Goal: Information Seeking & Learning: Learn about a topic

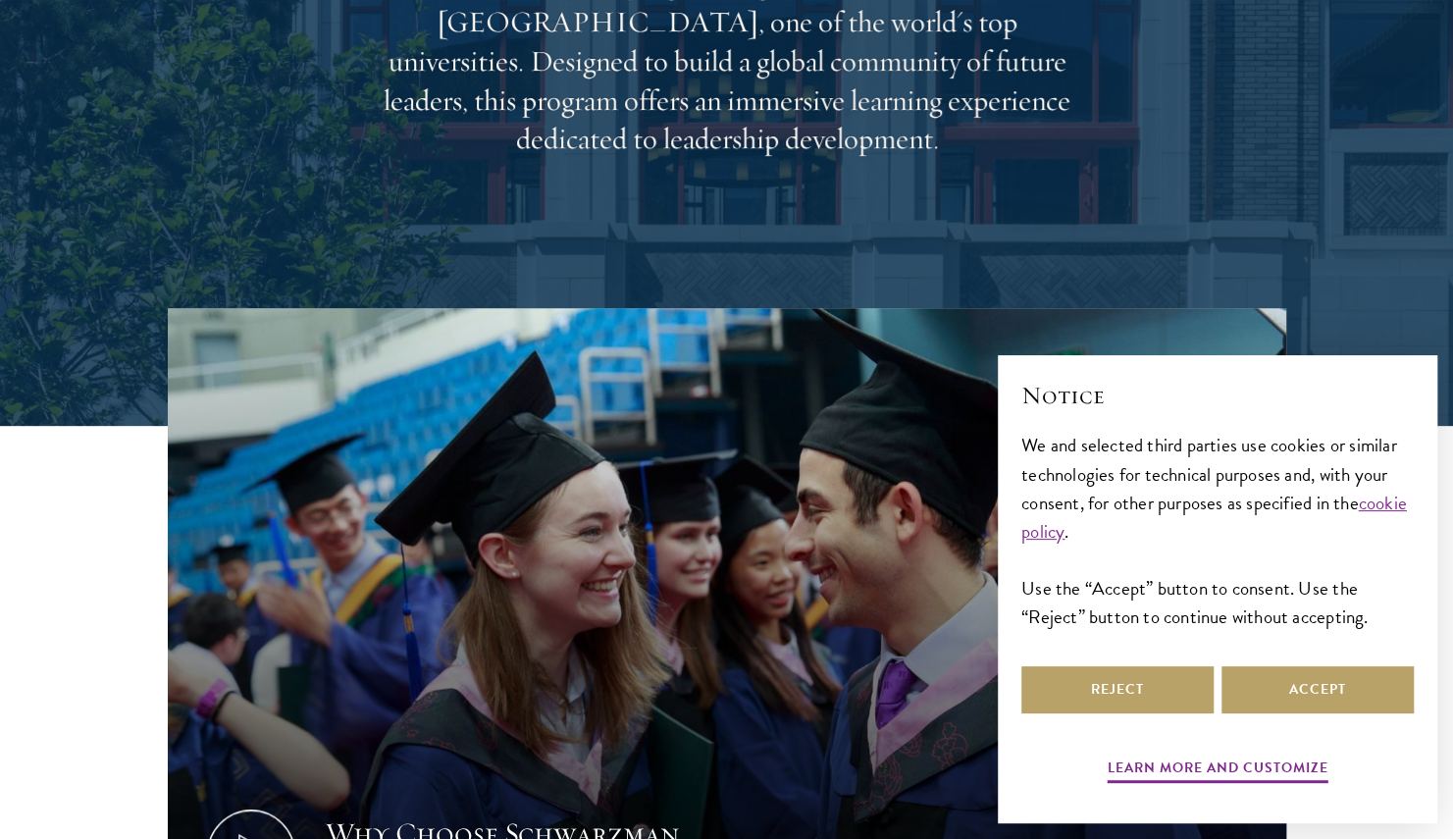
scroll to position [521, 0]
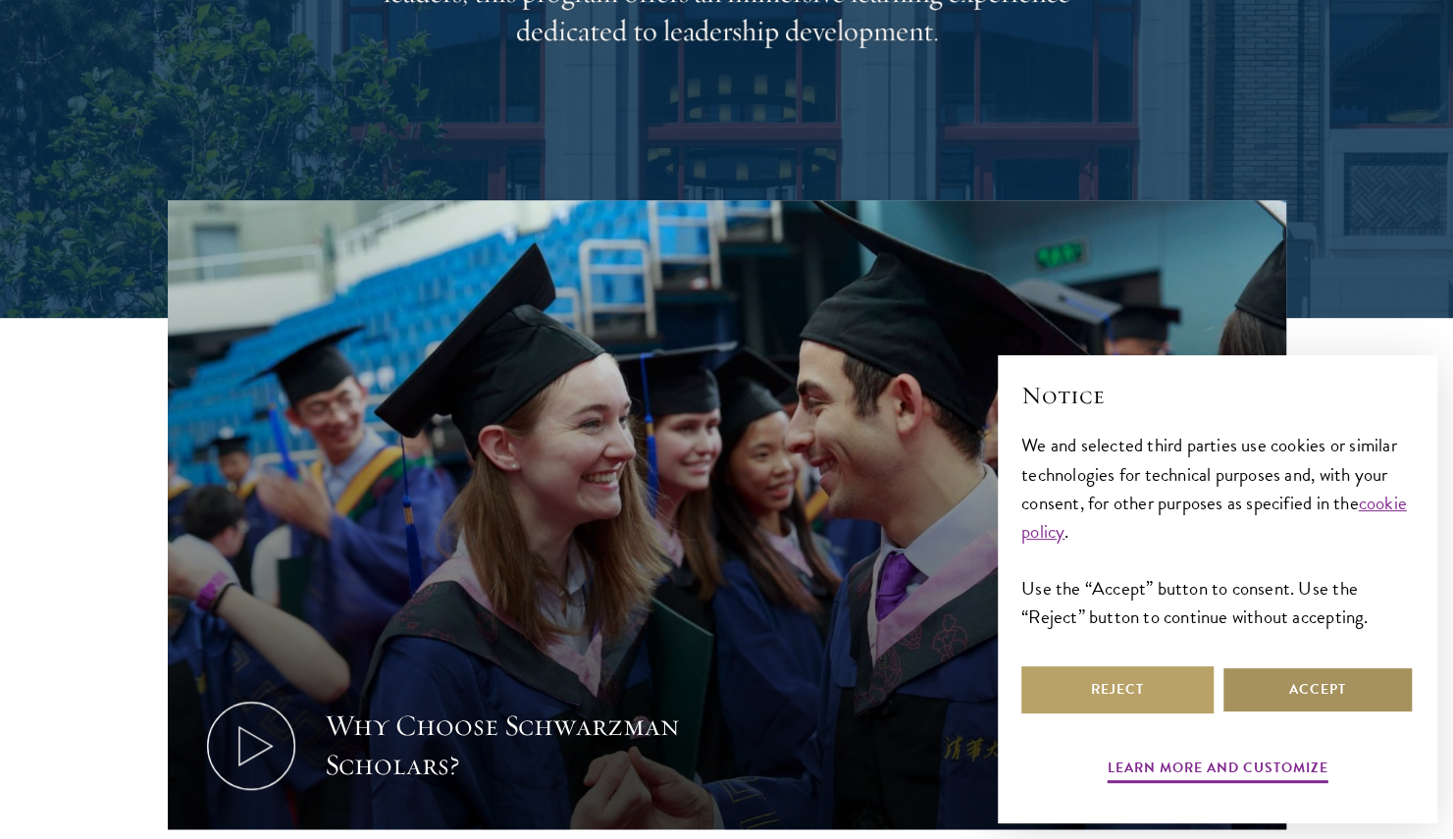
click at [1313, 684] on button "Accept" at bounding box center [1318, 689] width 192 height 47
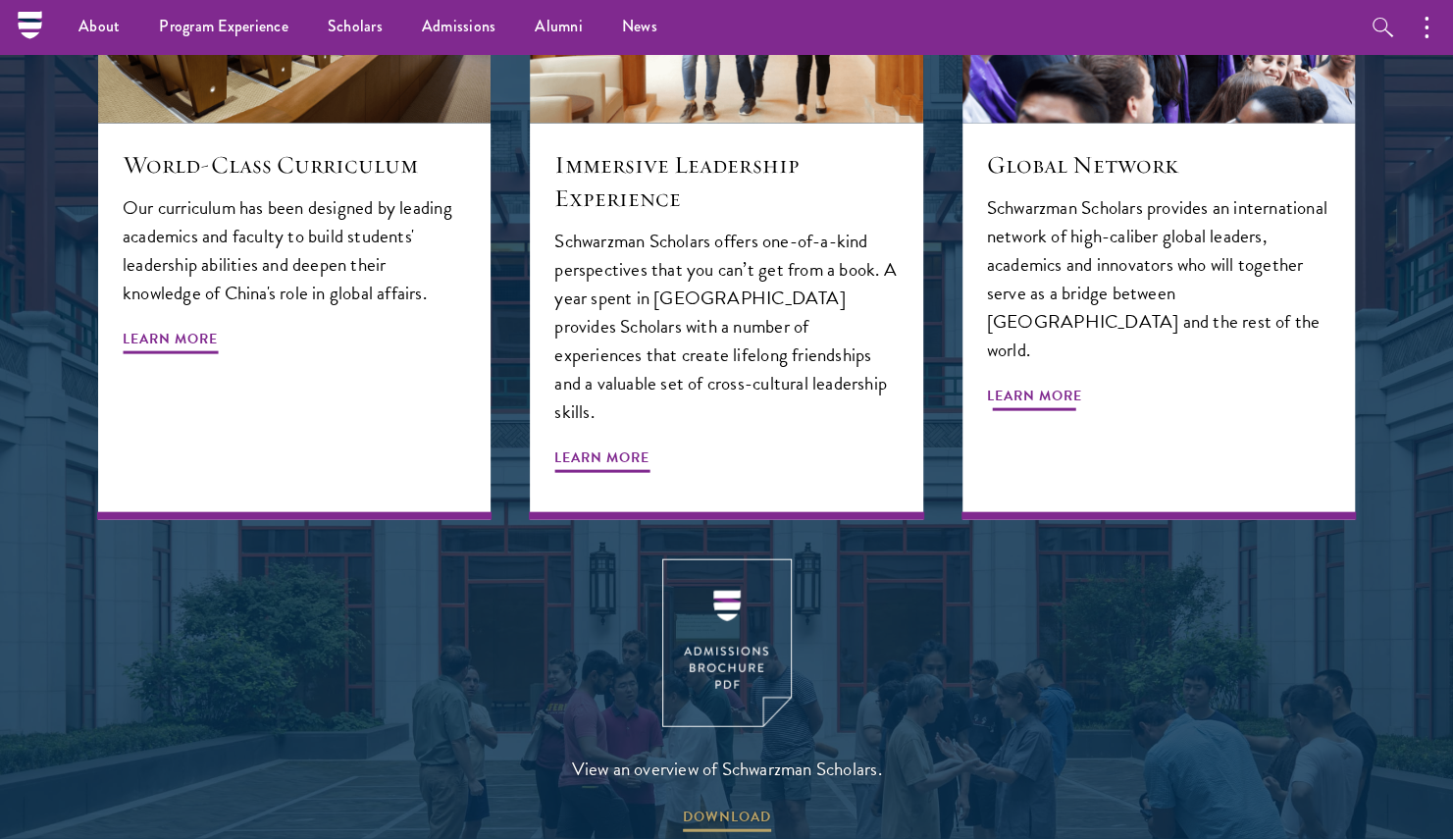
scroll to position [2238, 0]
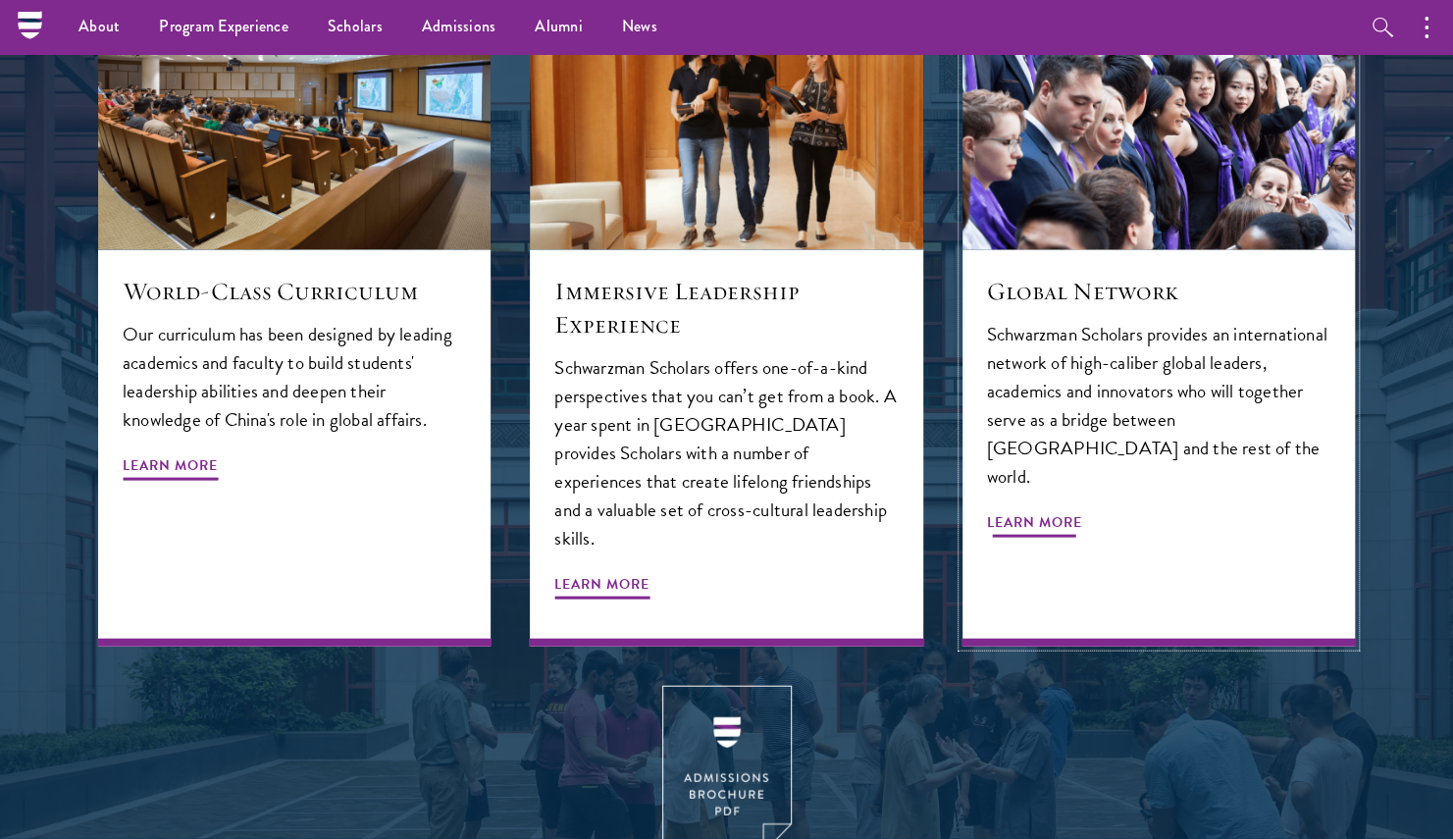
click at [1016, 510] on span "Learn More" at bounding box center [1034, 525] width 95 height 30
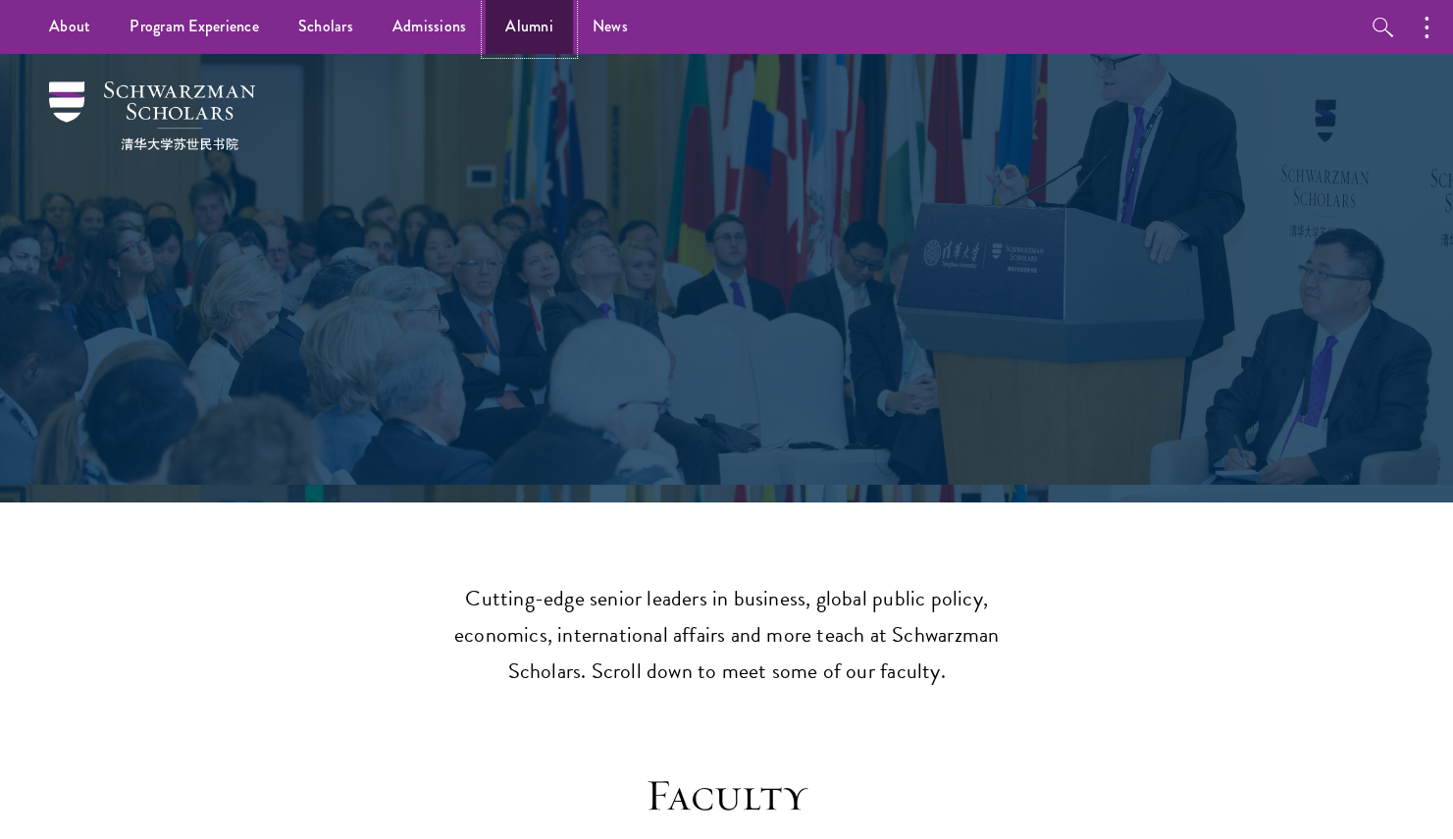
click at [526, 26] on link "Alumni" at bounding box center [529, 27] width 87 height 54
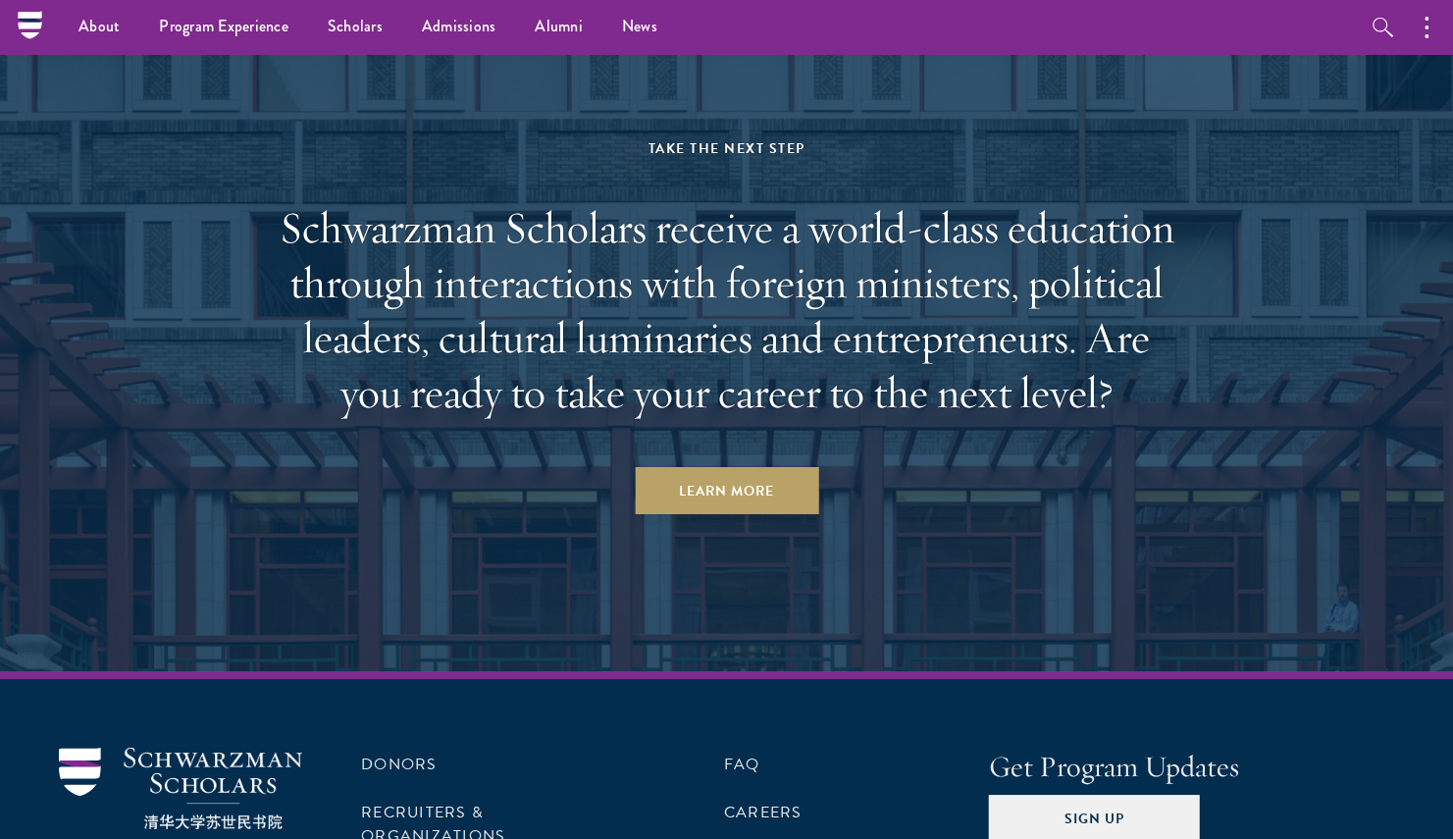
scroll to position [8235, 0]
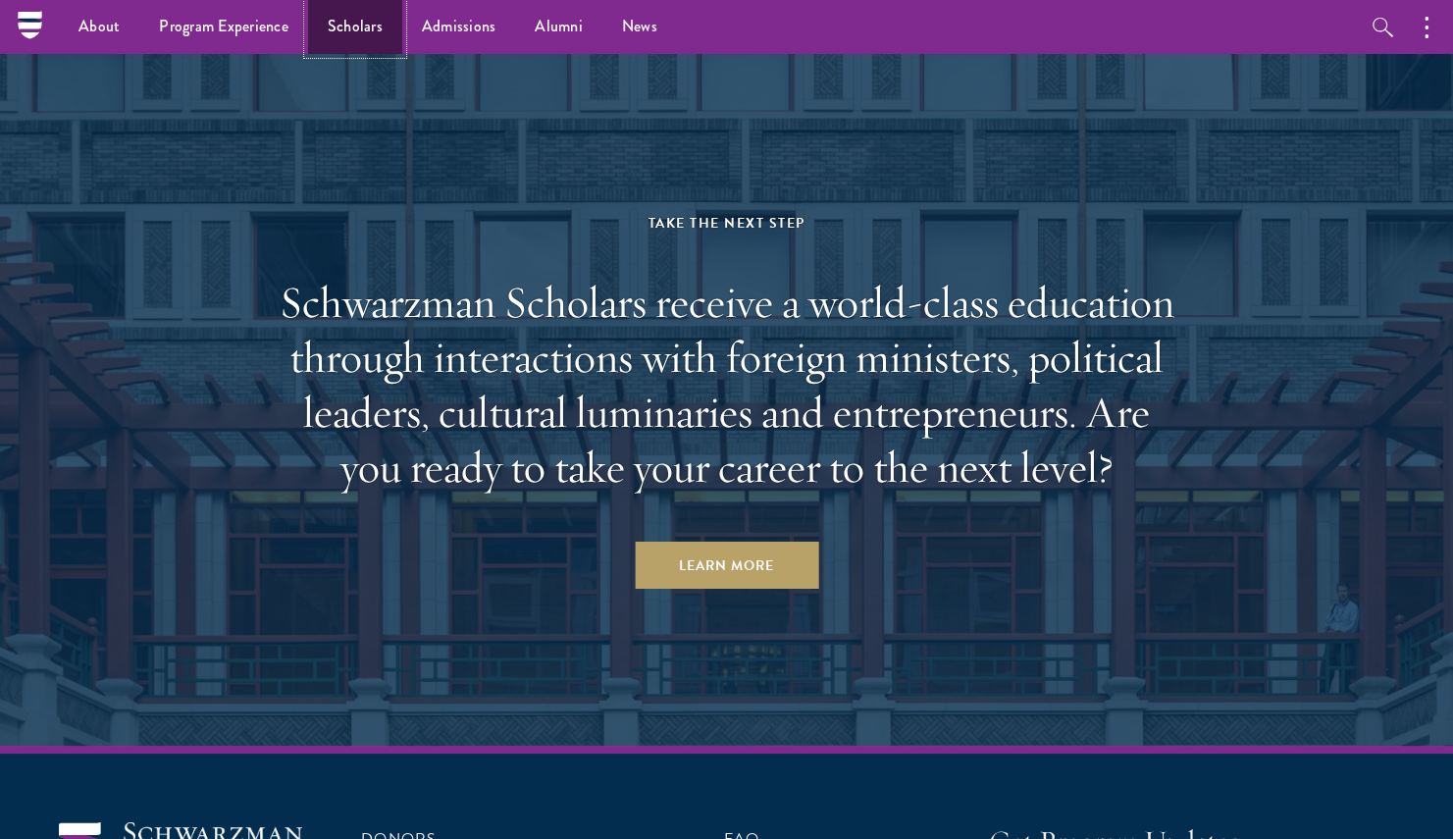
click at [360, 41] on link "Scholars" at bounding box center [355, 27] width 94 height 54
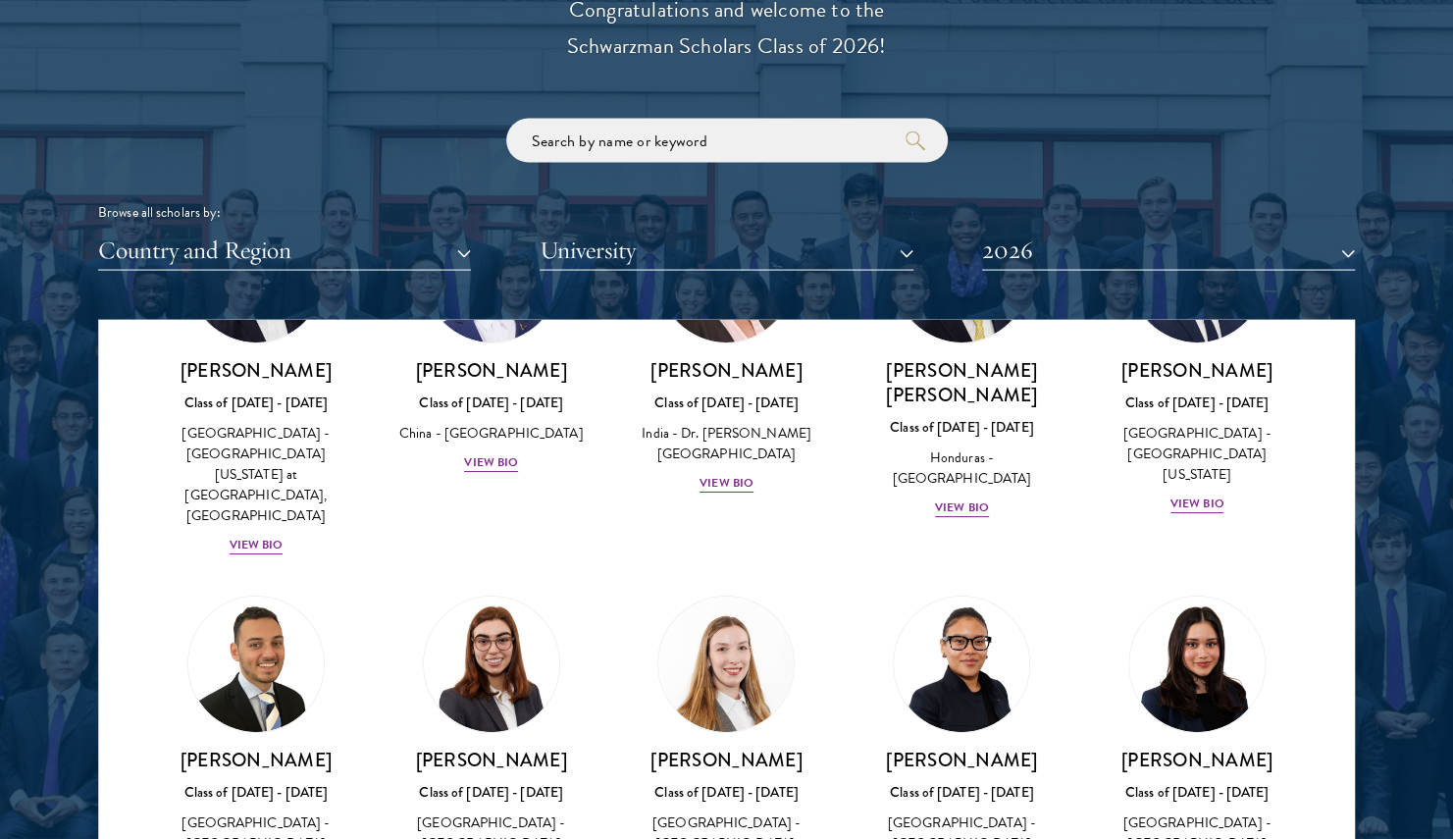
scroll to position [4359, 0]
click at [325, 252] on button "Country and Region" at bounding box center [284, 251] width 373 height 40
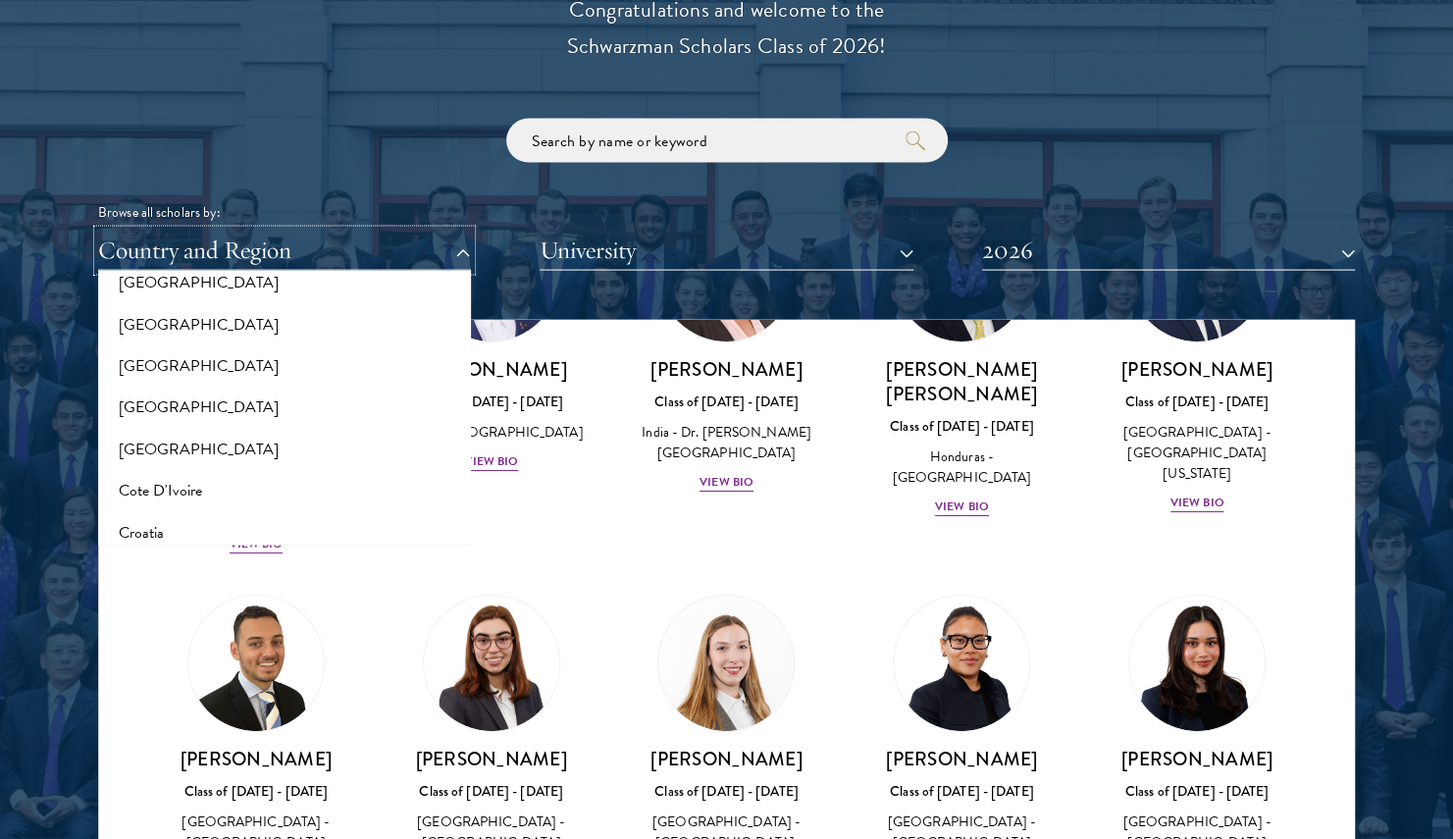
scroll to position [688, 0]
click at [156, 407] on button "[GEOGRAPHIC_DATA]" at bounding box center [284, 409] width 361 height 41
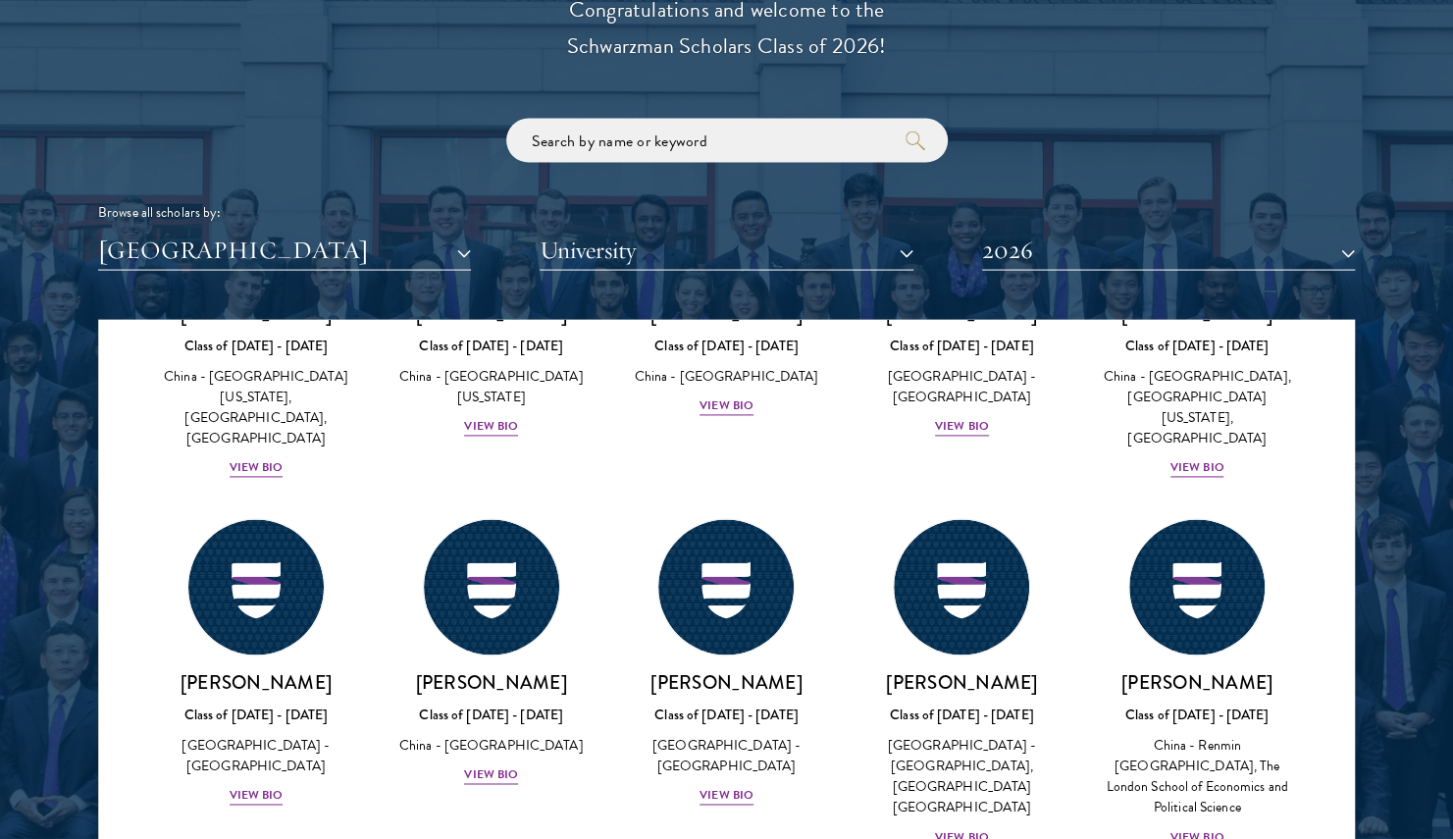
scroll to position [503, 0]
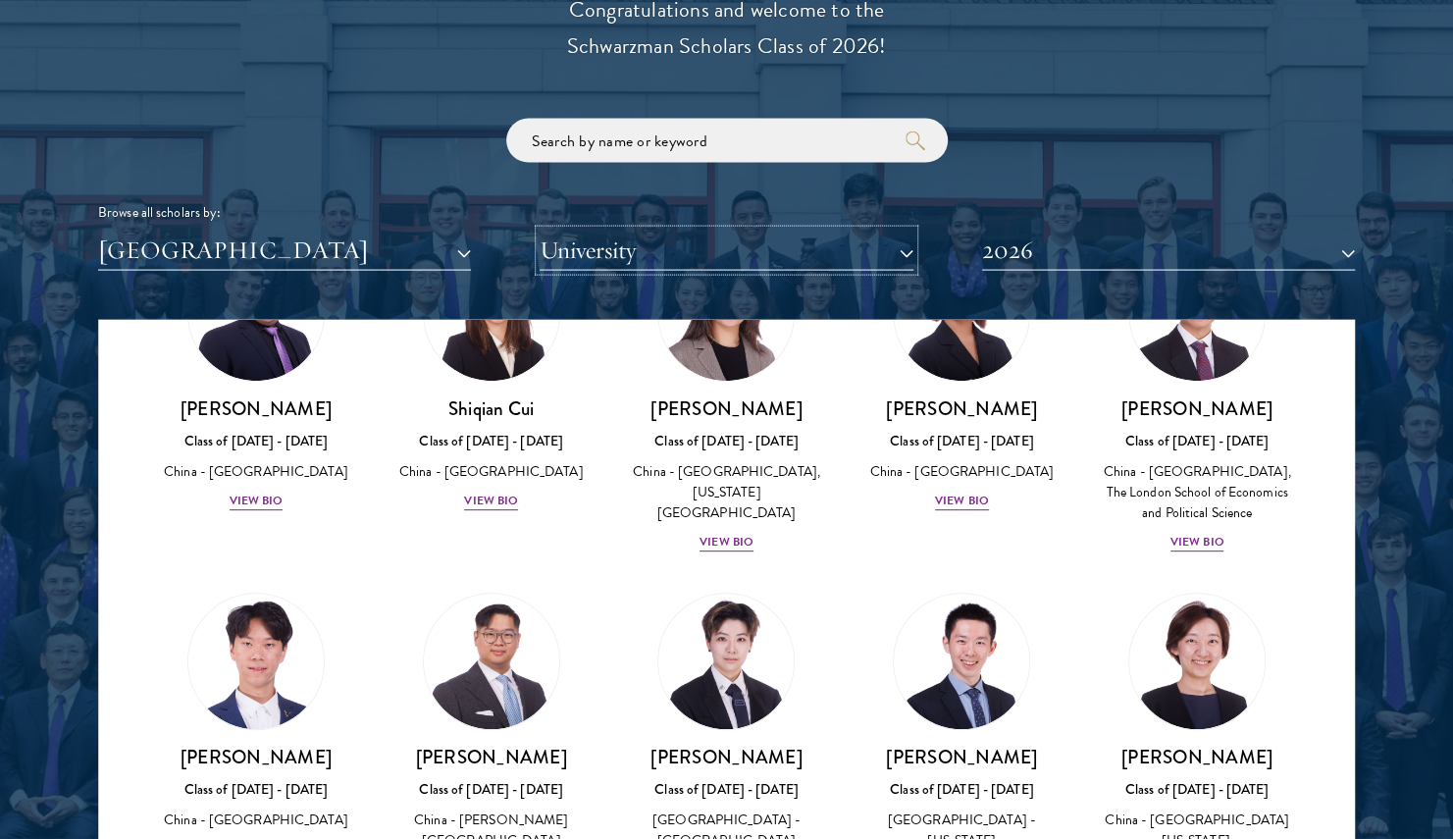
click at [687, 257] on button "University" at bounding box center [726, 251] width 373 height 40
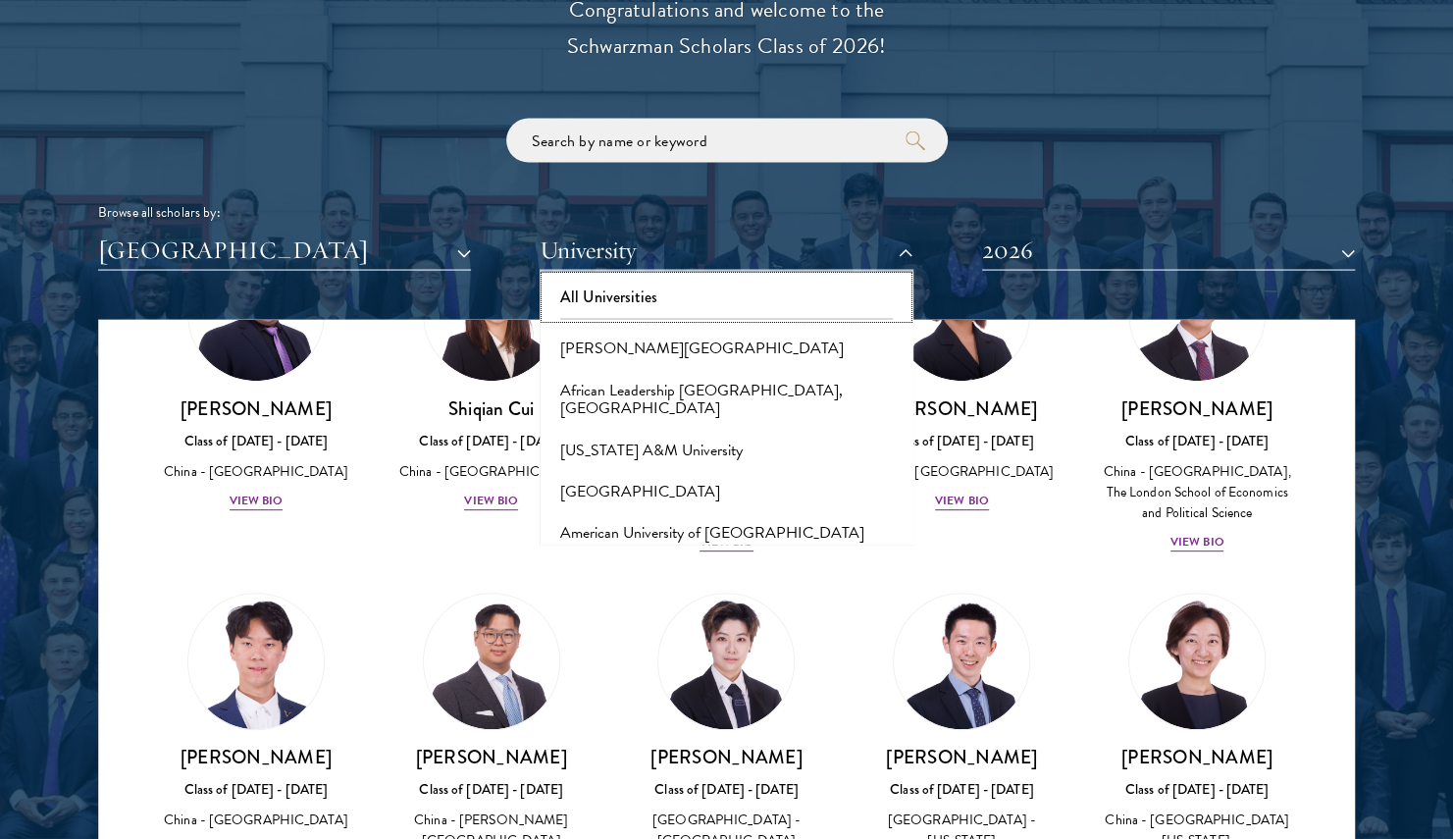
click at [690, 290] on button "All Universities" at bounding box center [726, 297] width 361 height 41
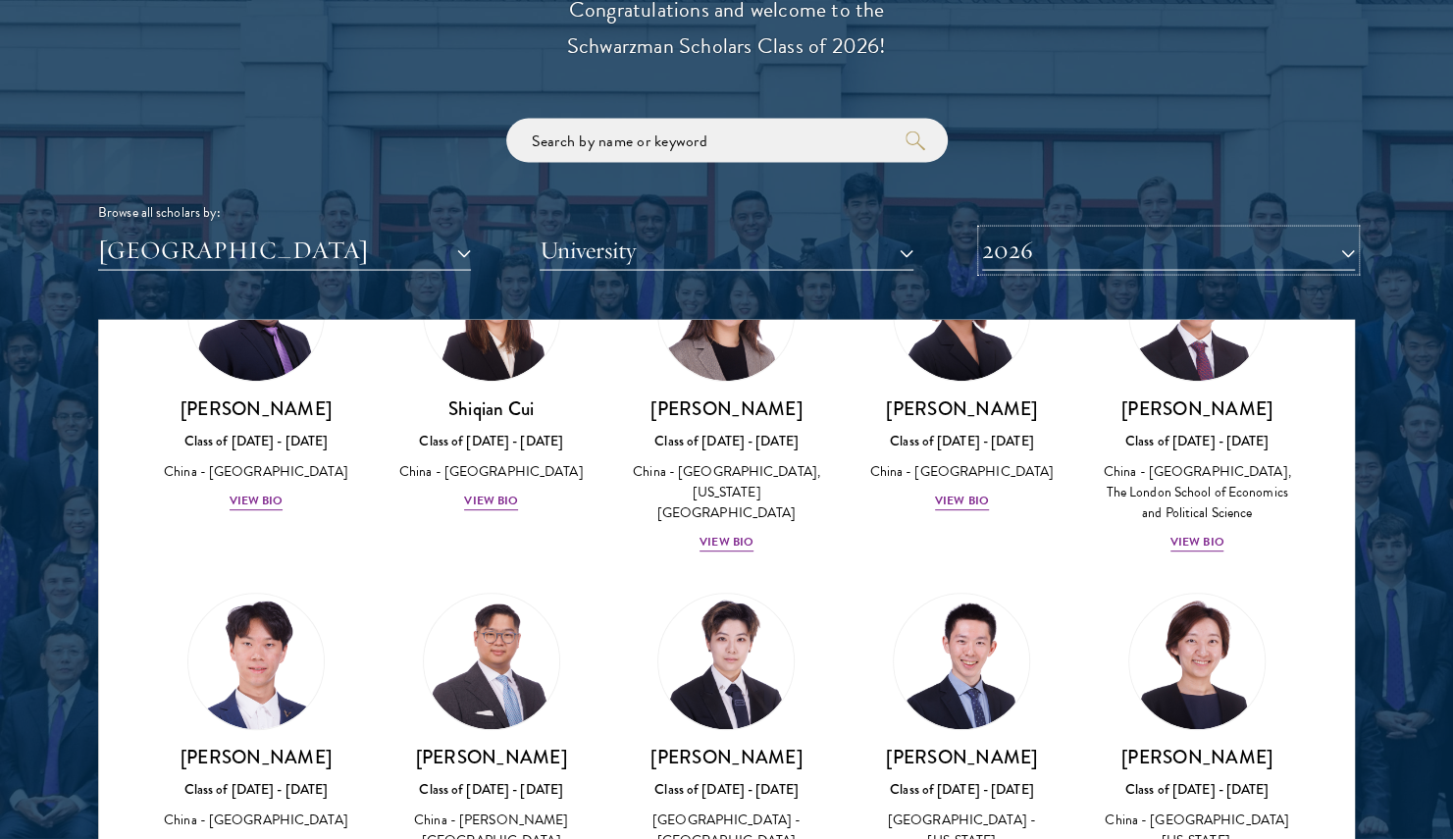
click at [1145, 245] on button "2026" at bounding box center [1168, 251] width 373 height 40
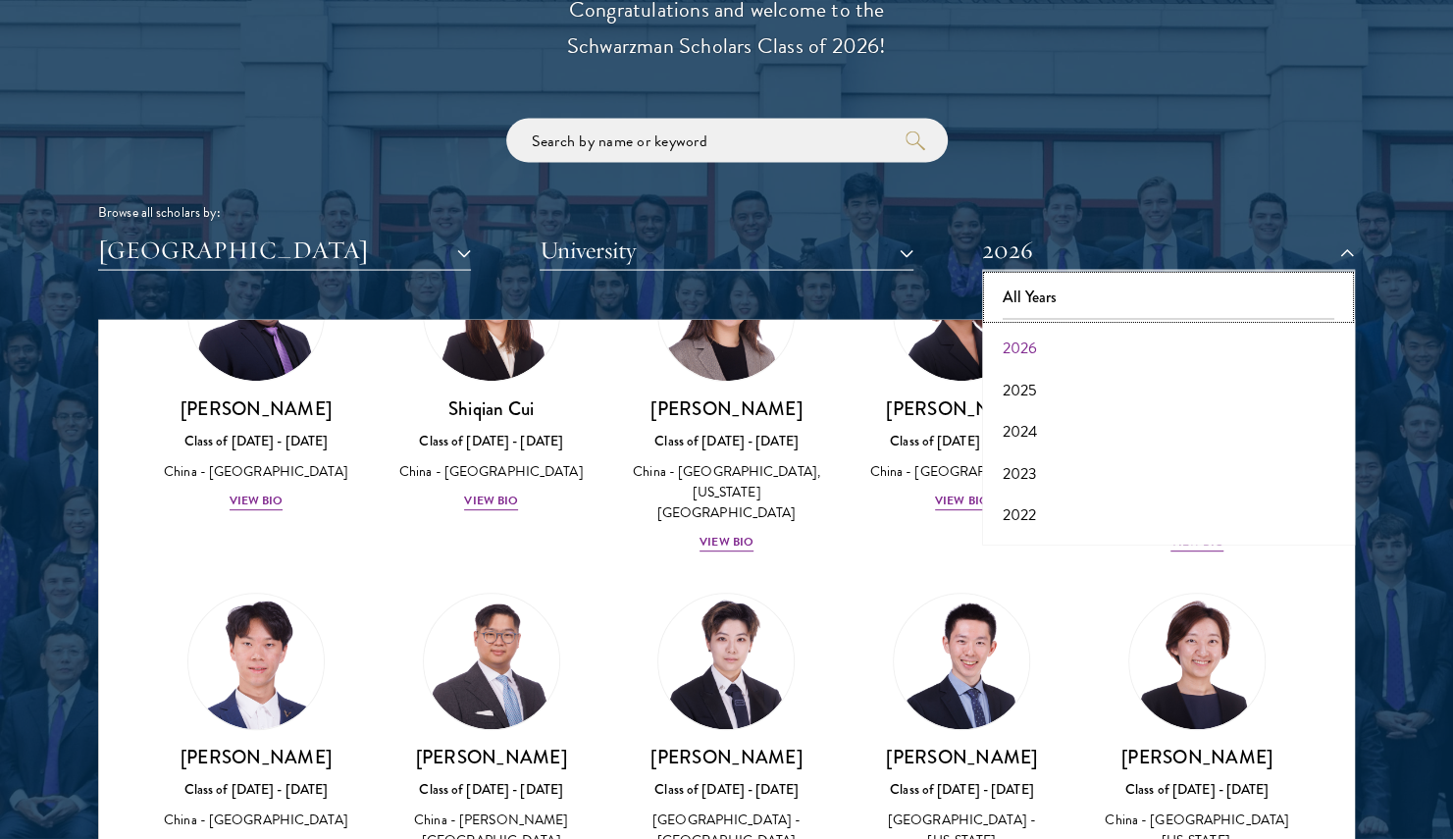
click at [1083, 292] on button "All Years" at bounding box center [1168, 297] width 361 height 41
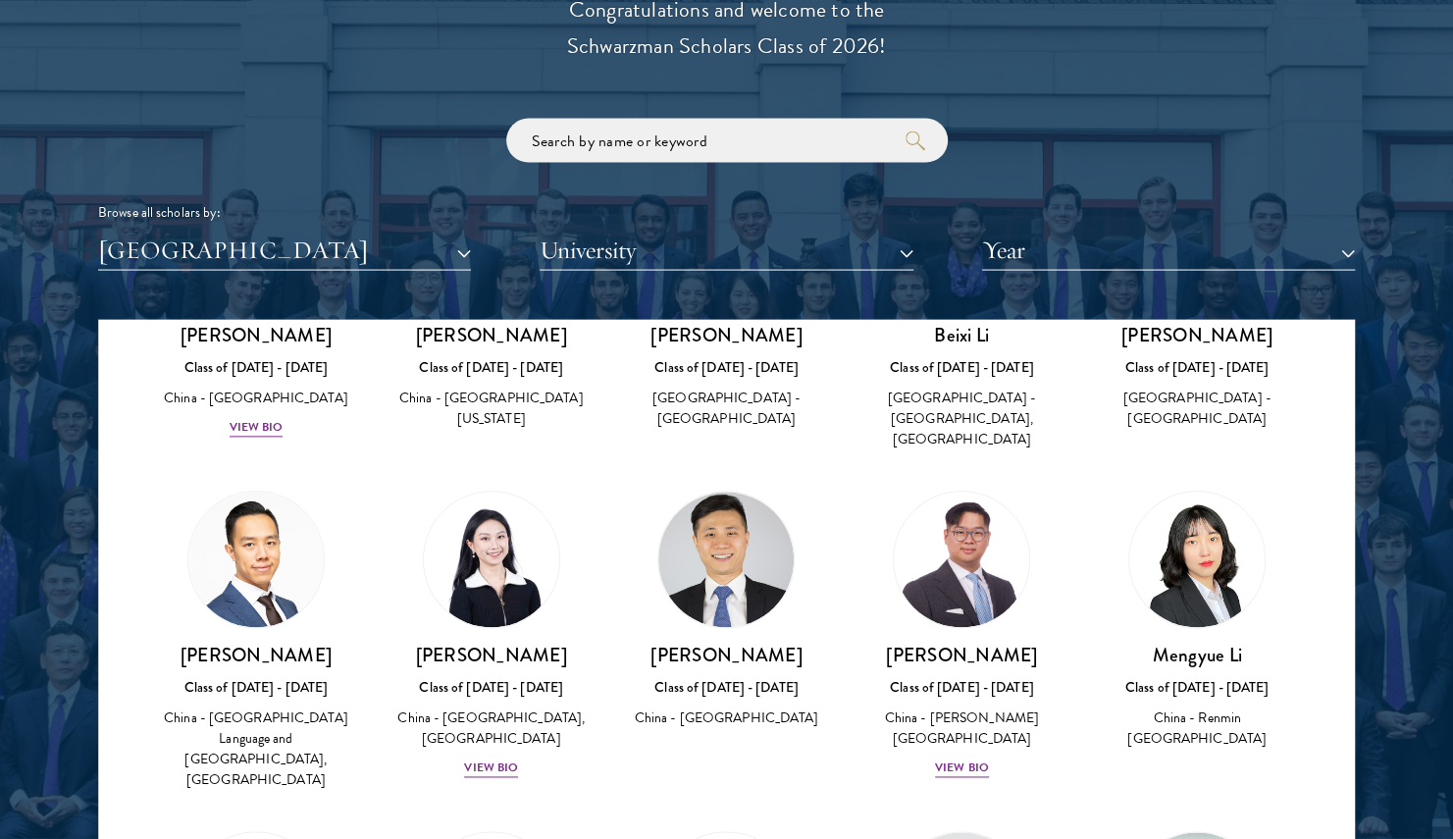
scroll to position [5818, 0]
click at [727, 492] on img at bounding box center [725, 559] width 135 height 135
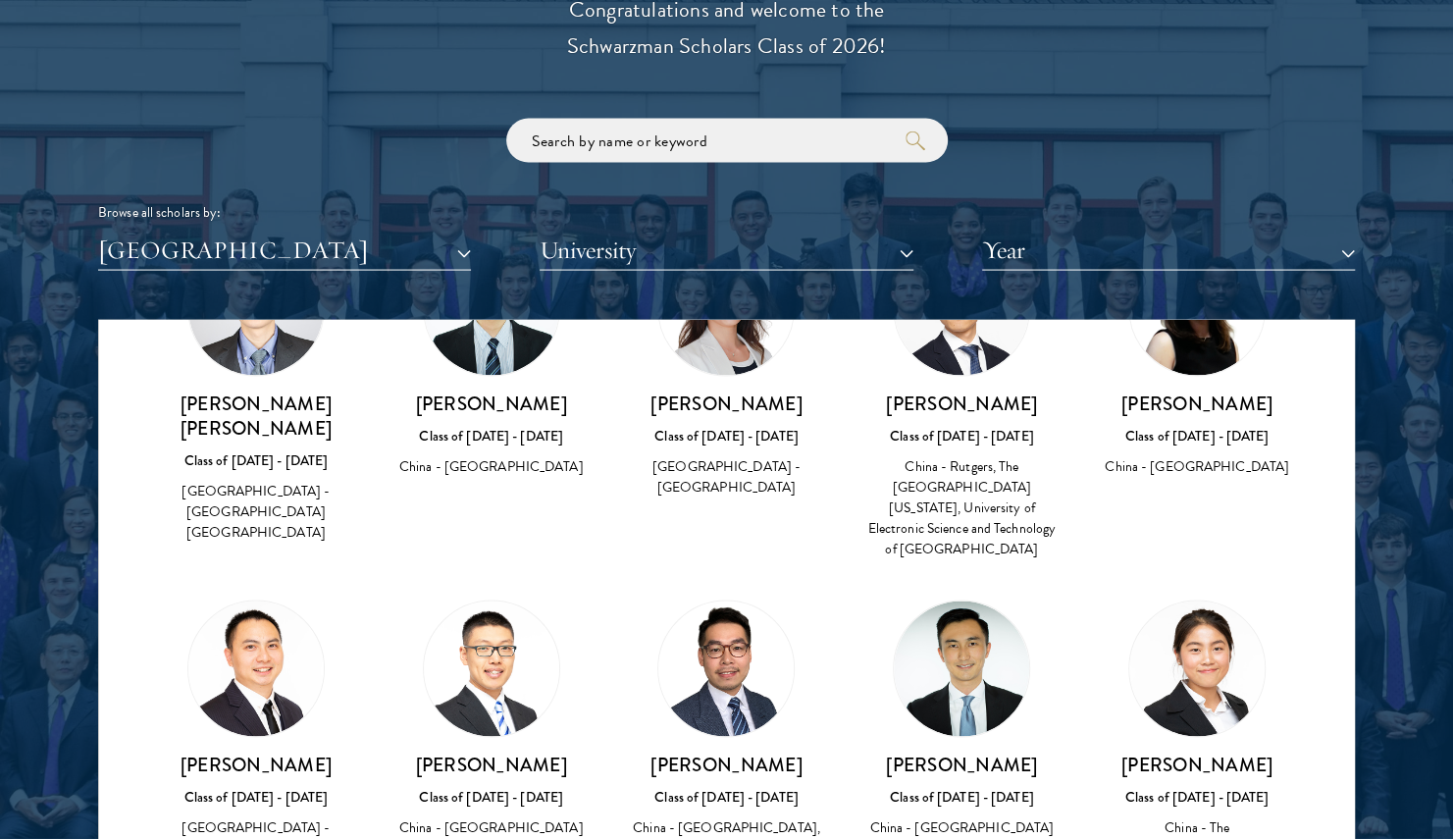
scroll to position [15233, 0]
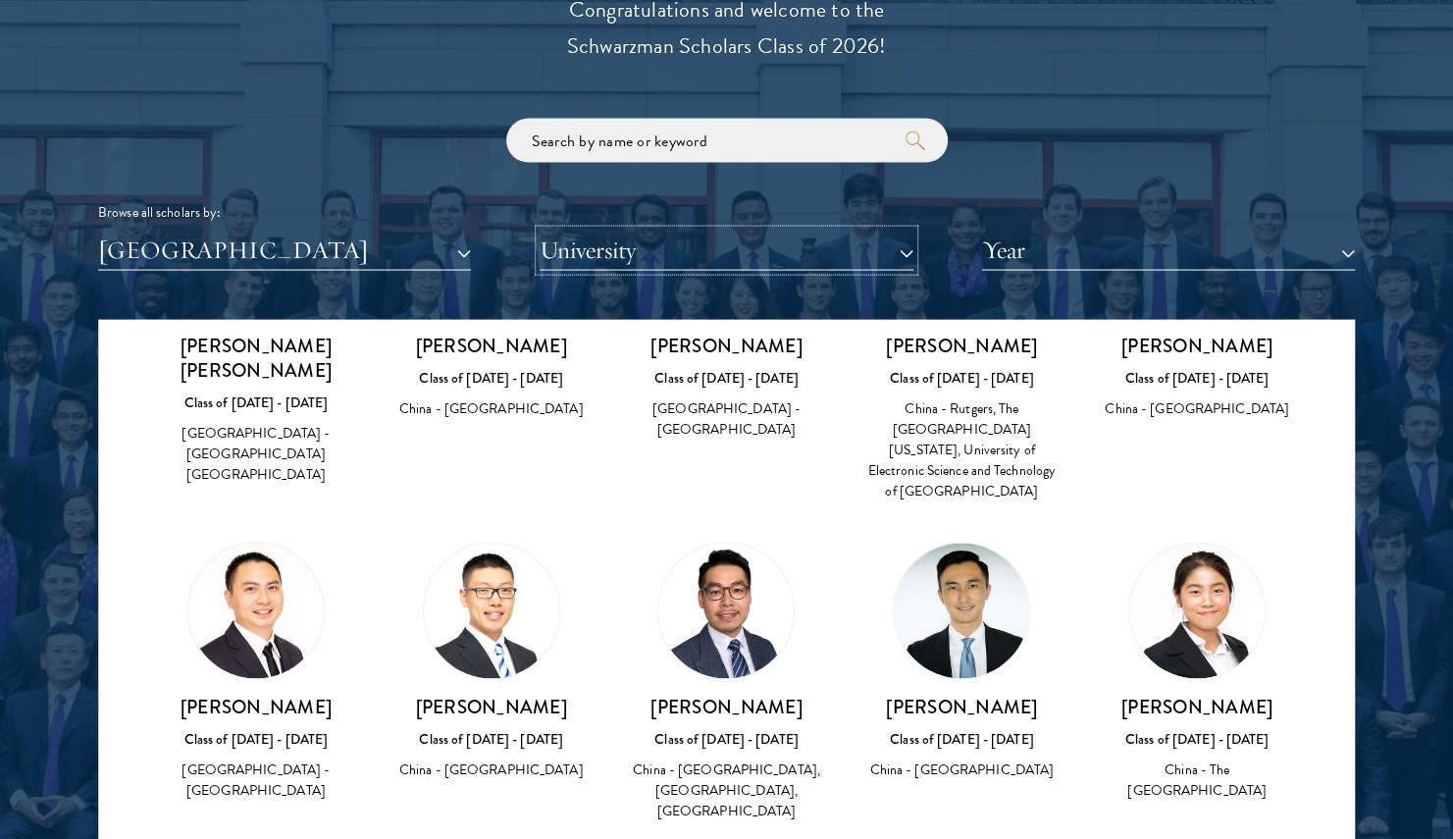
click at [689, 241] on button "University" at bounding box center [726, 251] width 373 height 40
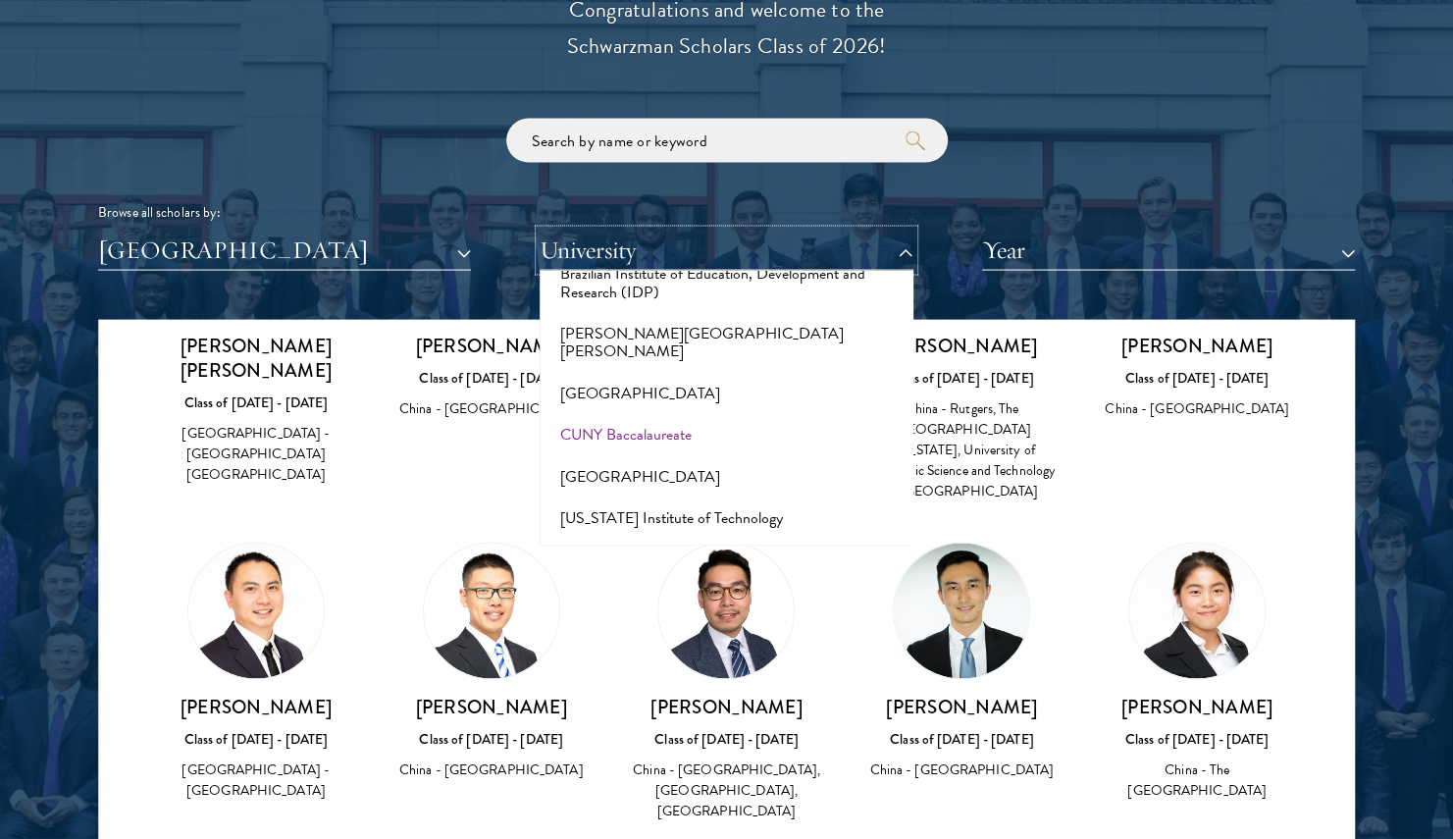
scroll to position [1814, 0]
click at [636, 458] on button "[GEOGRAPHIC_DATA]" at bounding box center [726, 478] width 361 height 41
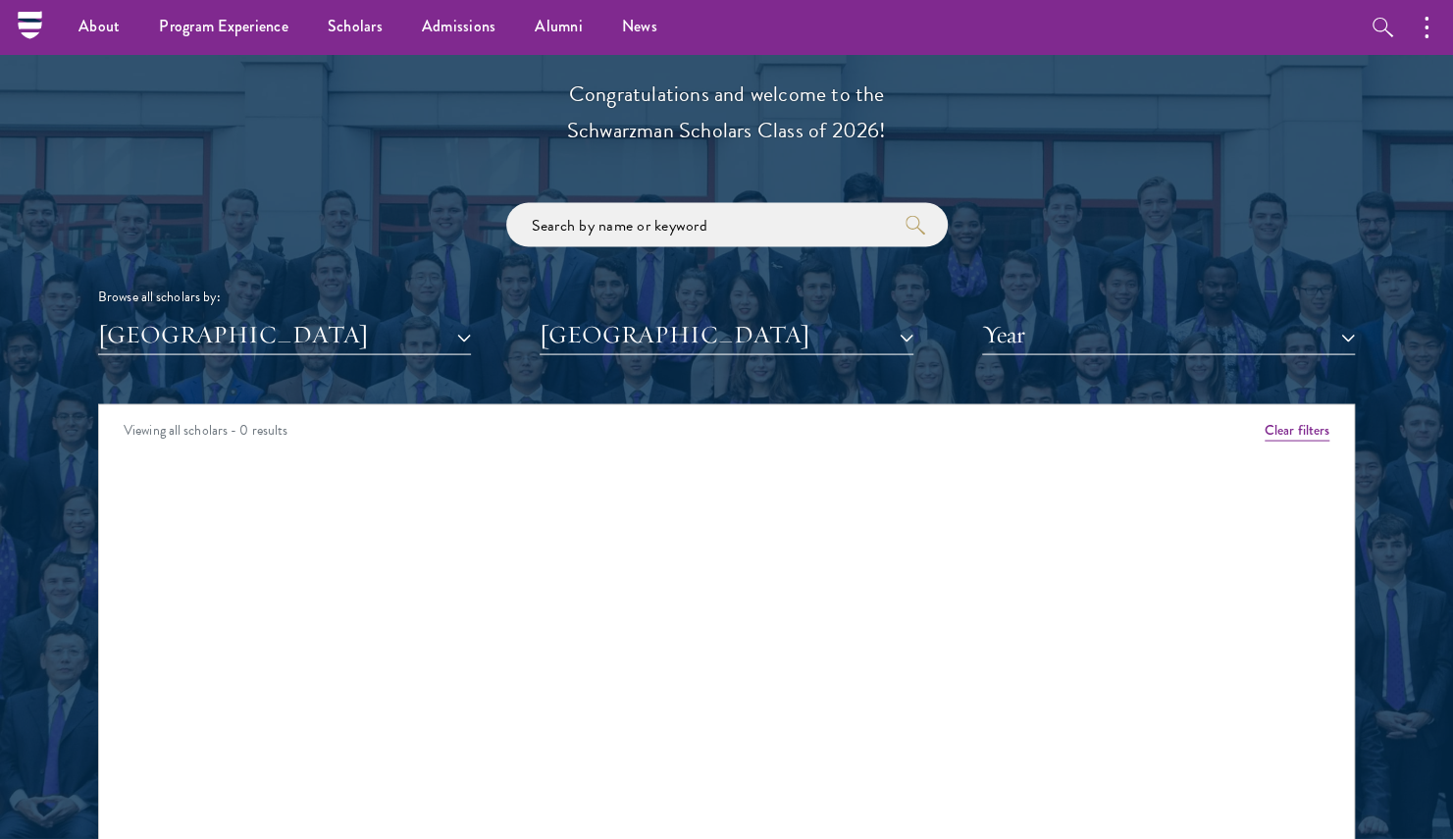
scroll to position [2200, 0]
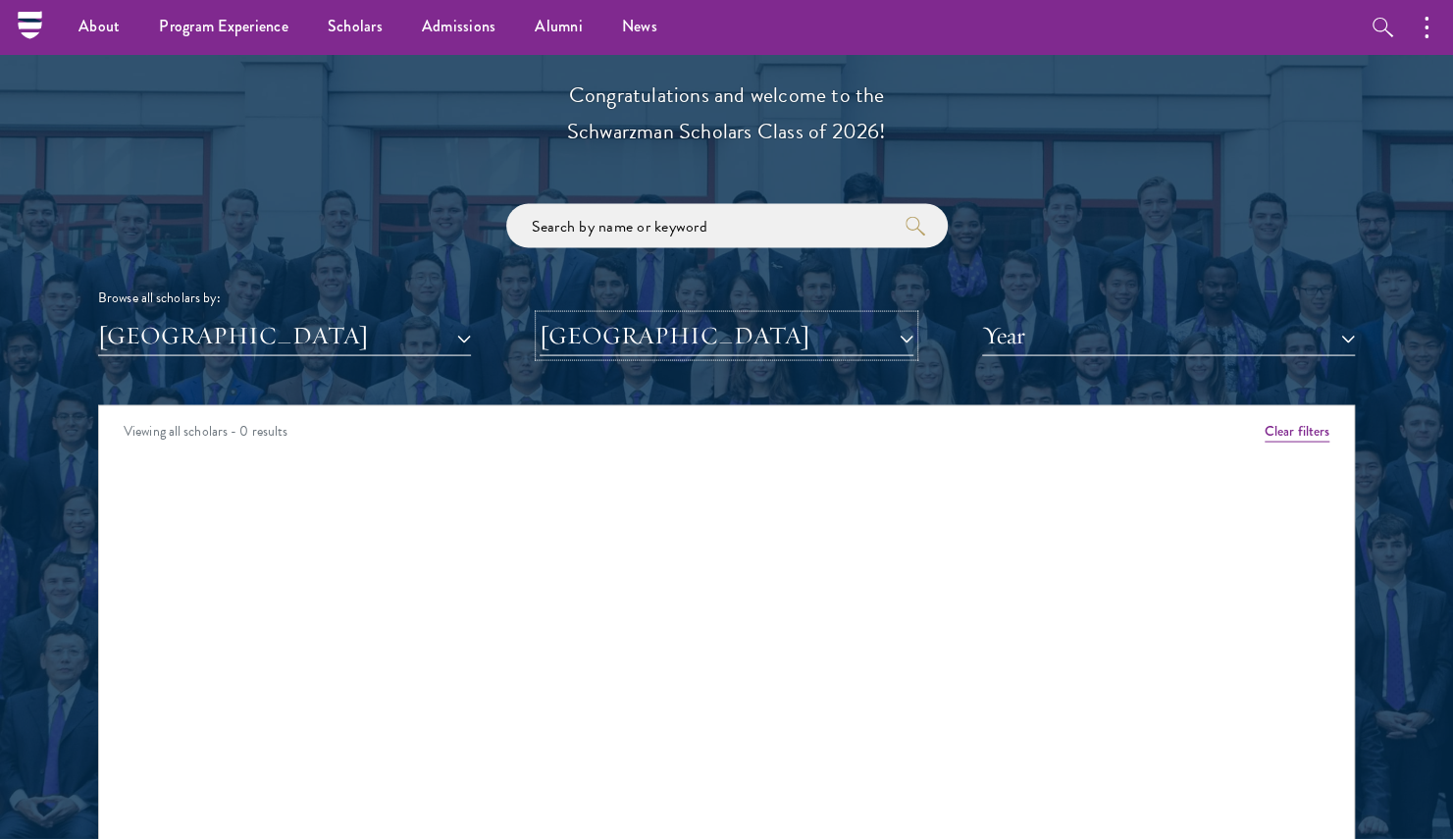
click at [713, 335] on button "[GEOGRAPHIC_DATA]" at bounding box center [726, 336] width 373 height 40
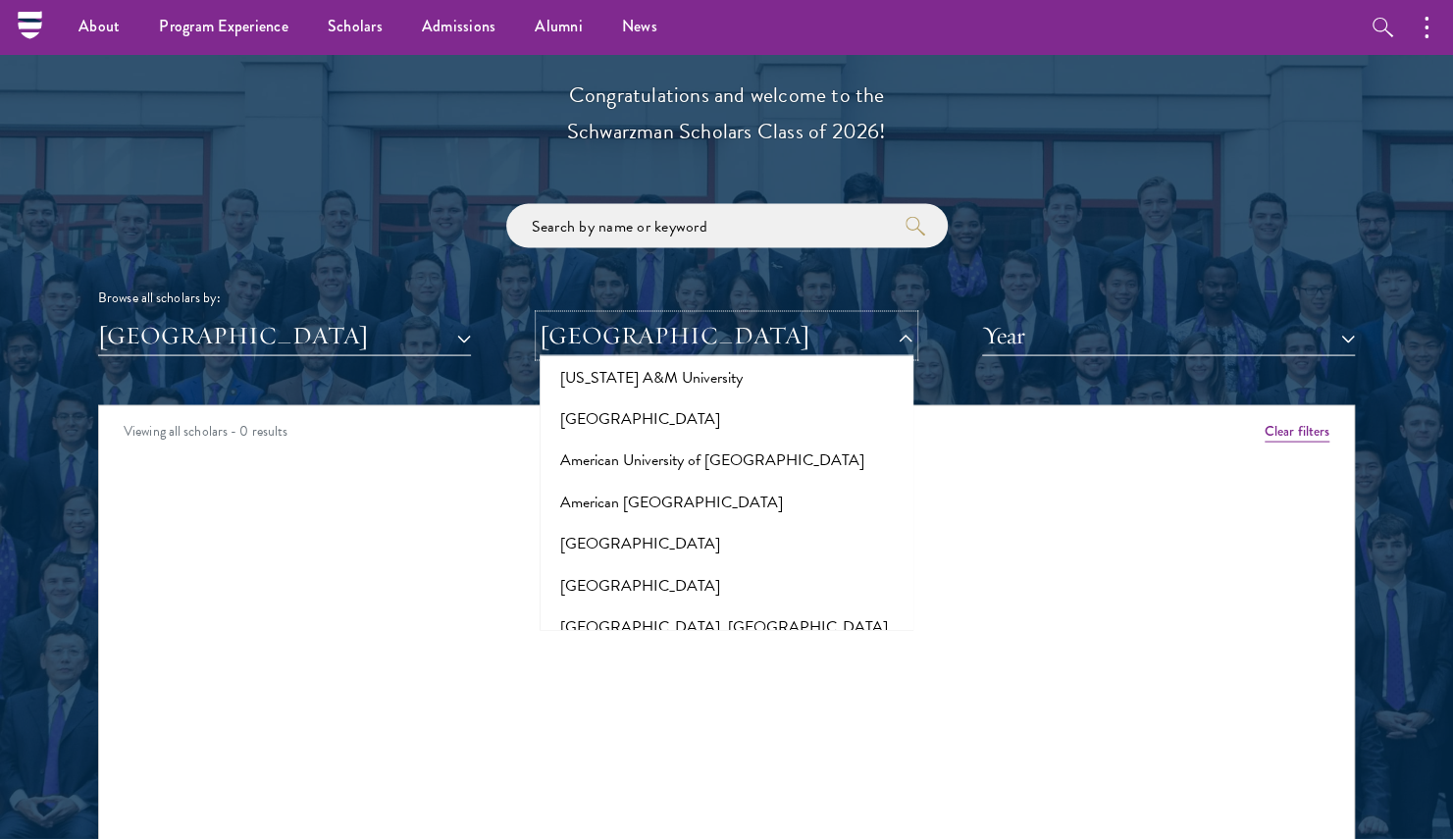
scroll to position [0, 0]
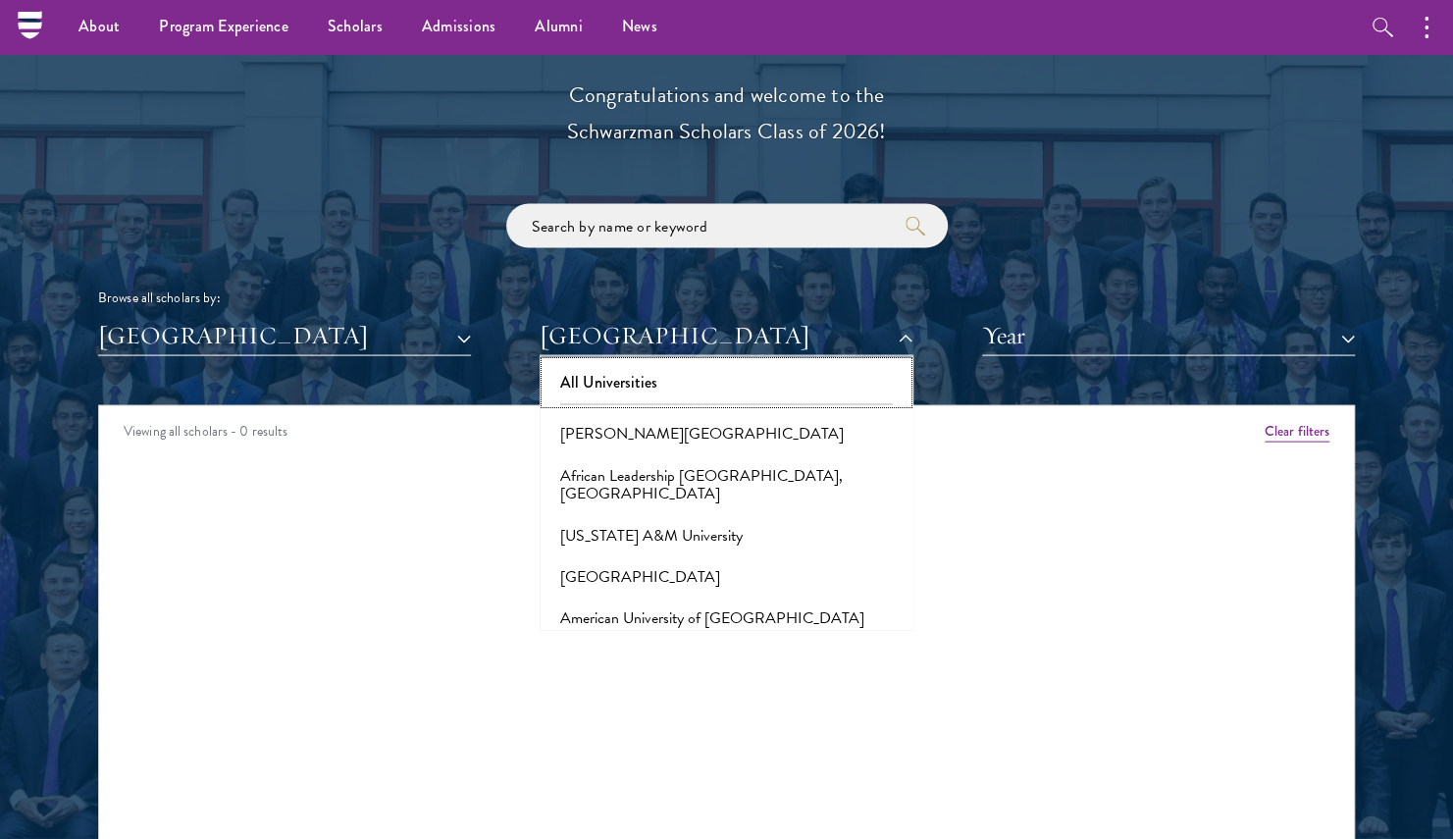
click at [651, 389] on button "All Universities" at bounding box center [726, 382] width 361 height 41
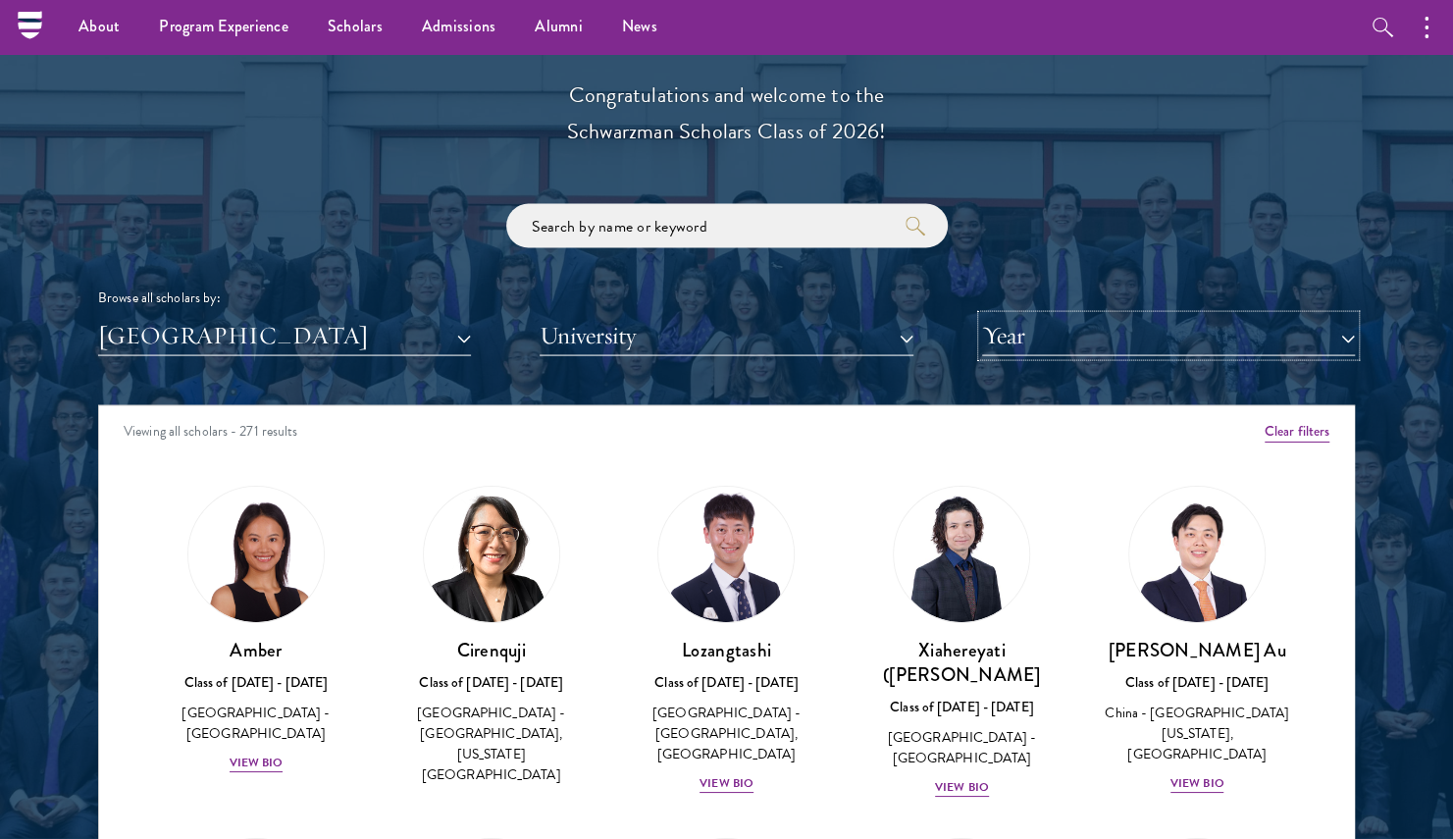
click at [1042, 343] on button "Year" at bounding box center [1168, 336] width 373 height 40
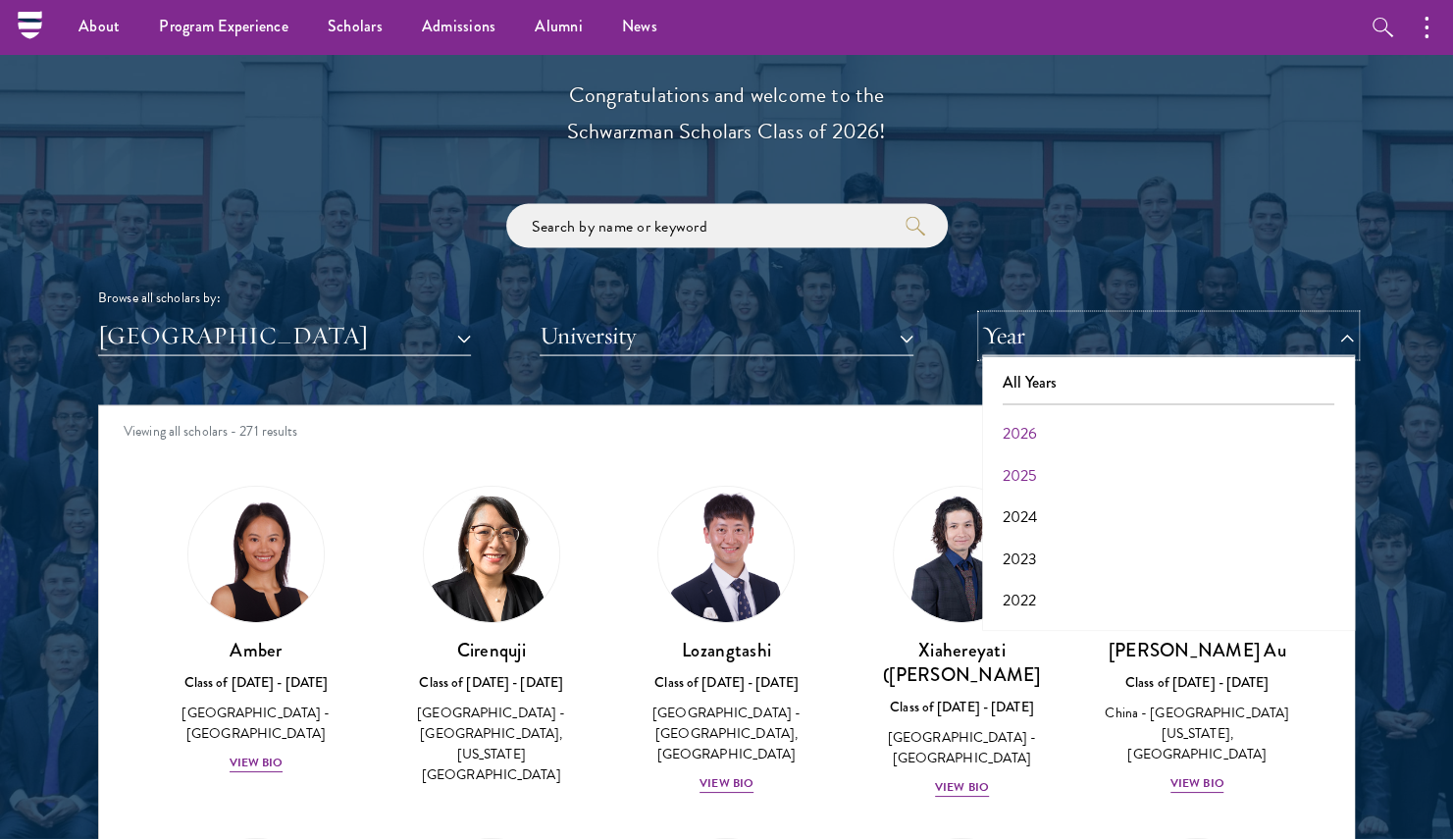
scroll to position [203, 0]
click at [1028, 598] on button "2017" at bounding box center [1168, 605] width 361 height 41
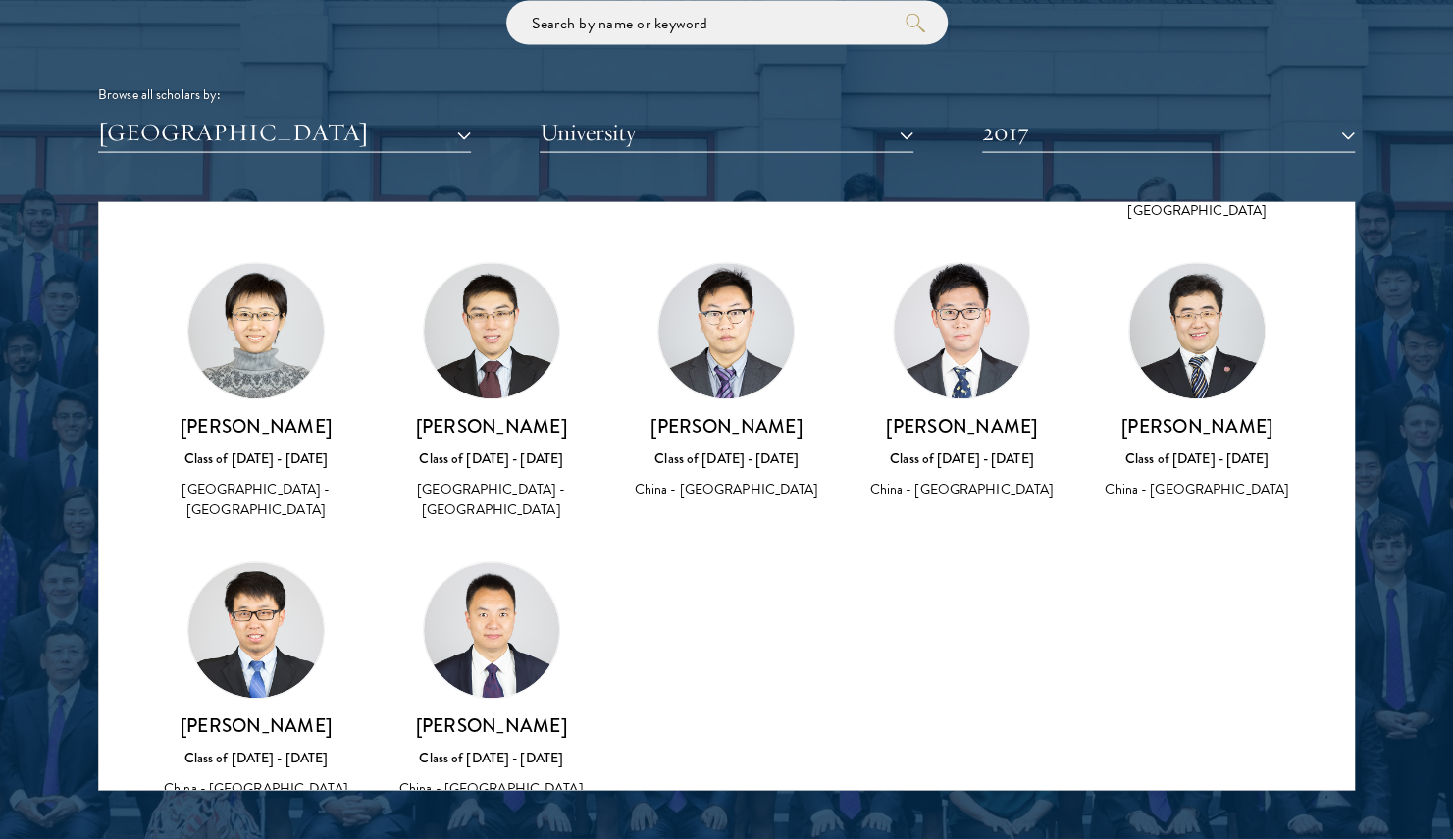
scroll to position [2404, 0]
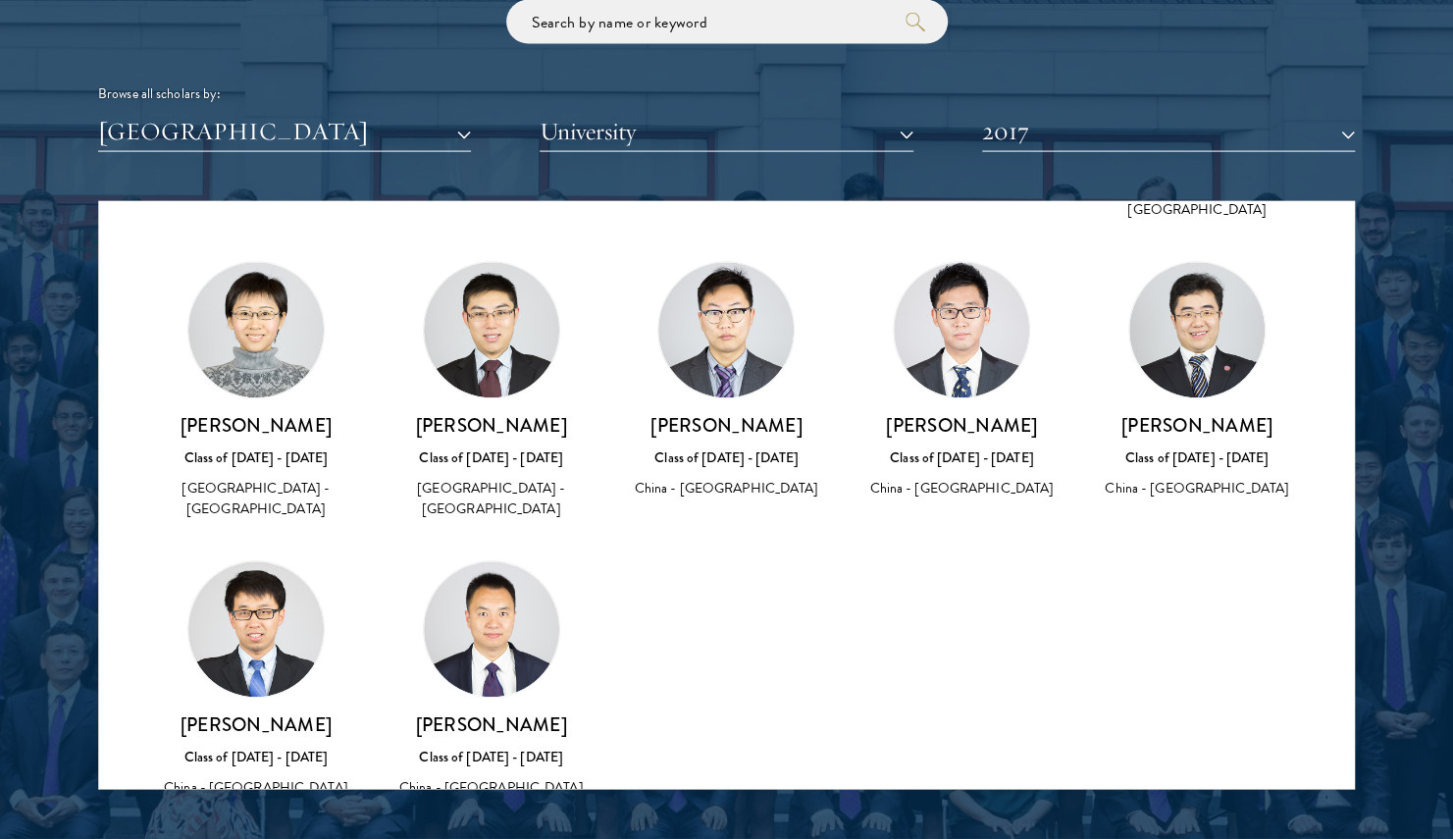
click at [253, 301] on img at bounding box center [255, 330] width 135 height 135
click at [281, 479] on div "[GEOGRAPHIC_DATA] - [GEOGRAPHIC_DATA]" at bounding box center [256, 499] width 196 height 41
click at [1039, 126] on button "2017" at bounding box center [1168, 132] width 373 height 40
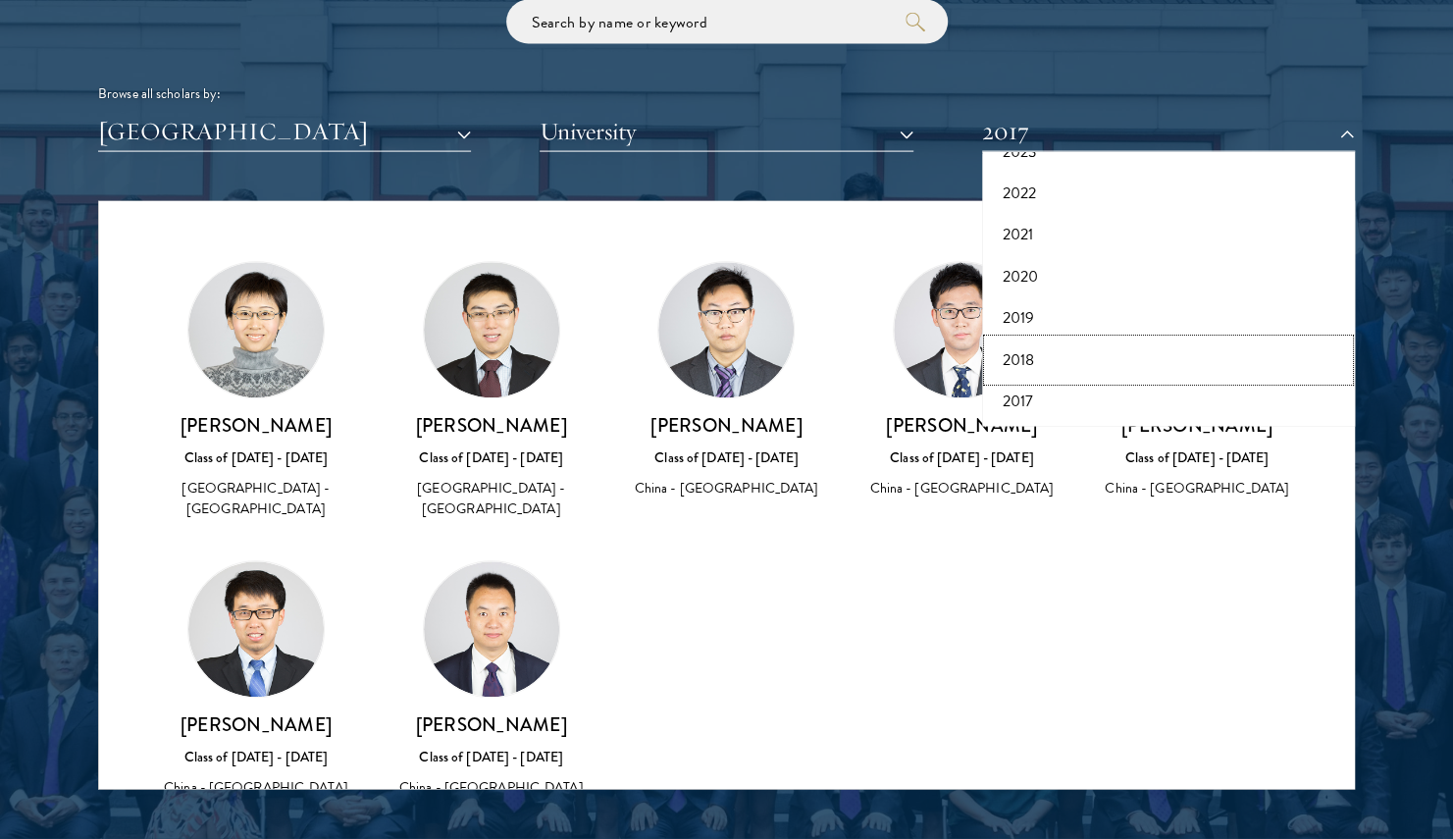
click at [1032, 359] on button "2018" at bounding box center [1168, 359] width 361 height 41
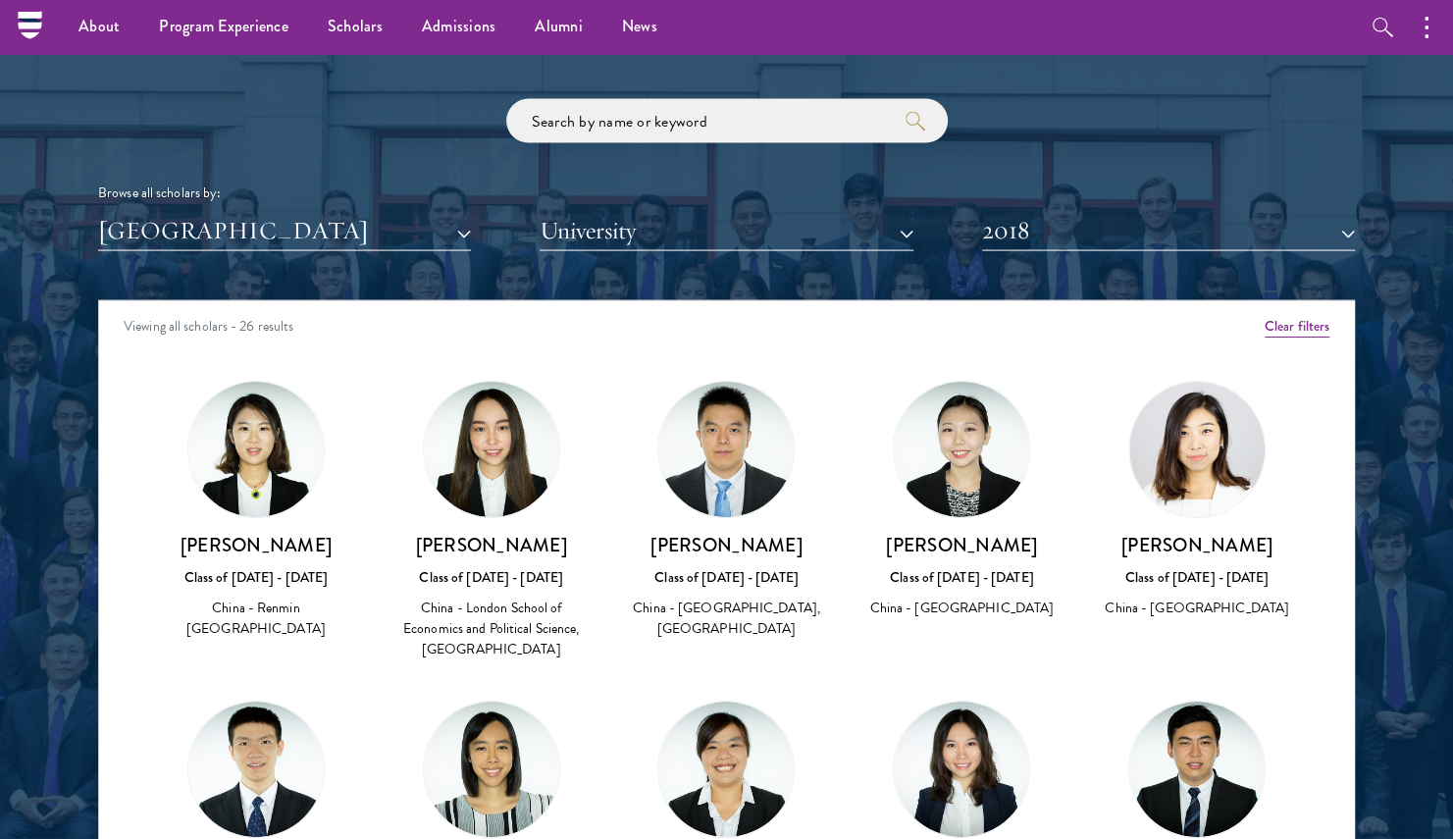
scroll to position [2297, 0]
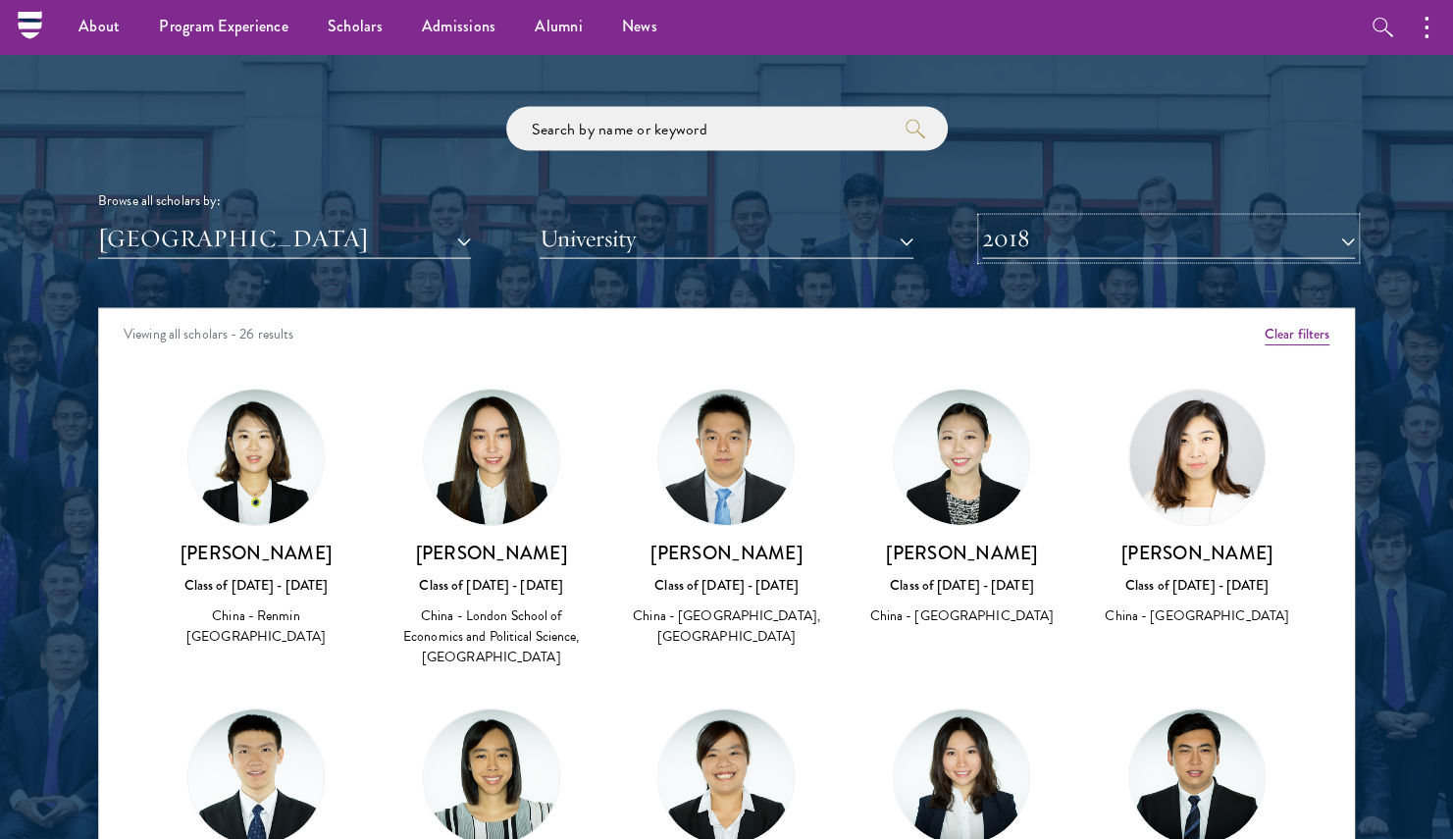
click at [1044, 240] on button "2018" at bounding box center [1168, 239] width 373 height 40
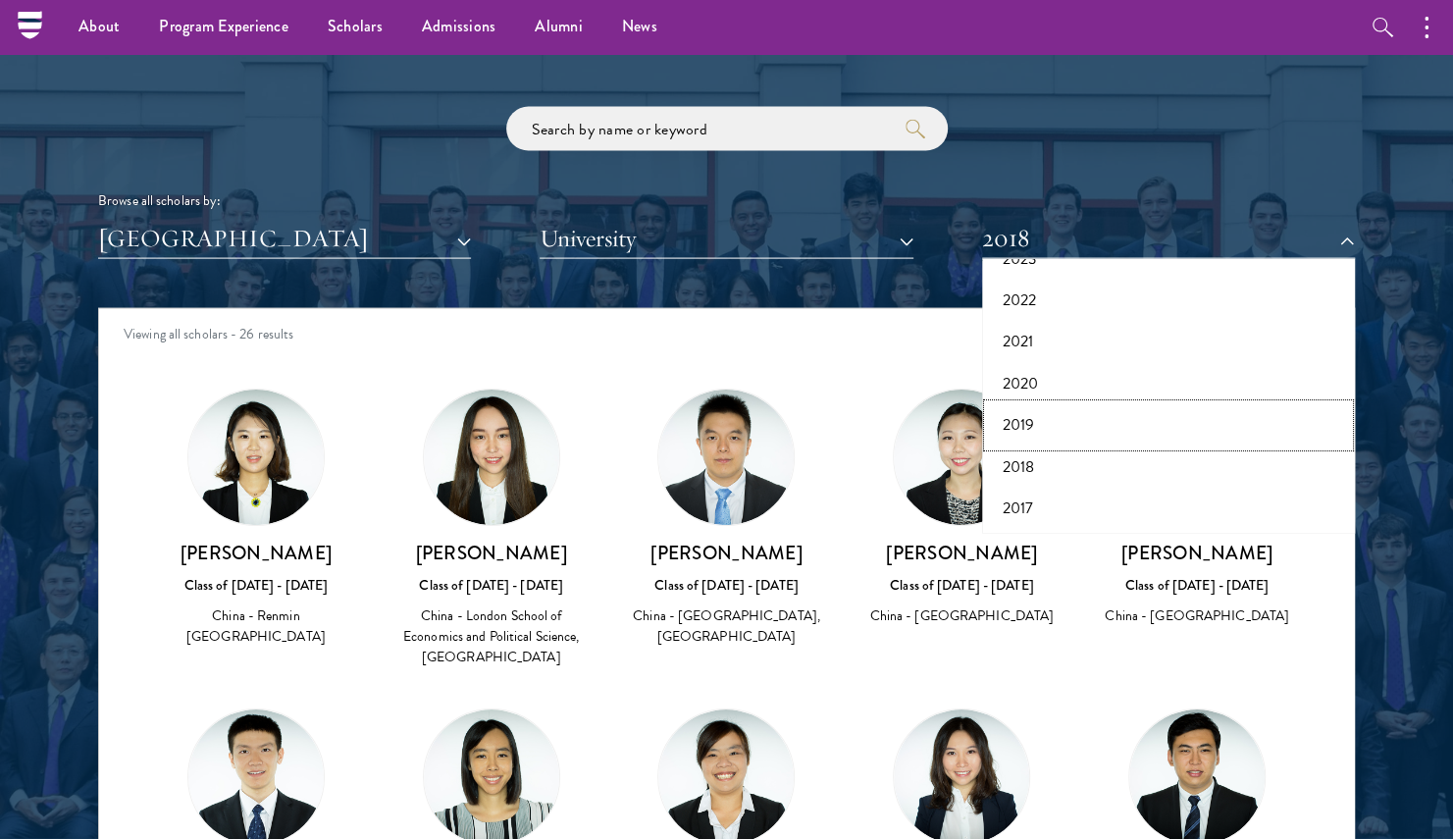
click at [1032, 418] on button "2019" at bounding box center [1168, 424] width 361 height 41
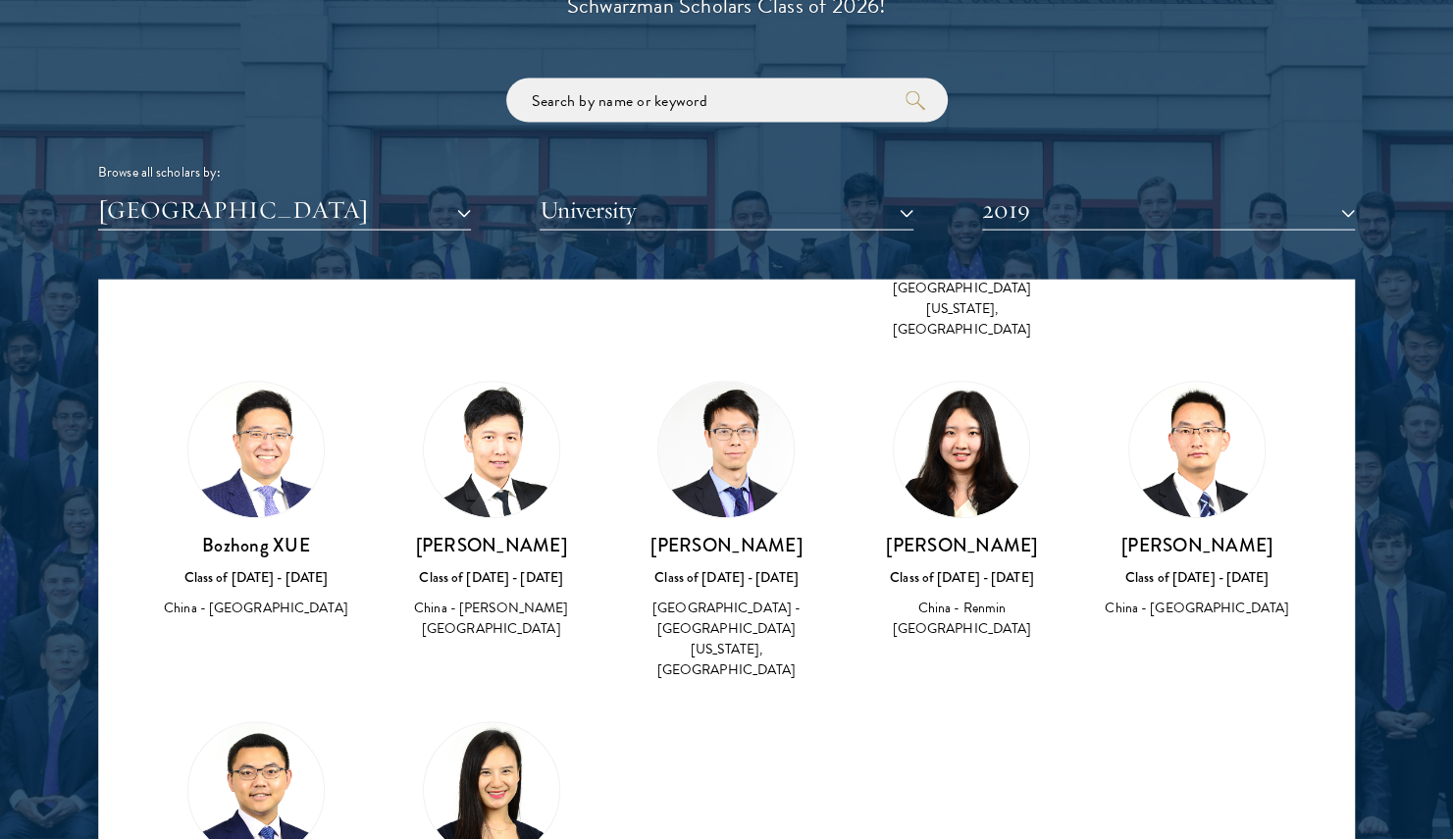
scroll to position [2323, 0]
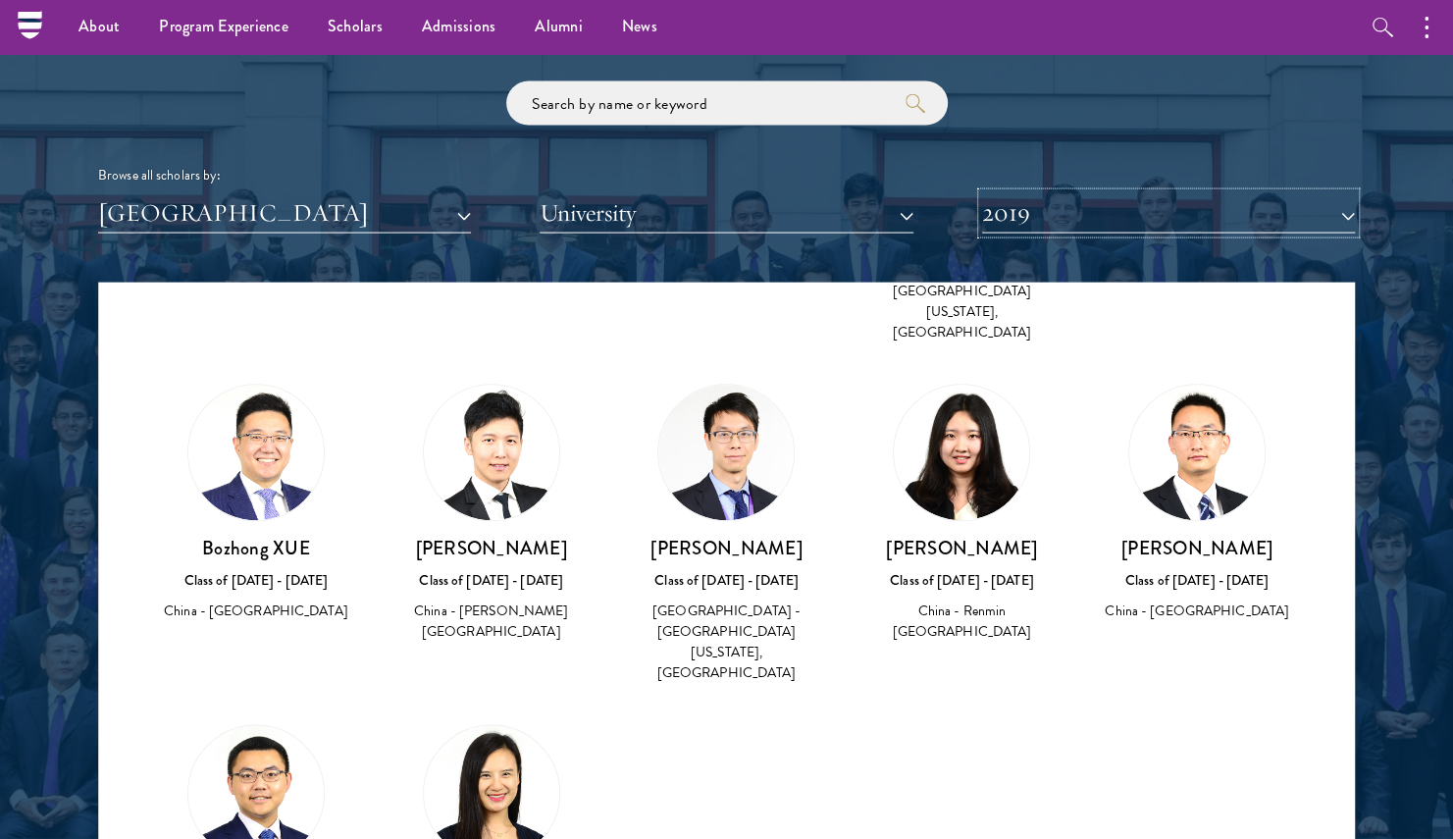
click at [1062, 221] on button "2019" at bounding box center [1168, 213] width 373 height 40
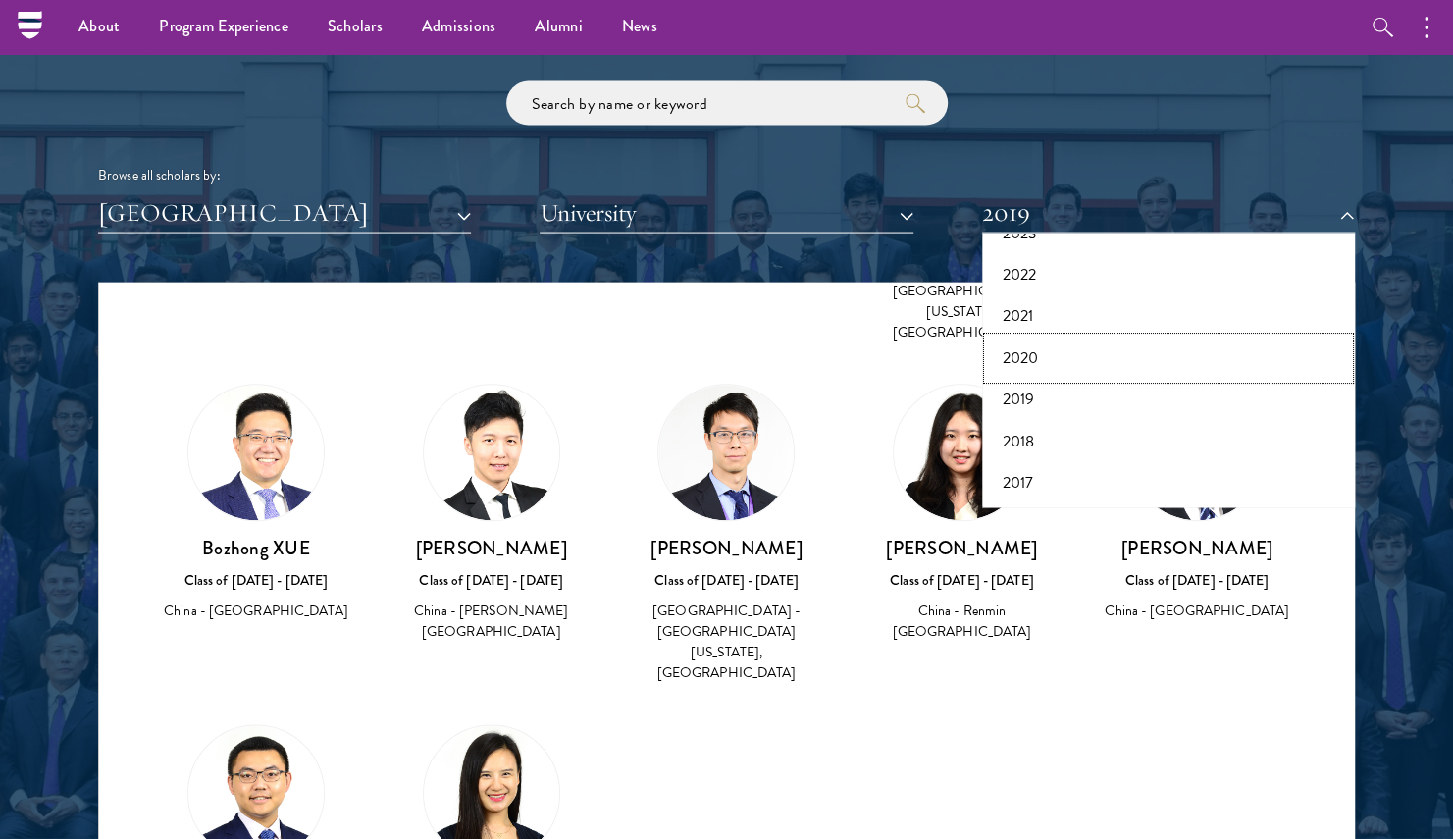
click at [1035, 348] on button "2020" at bounding box center [1168, 358] width 361 height 41
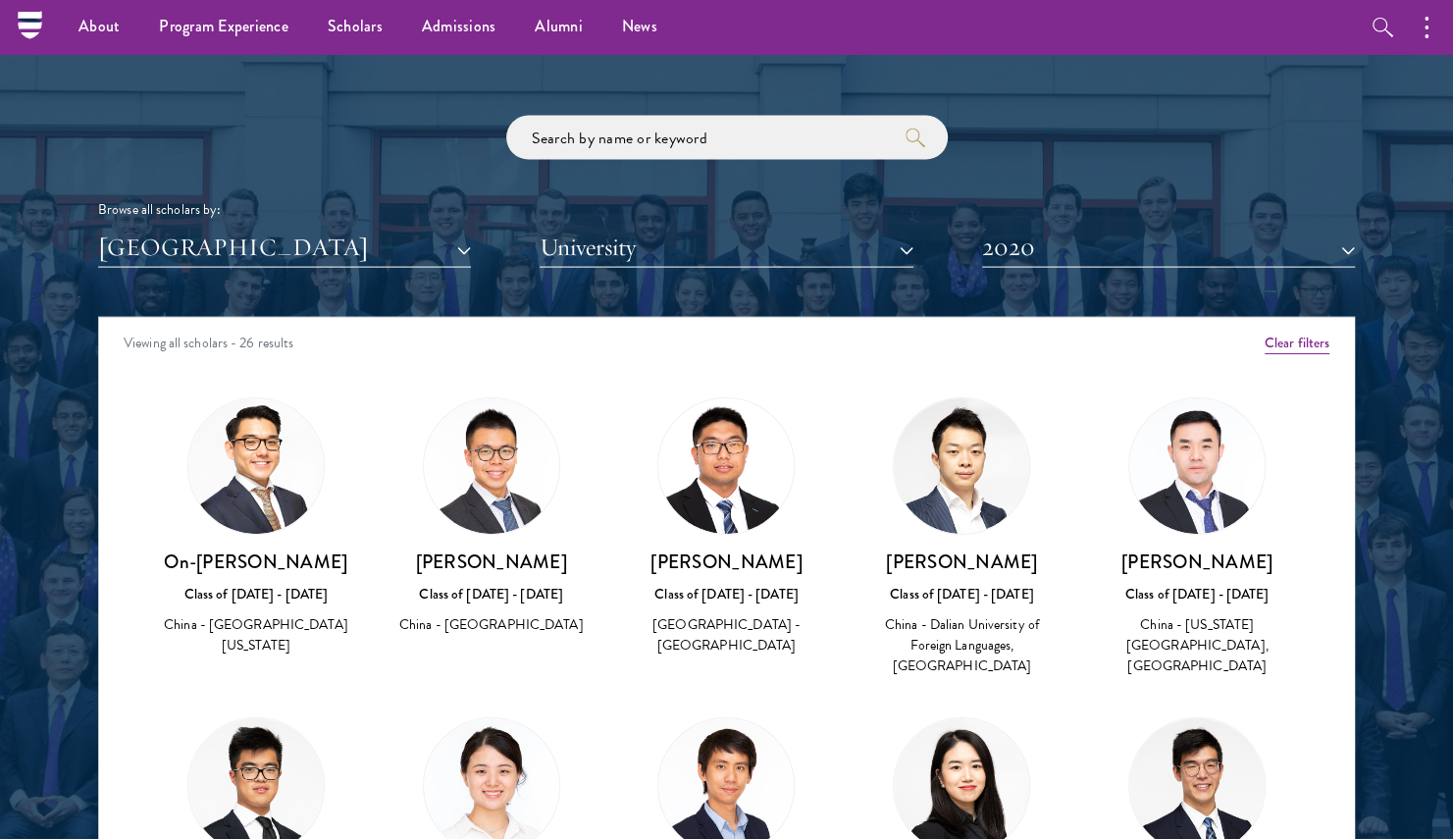
scroll to position [2287, 0]
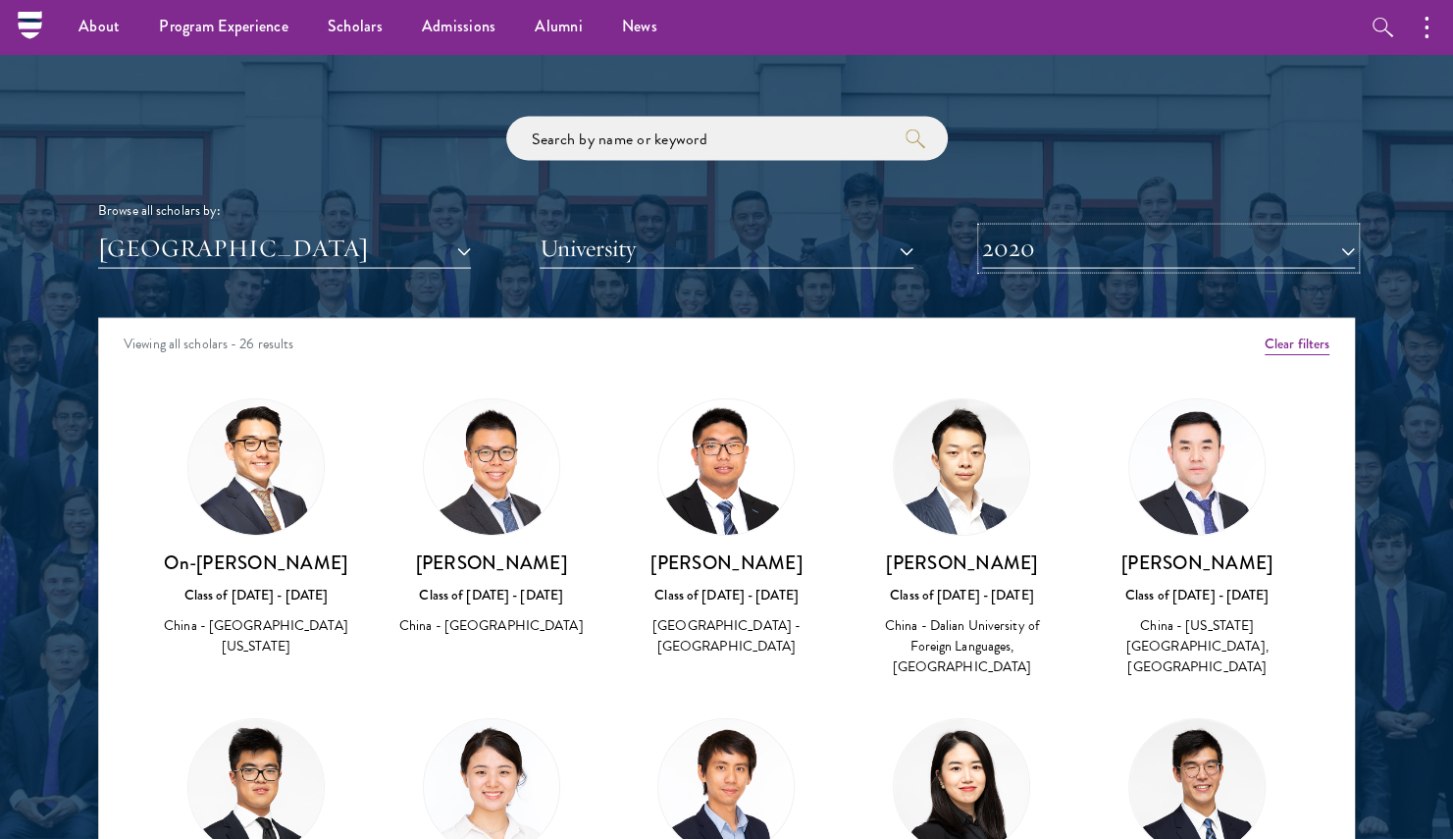
click at [1066, 255] on button "2020" at bounding box center [1168, 249] width 373 height 40
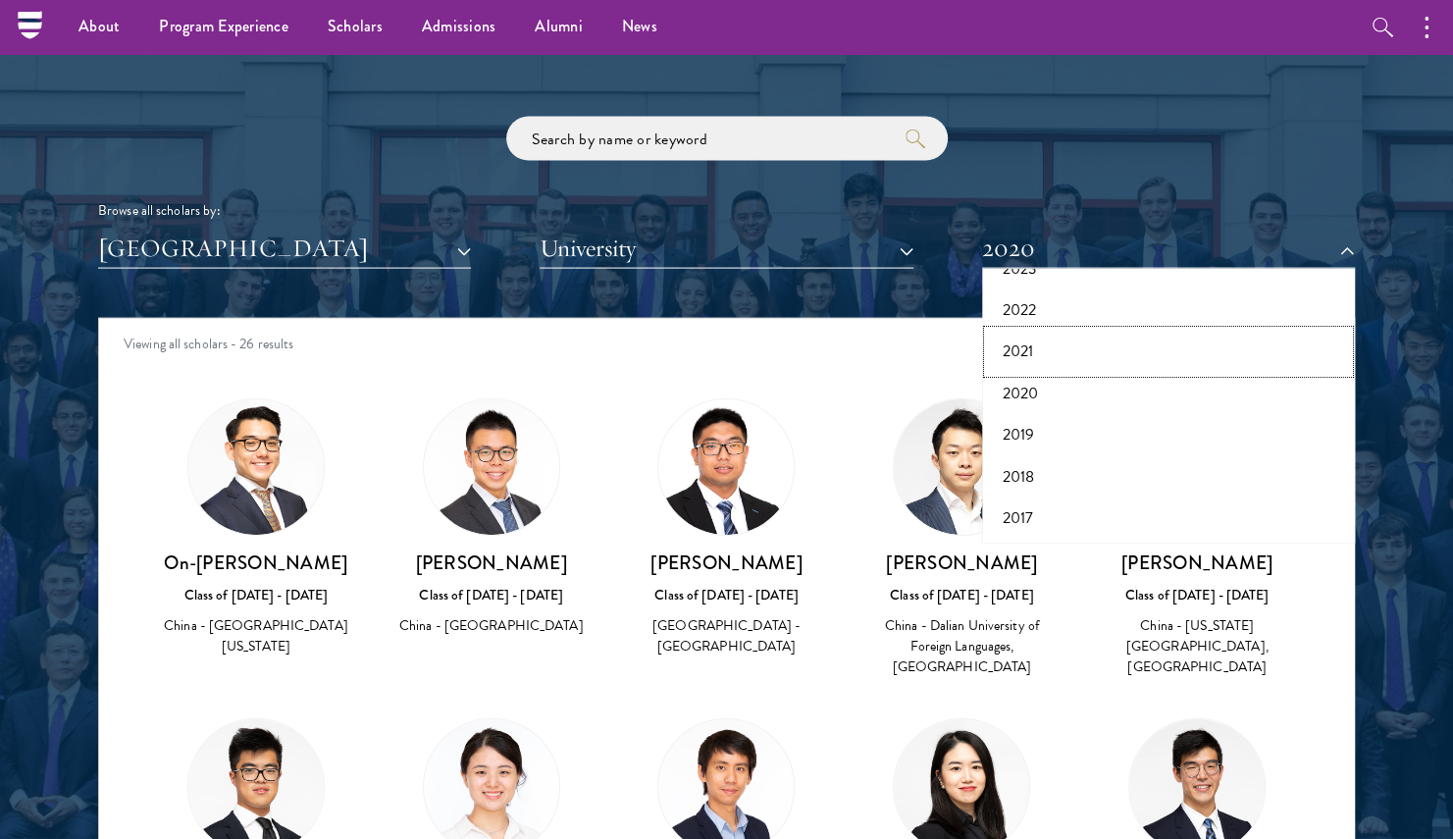
click at [1031, 349] on button "2021" at bounding box center [1168, 351] width 361 height 41
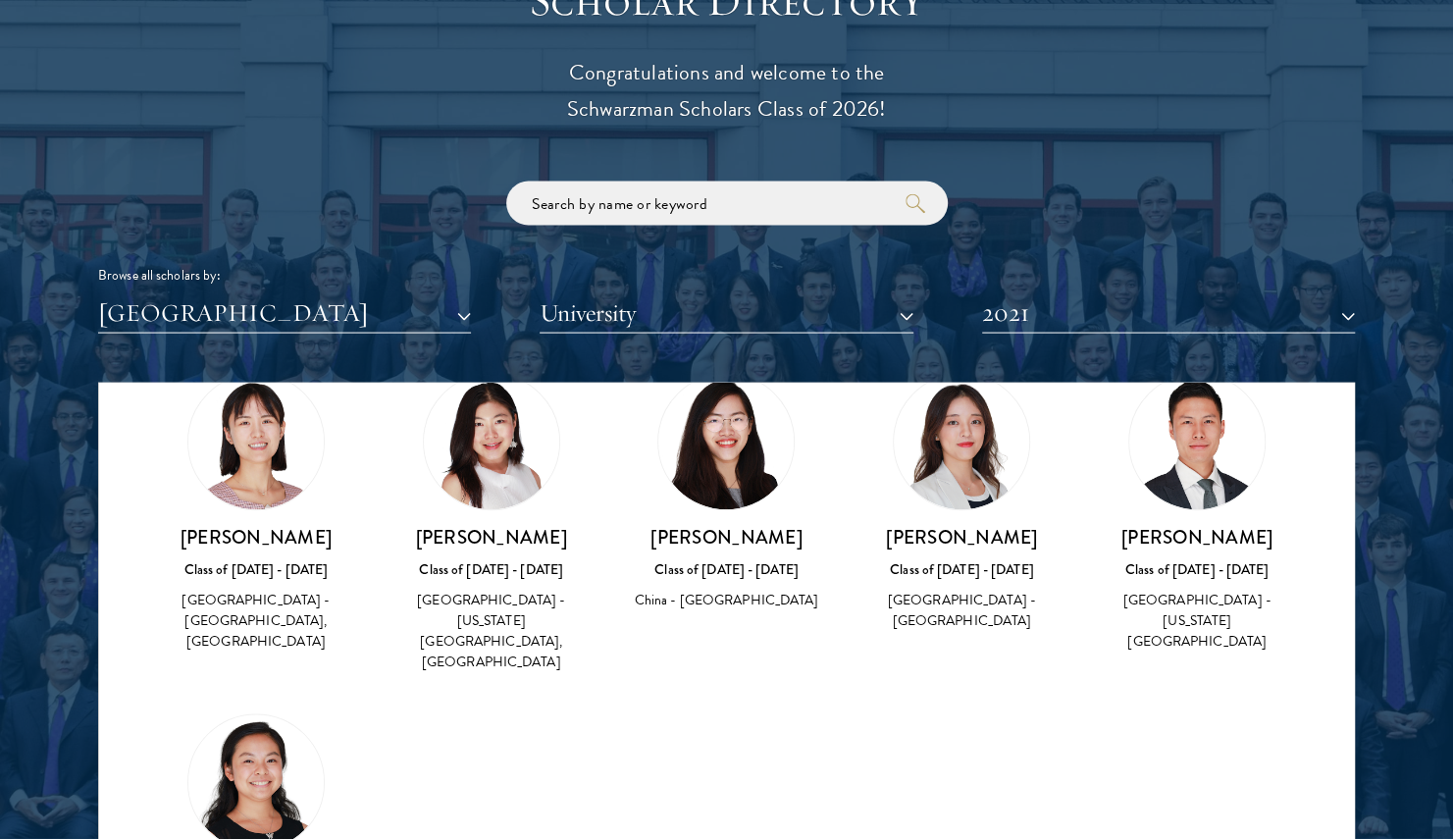
scroll to position [2223, 0]
click at [1048, 324] on button "2021" at bounding box center [1168, 312] width 373 height 40
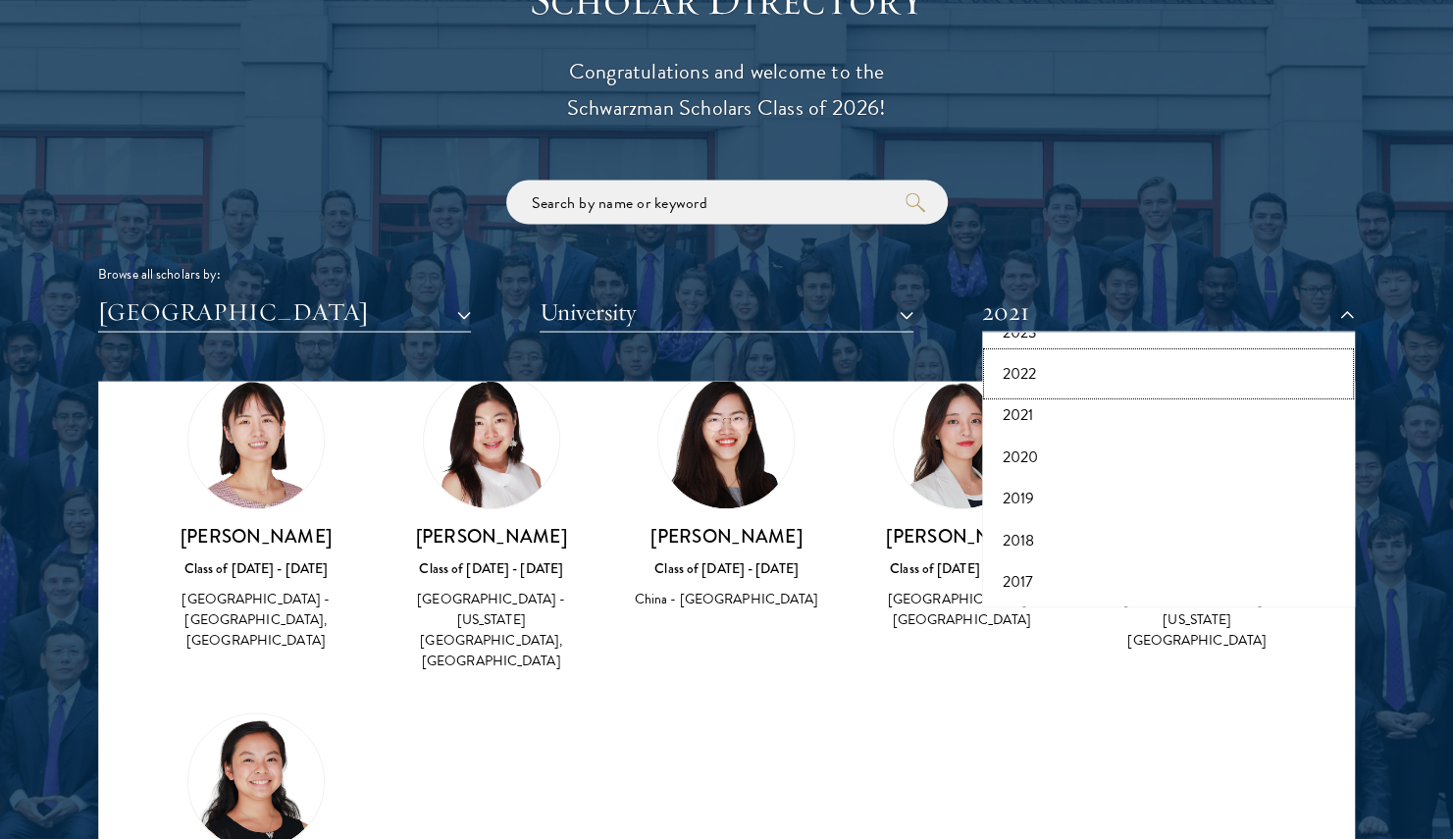
click at [1029, 381] on button "2022" at bounding box center [1168, 373] width 361 height 41
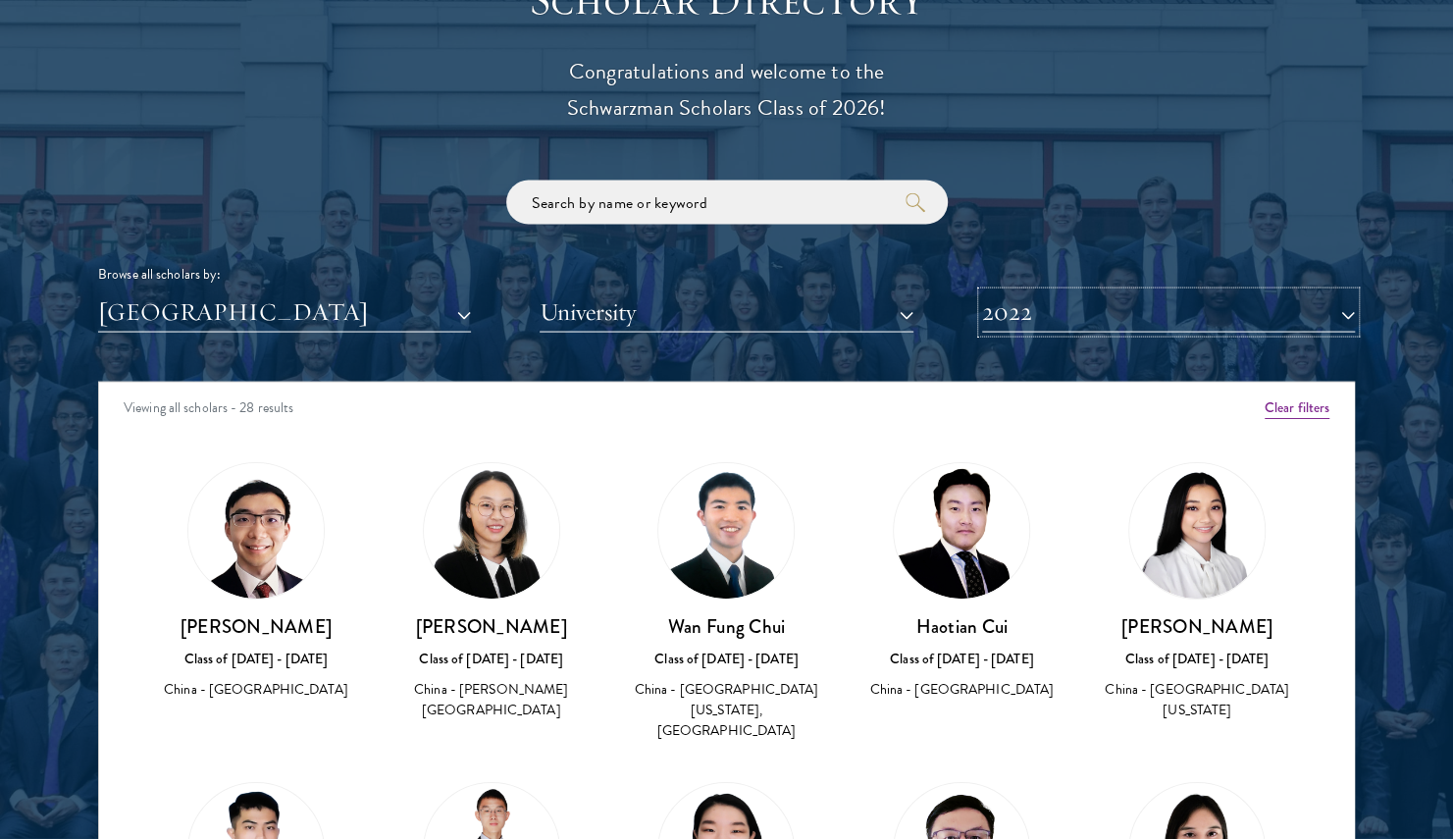
click at [1038, 322] on button "2022" at bounding box center [1168, 312] width 373 height 40
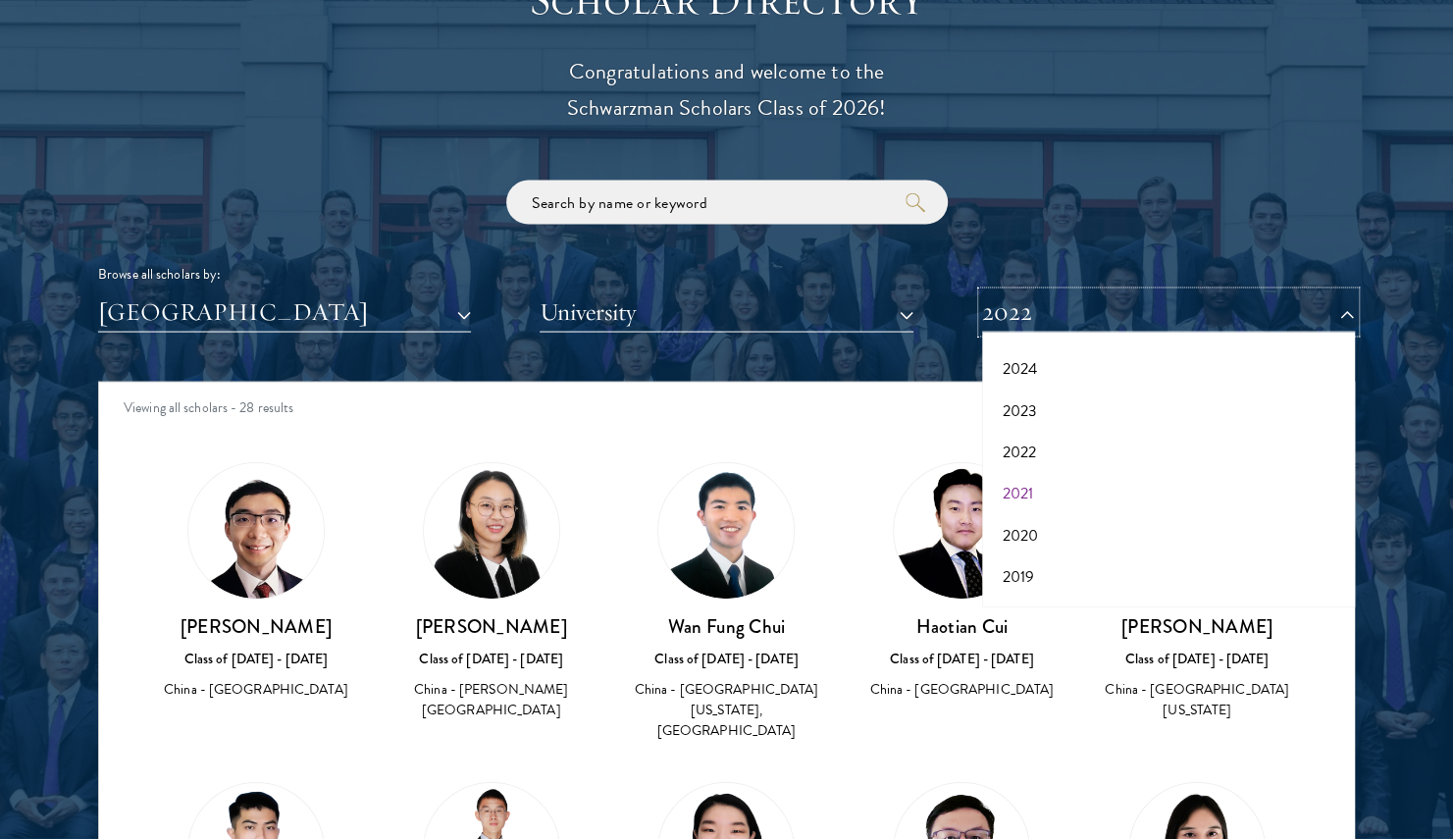
scroll to position [123, 0]
click at [1019, 413] on button "2023" at bounding box center [1168, 412] width 361 height 41
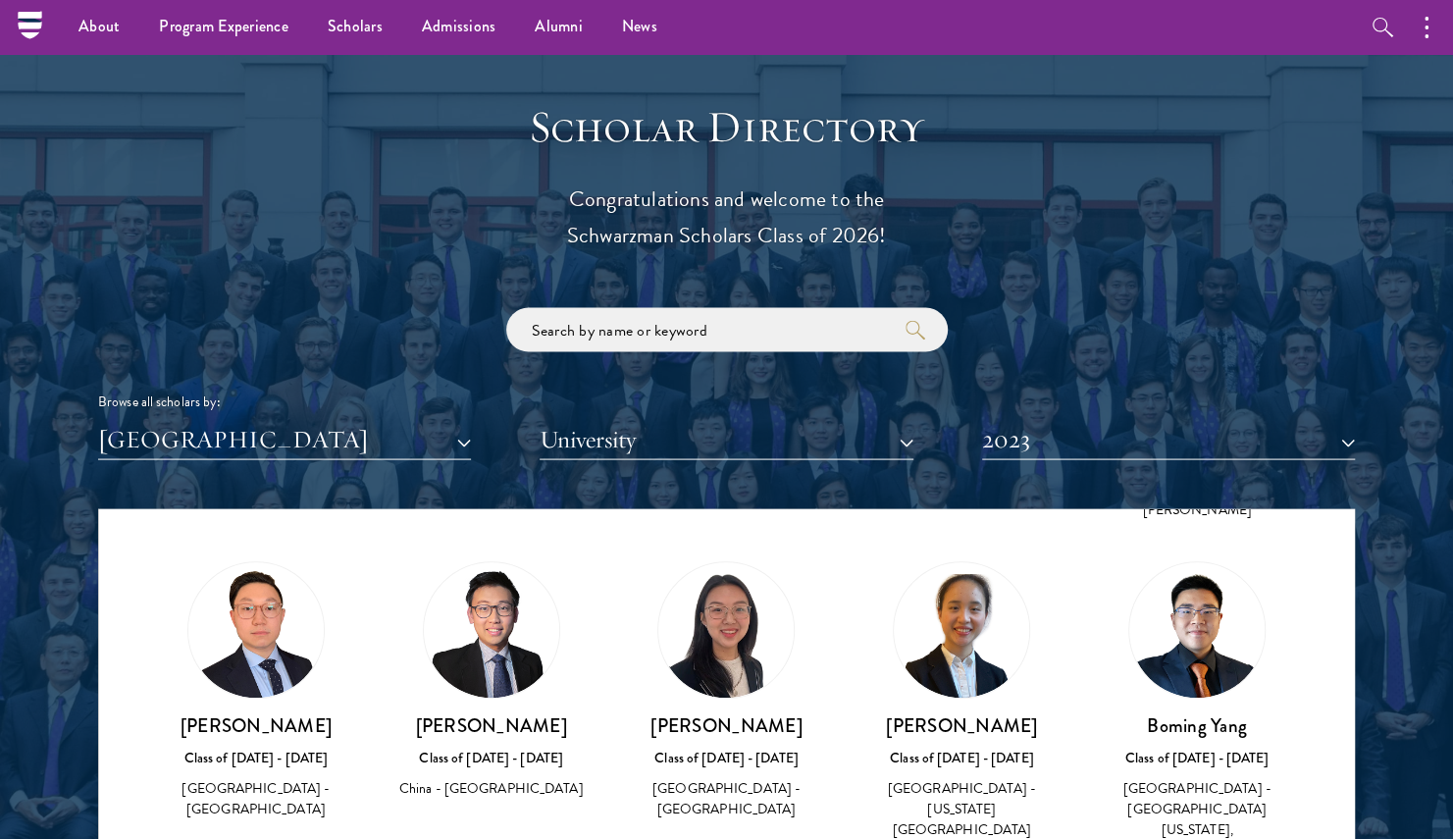
scroll to position [1334, 0]
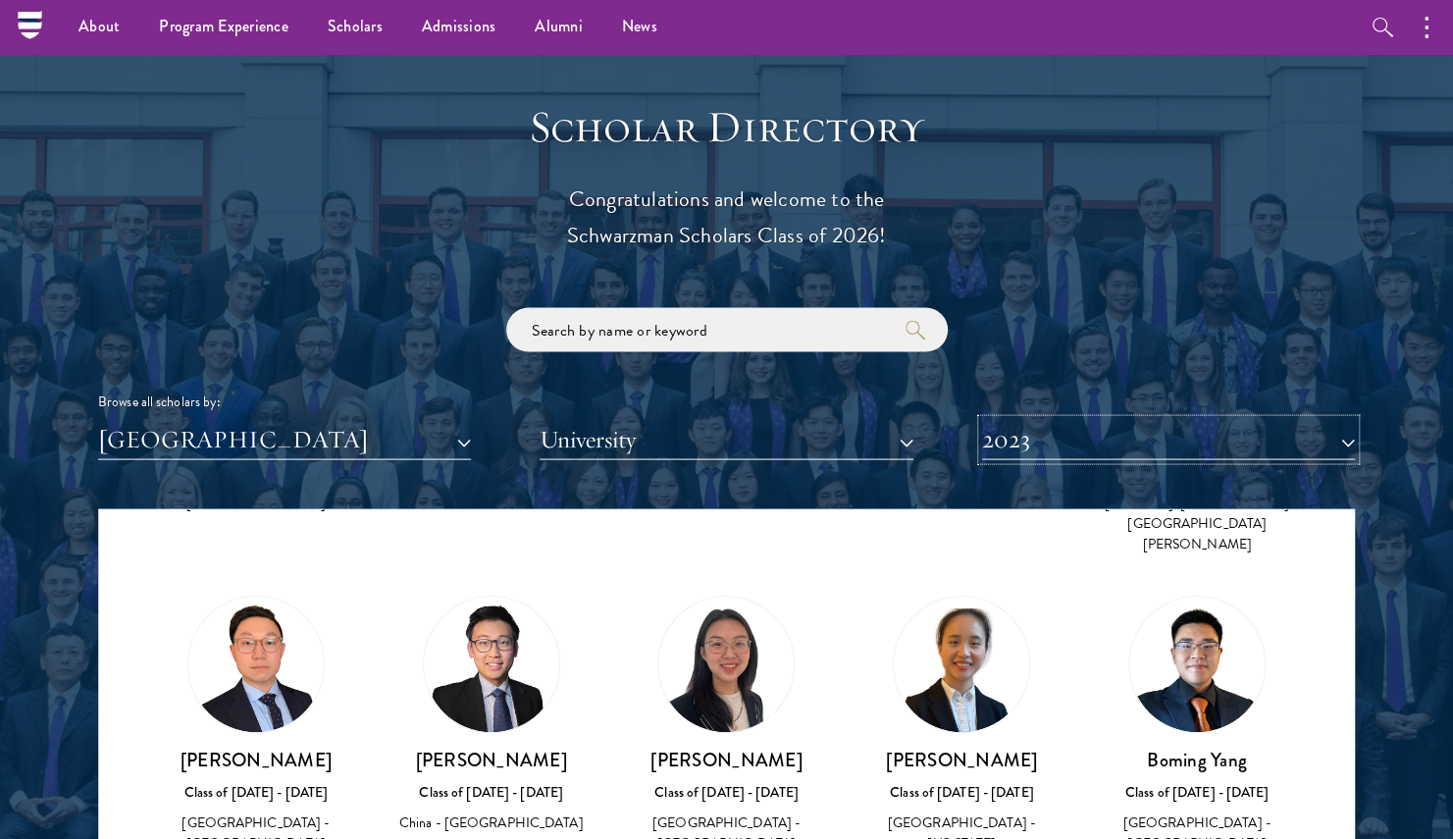
click at [1045, 443] on button "2023" at bounding box center [1168, 439] width 373 height 40
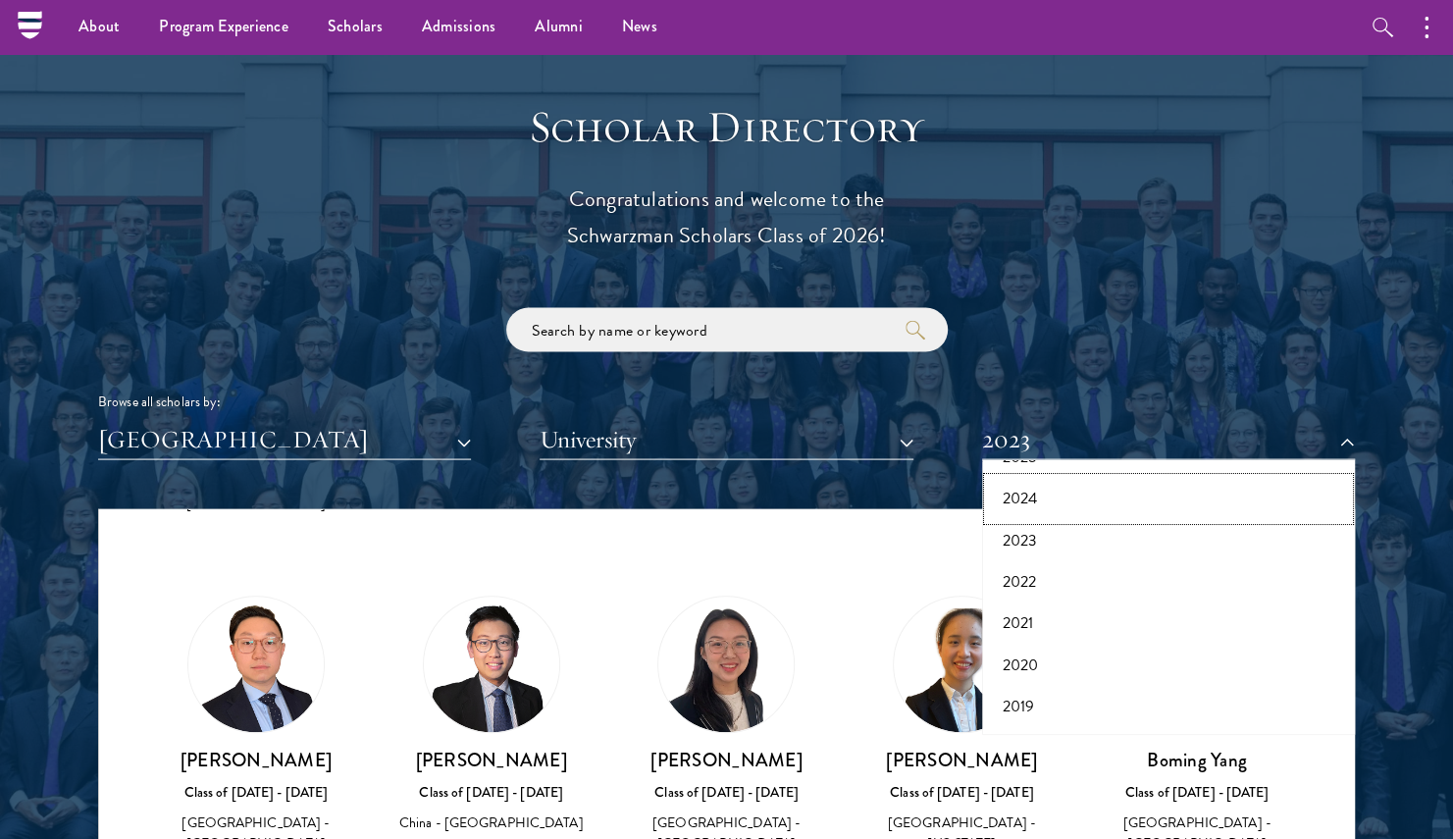
click at [1050, 490] on button "2024" at bounding box center [1168, 497] width 361 height 41
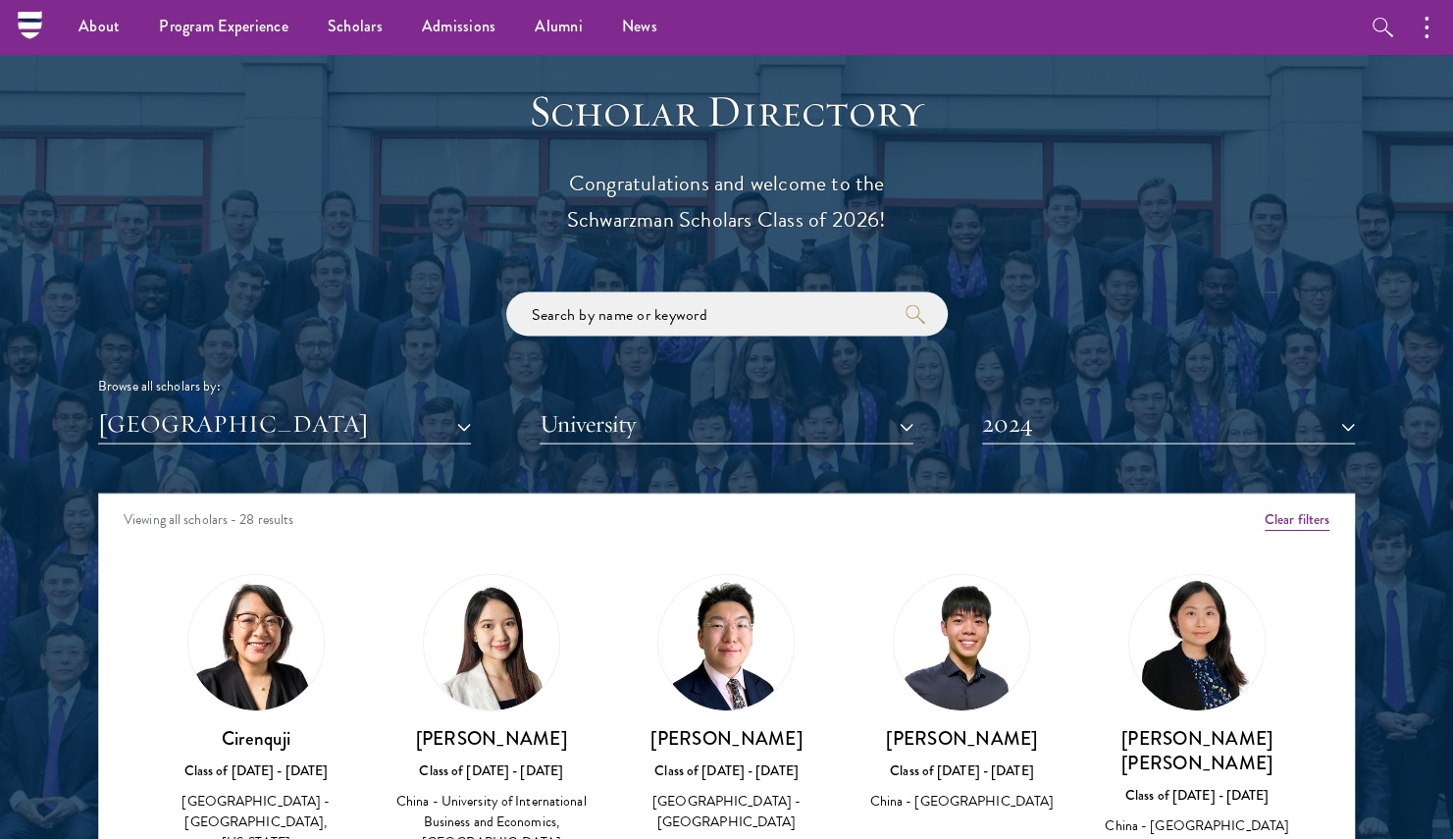
scroll to position [2112, 0]
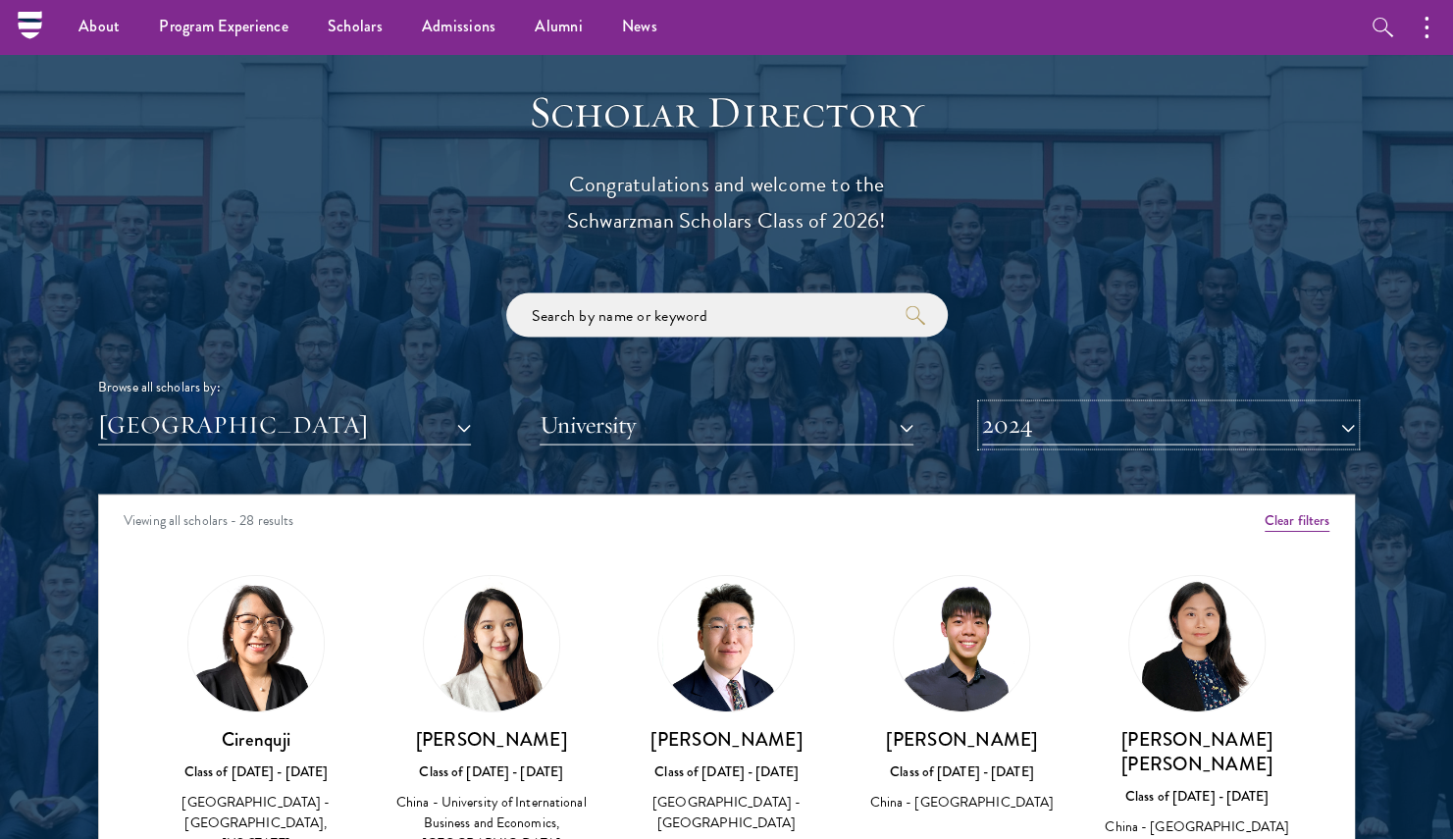
click at [1136, 444] on button "2024" at bounding box center [1168, 424] width 373 height 40
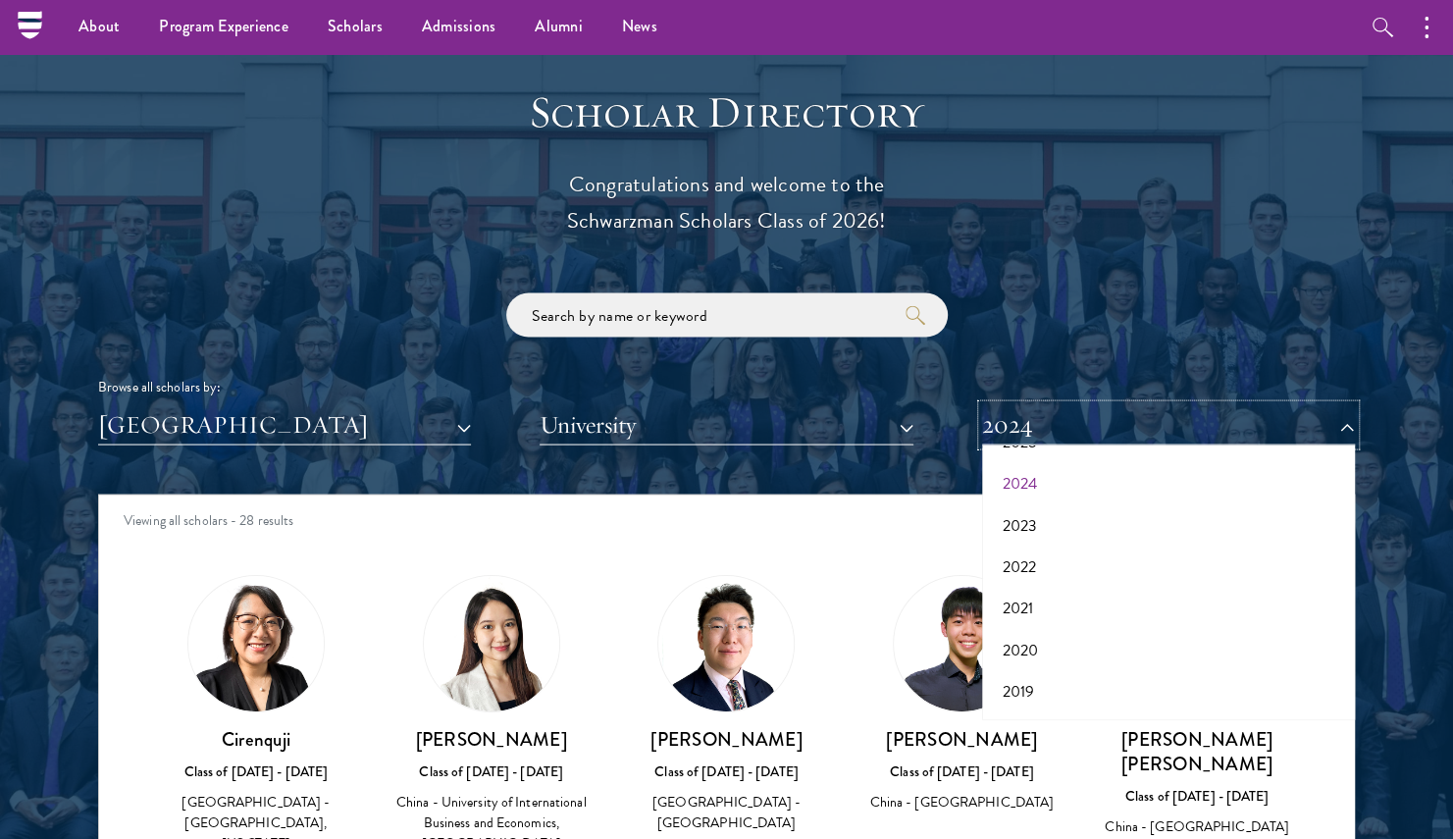
scroll to position [0, 0]
click at [1030, 469] on button "All Years" at bounding box center [1168, 470] width 361 height 41
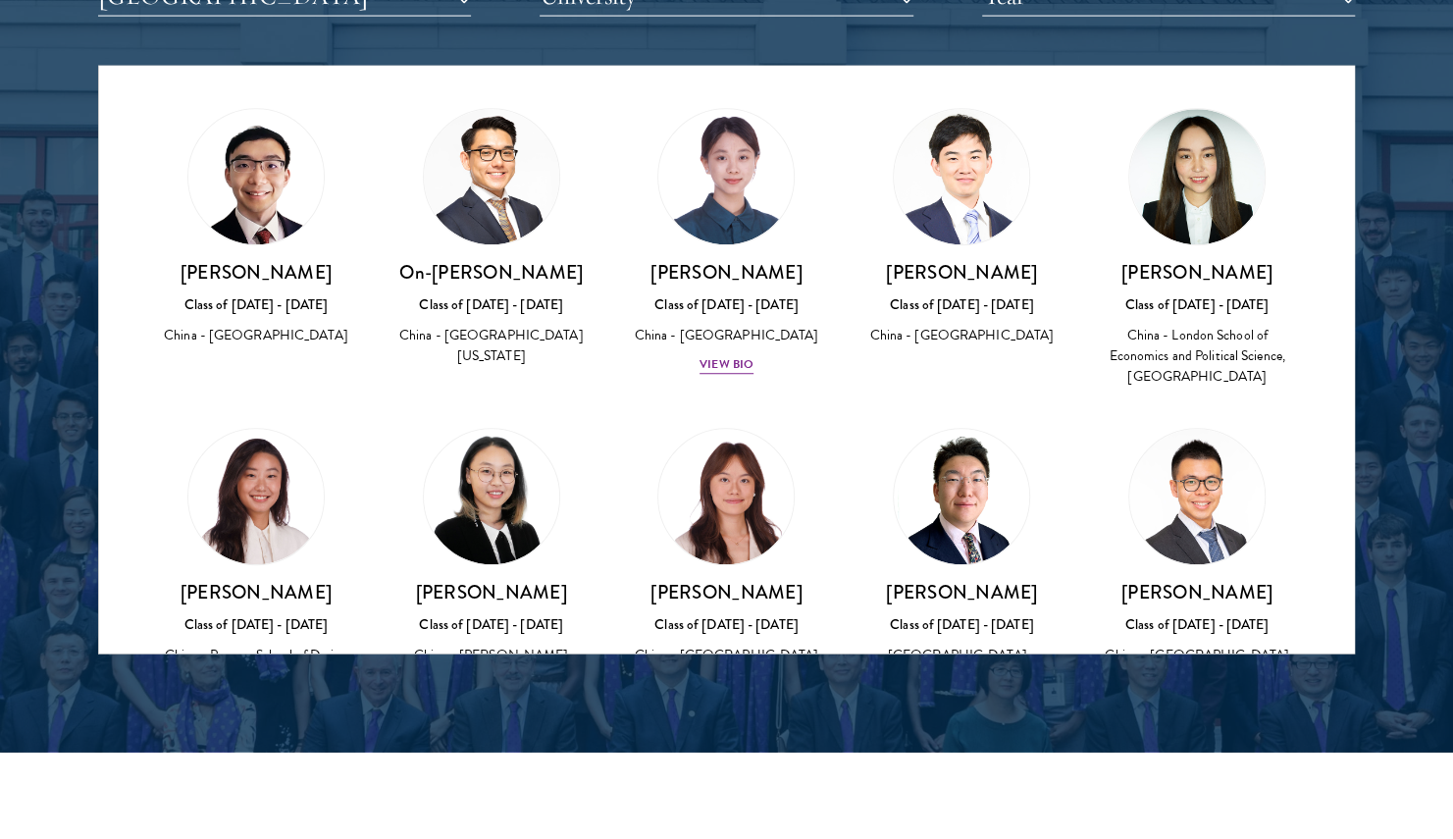
scroll to position [715, 0]
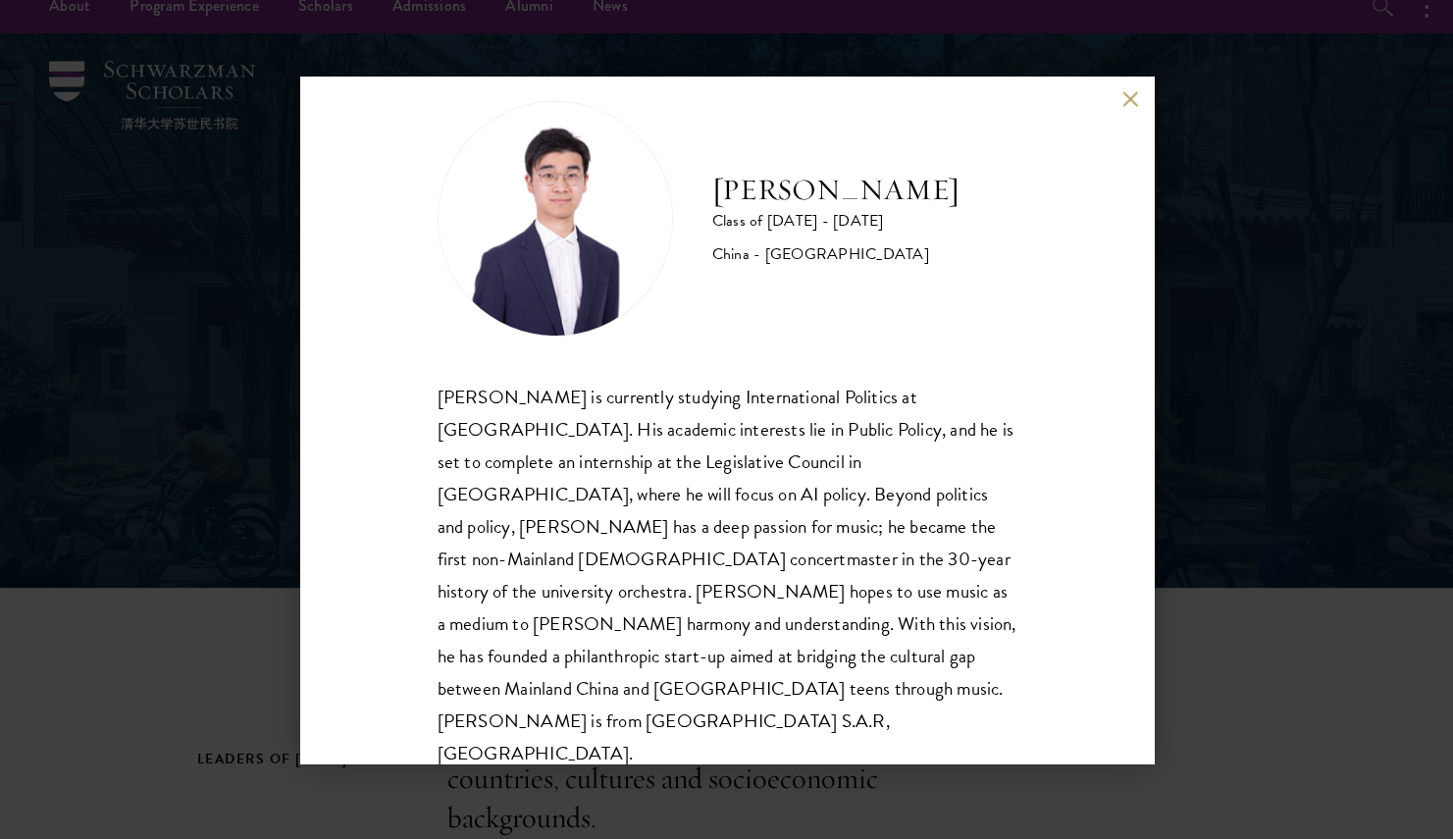
scroll to position [22, 0]
click at [626, 555] on div "Wallace Lee is currently studying International Politics at Tsinghua University…" at bounding box center [727, 576] width 579 height 390
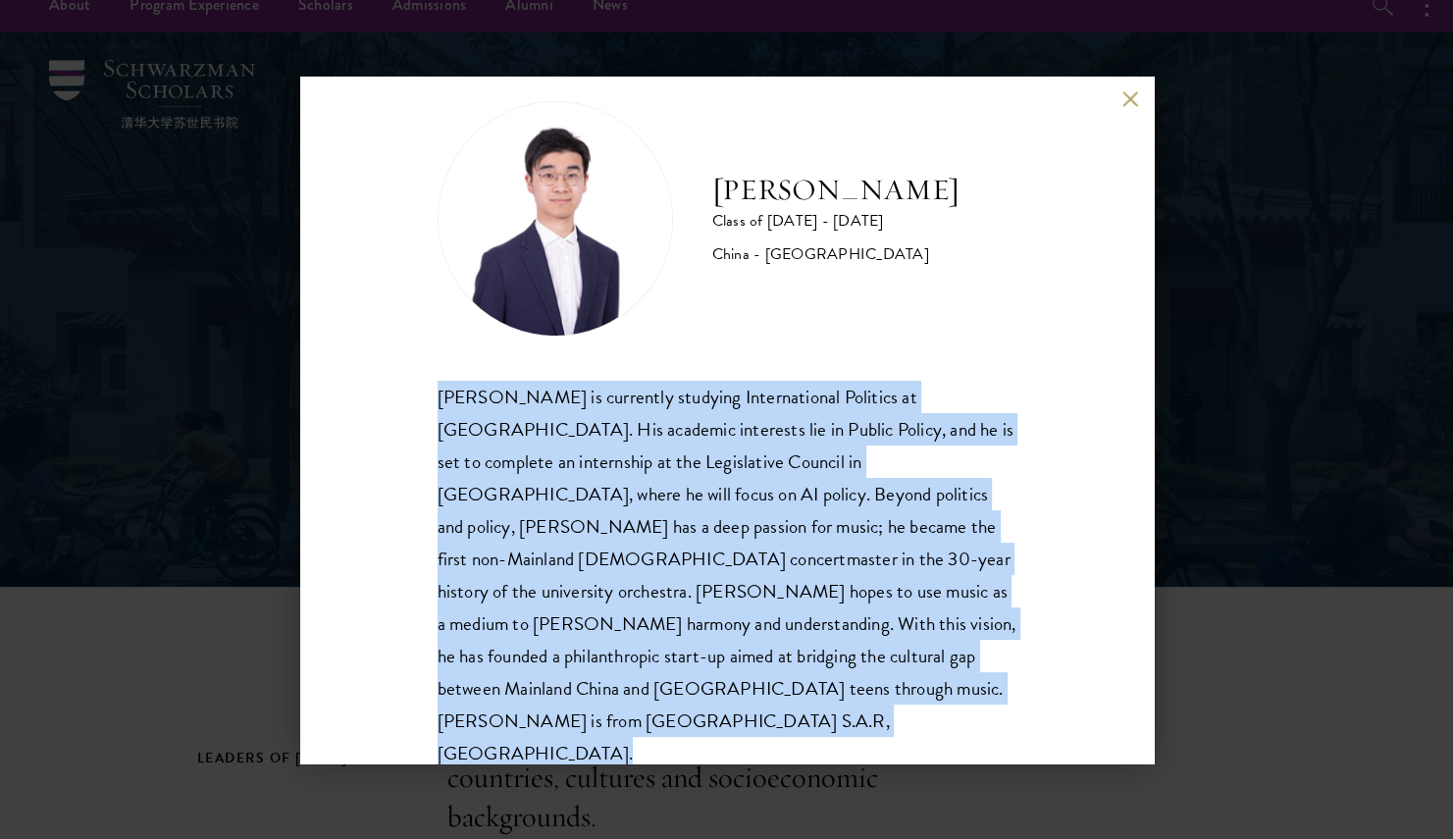
click at [626, 555] on div "Wallace Lee is currently studying International Politics at Tsinghua University…" at bounding box center [727, 576] width 579 height 390
click at [546, 600] on div "Wallace Lee is currently studying International Politics at Tsinghua University…" at bounding box center [727, 576] width 579 height 390
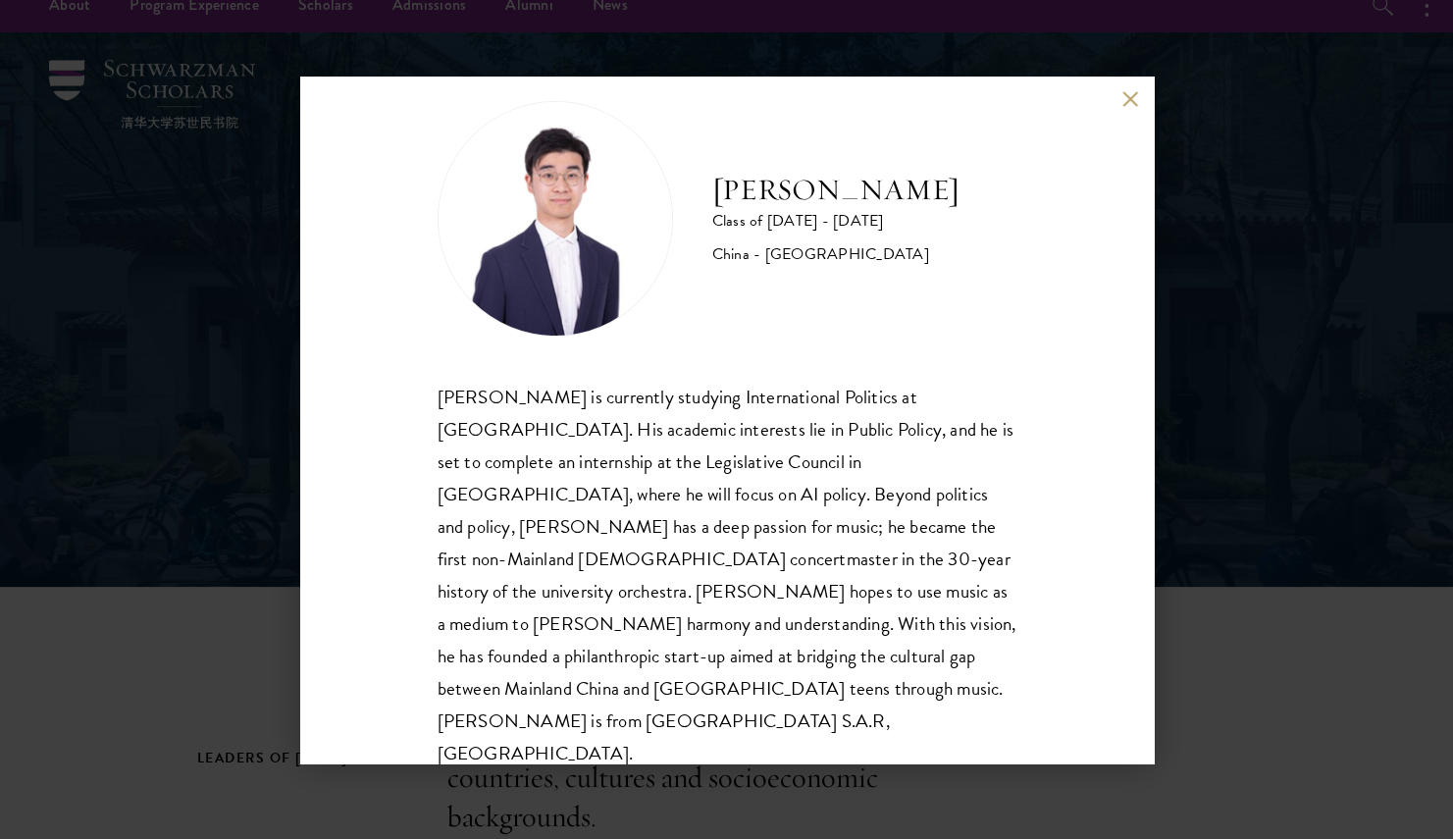
click at [665, 552] on div "Wallace Lee is currently studying International Politics at Tsinghua University…" at bounding box center [727, 576] width 579 height 390
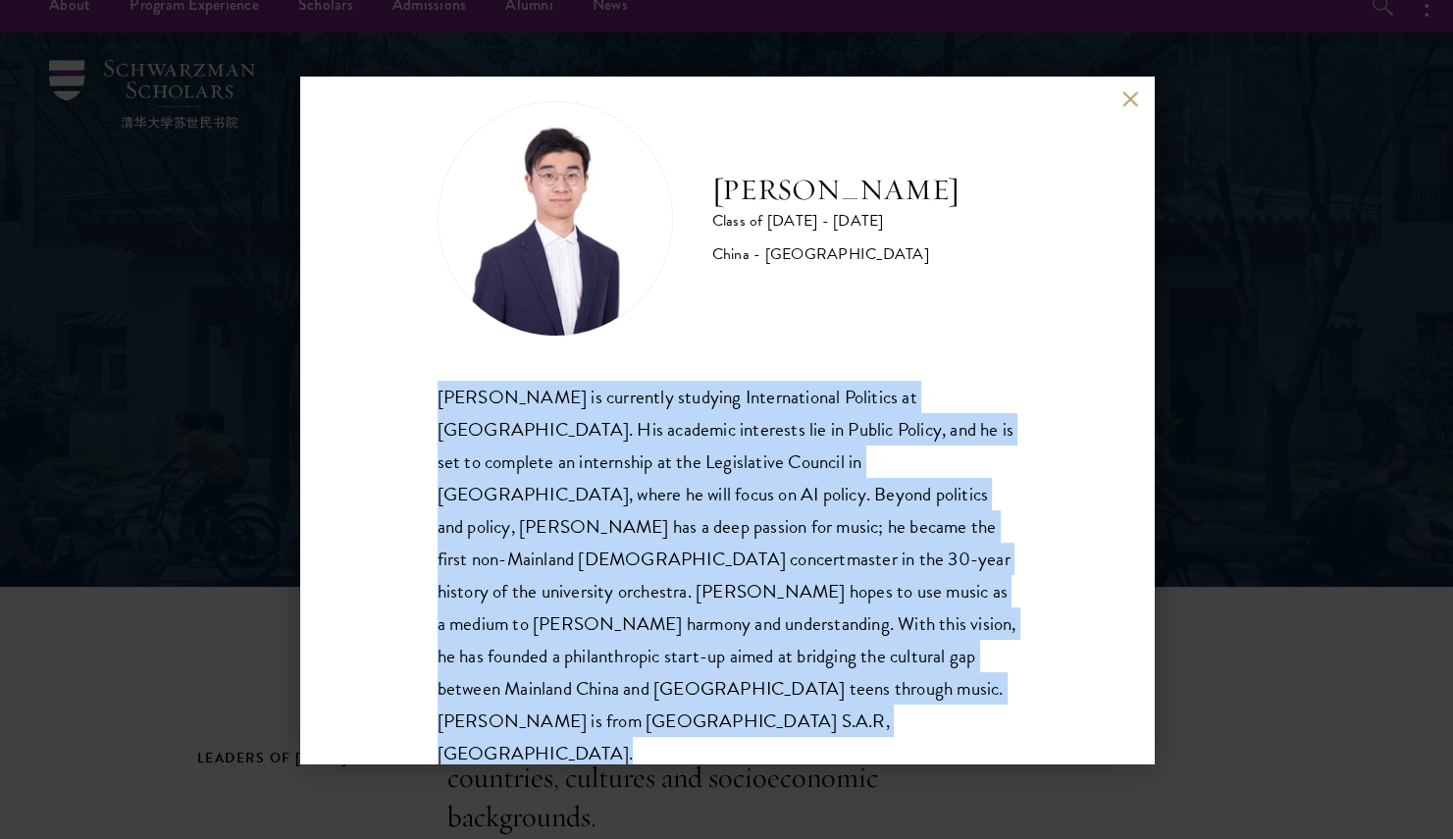
click at [665, 552] on div "Wallace Lee is currently studying International Politics at Tsinghua University…" at bounding box center [727, 576] width 579 height 390
click at [928, 481] on div "Wallace Lee is currently studying International Politics at Tsinghua University…" at bounding box center [727, 576] width 579 height 390
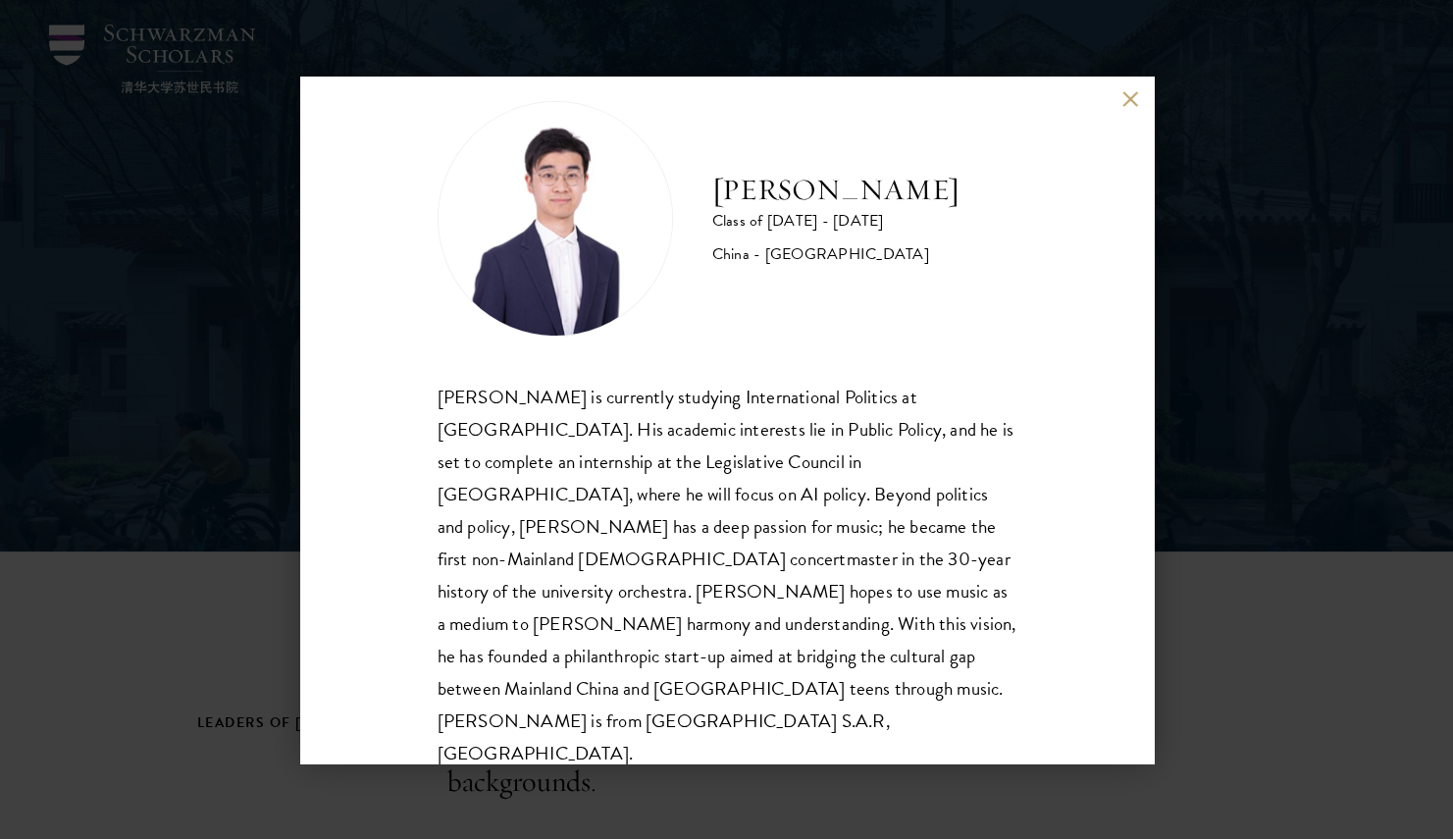
scroll to position [74, 0]
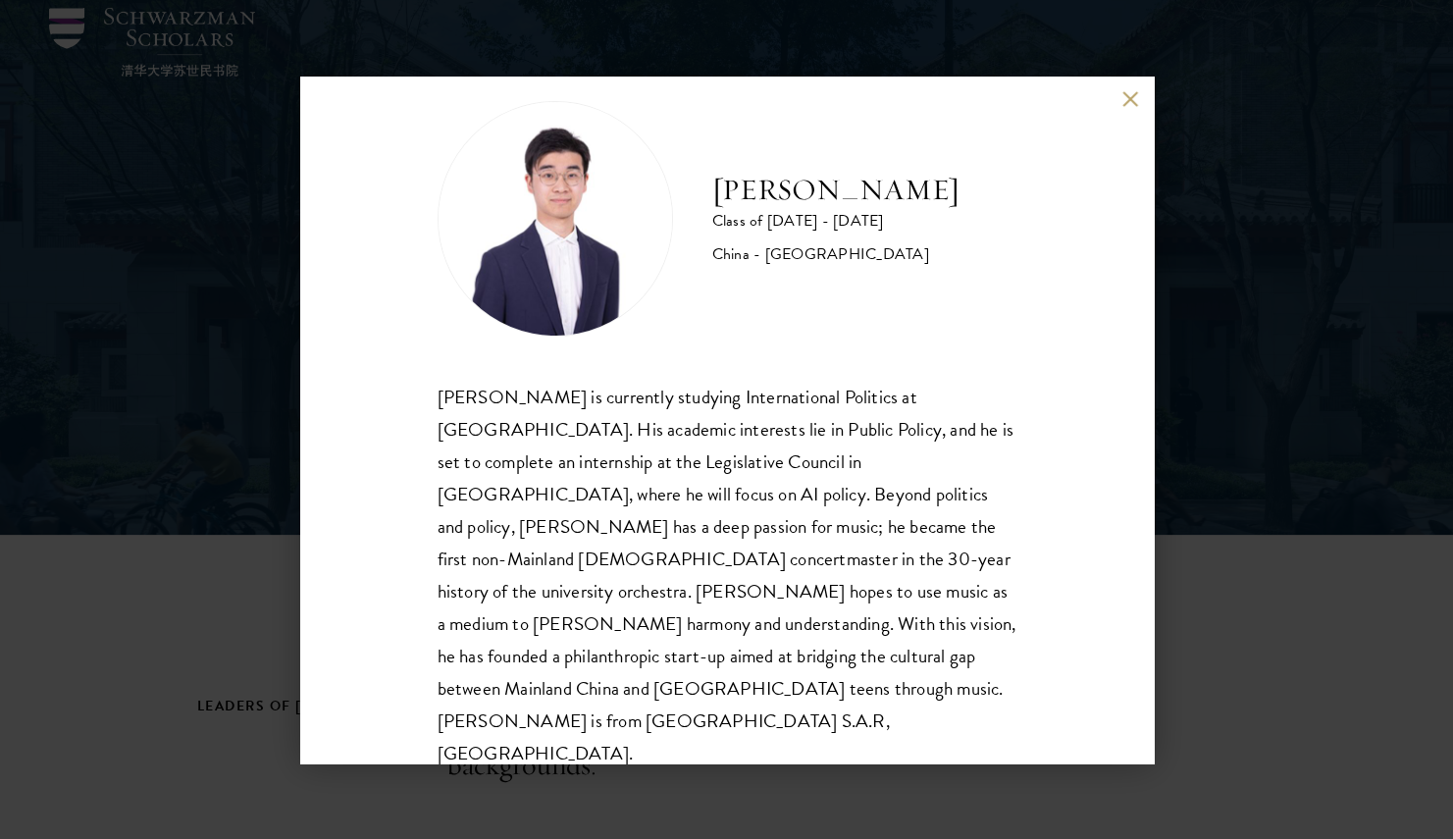
click at [540, 494] on div "Wallace Lee is currently studying International Politics at Tsinghua University…" at bounding box center [727, 576] width 579 height 390
click at [546, 492] on div "Wallace Lee is currently studying International Politics at Tsinghua University…" at bounding box center [727, 576] width 579 height 390
click at [797, 504] on div "Wallace Lee is currently studying International Politics at Tsinghua University…" at bounding box center [727, 576] width 579 height 390
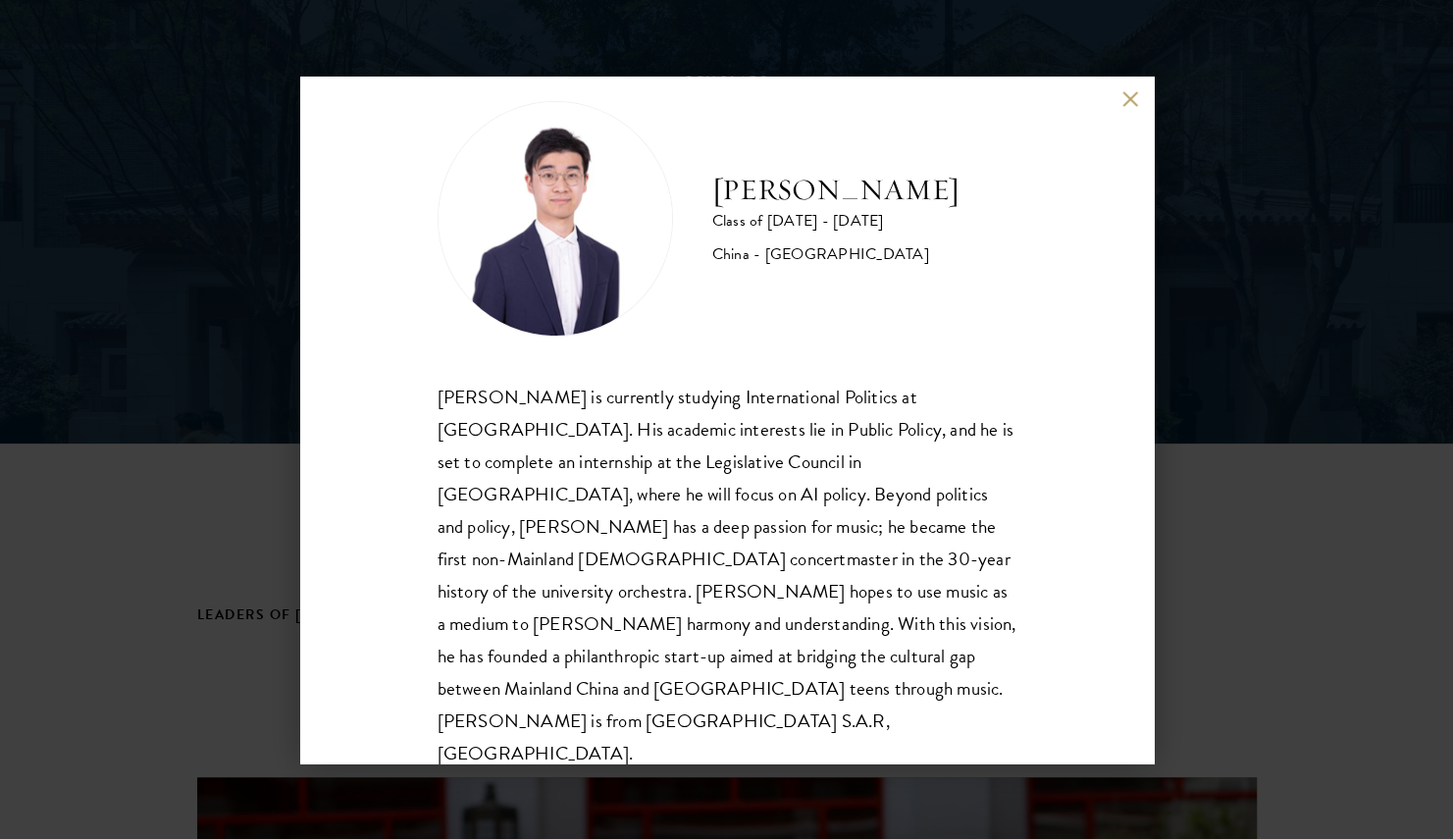
scroll to position [166, 0]
click at [1132, 91] on button at bounding box center [1130, 99] width 17 height 17
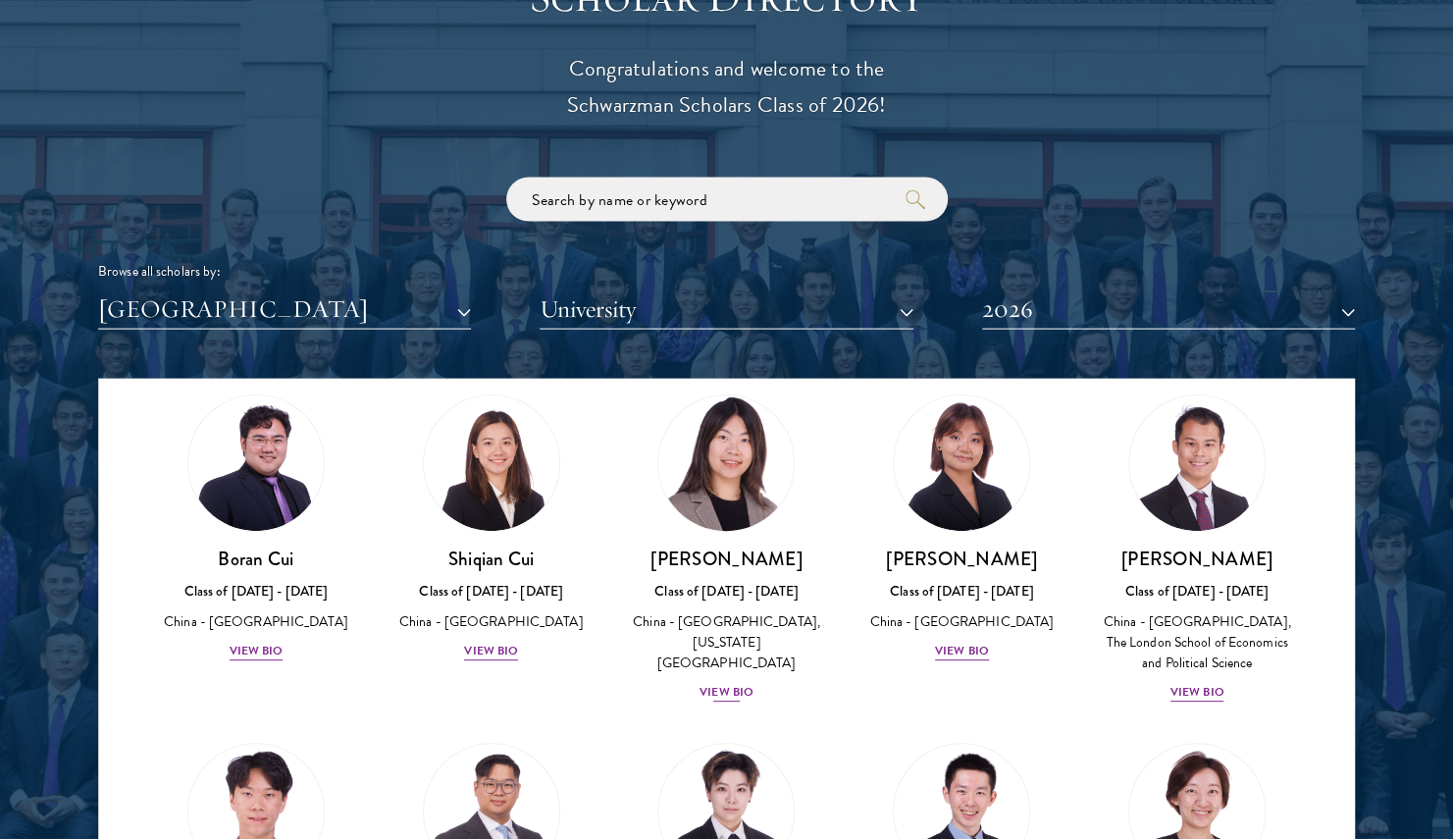
scroll to position [422, 0]
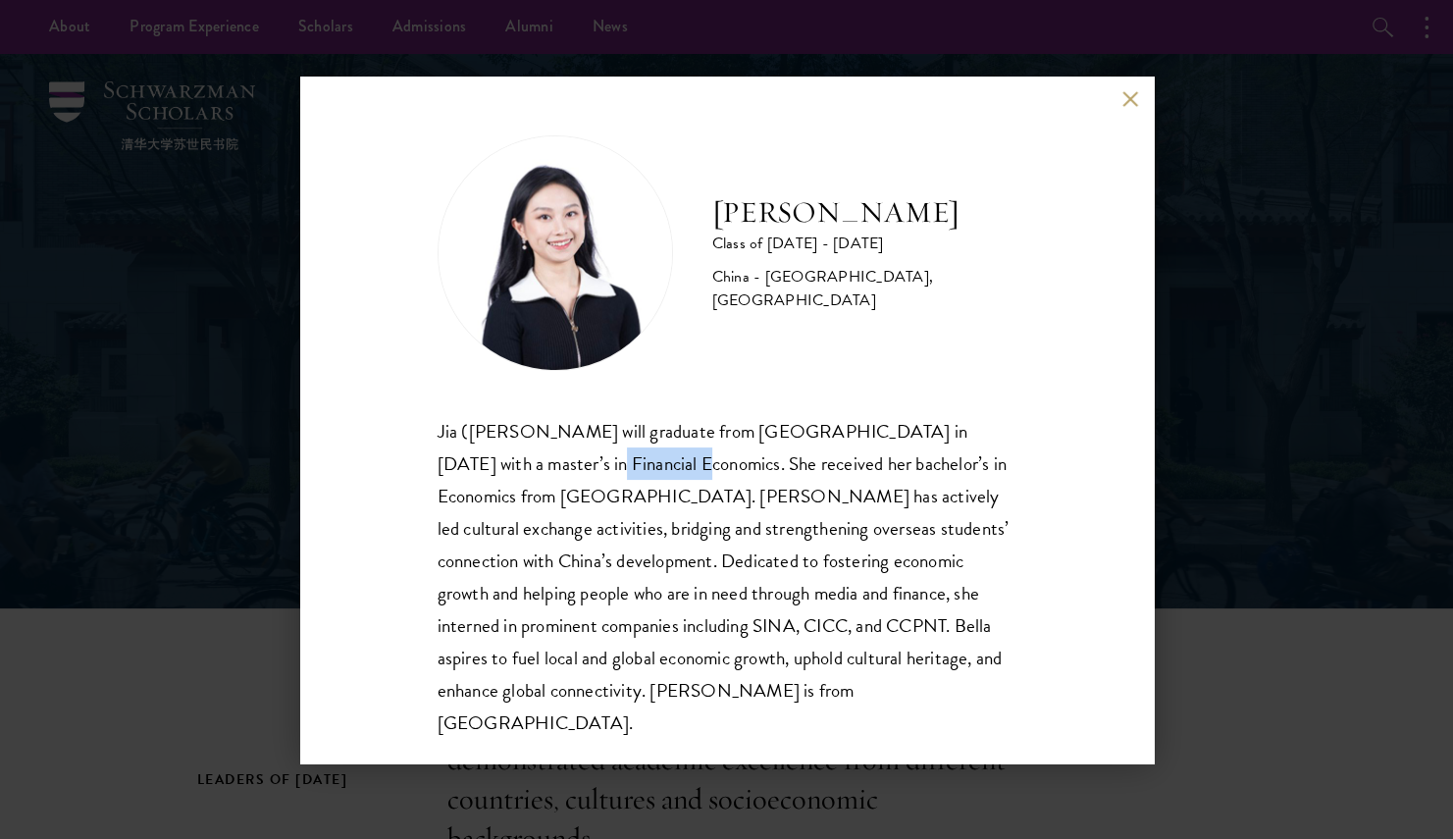
drag, startPoint x: 538, startPoint y: 463, endPoint x: 626, endPoint y: 471, distance: 88.7
click at [626, 471] on div "Jia (Bella) Li will graduate from University of Oxford in 2024 with a master’s …" at bounding box center [727, 577] width 579 height 324
drag, startPoint x: 626, startPoint y: 471, endPoint x: 728, endPoint y: 526, distance: 115.9
click at [728, 526] on div "Jia (Bella) Li will graduate from University of Oxford in 2024 with a master’s …" at bounding box center [727, 577] width 579 height 324
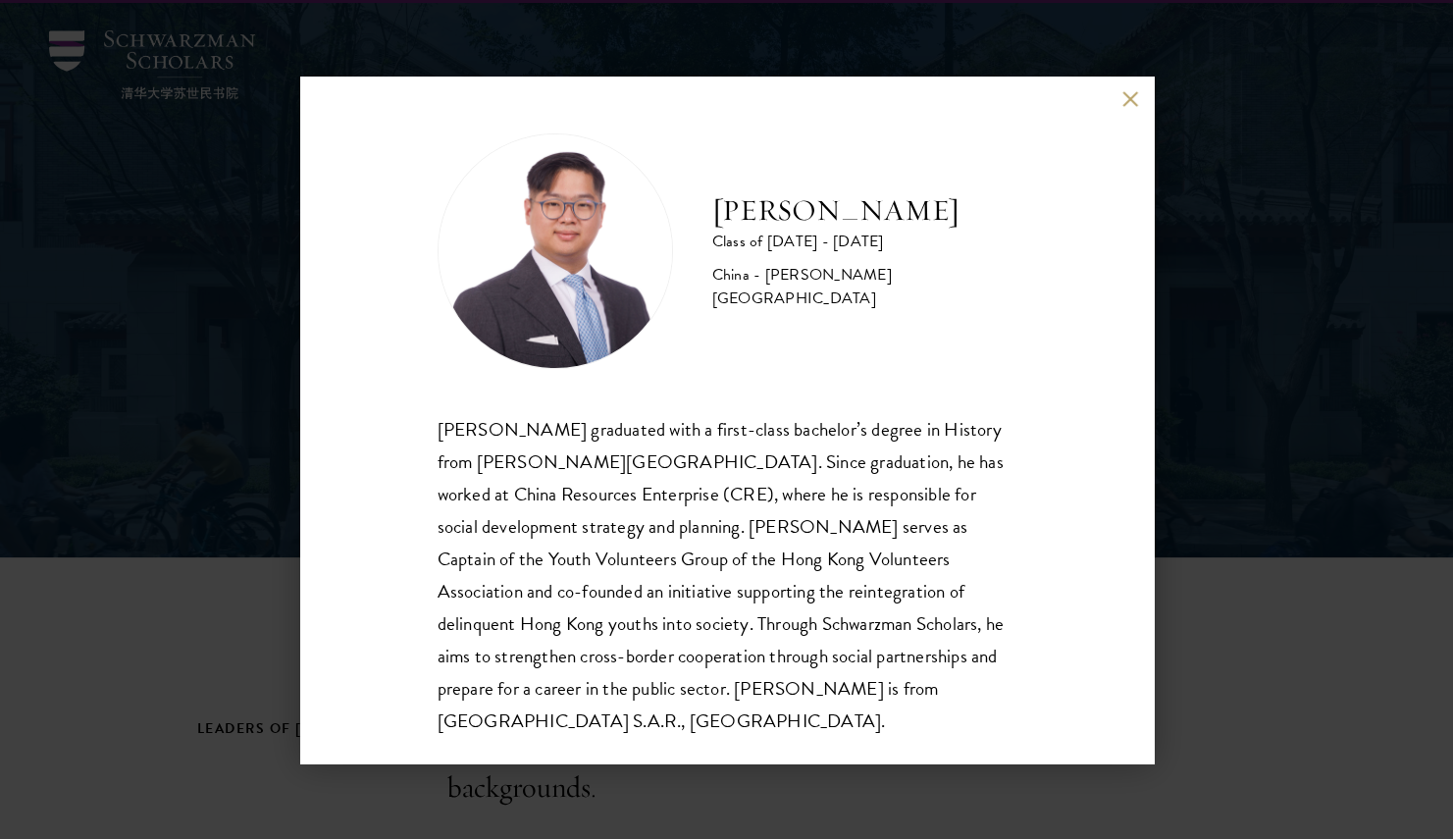
scroll to position [52, 0]
click at [604, 494] on div "[PERSON_NAME] graduated with a first-class bachelor’s degree in History from [P…" at bounding box center [727, 575] width 579 height 324
click at [604, 494] on div "Minghan Matthew Li graduated with a first-class bachelor’s degree in History fr…" at bounding box center [727, 575] width 579 height 324
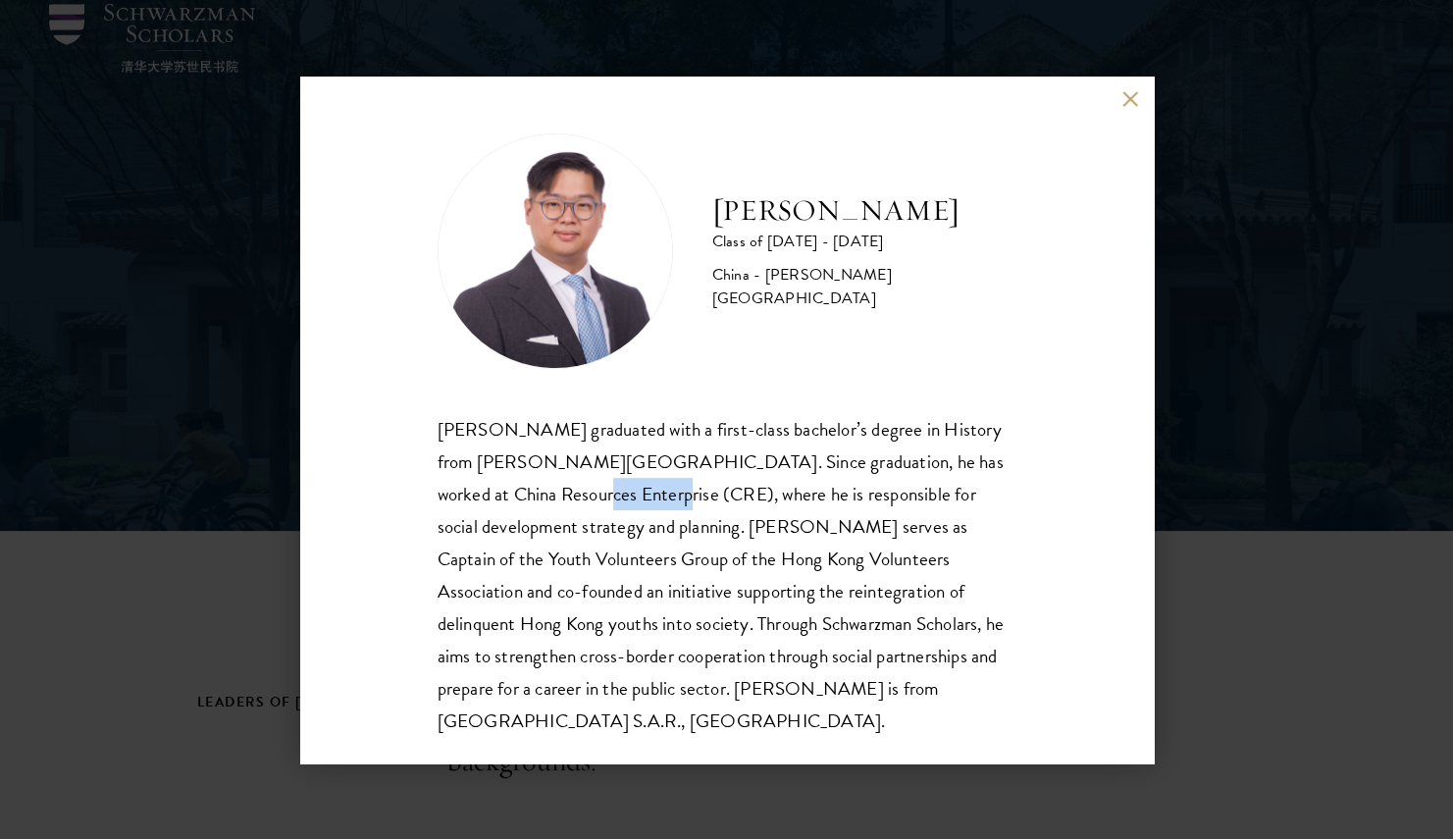
scroll to position [78, 0]
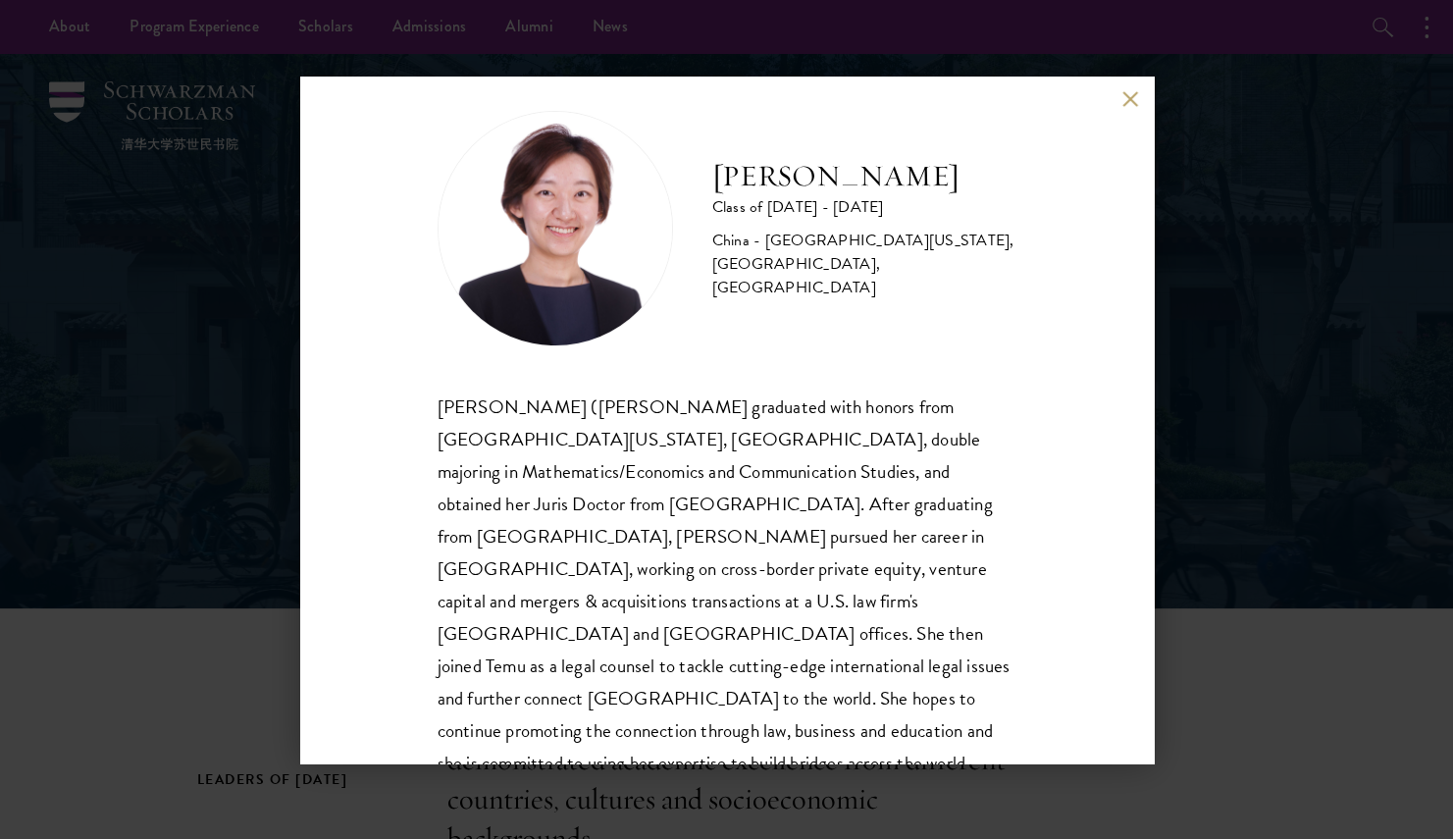
scroll to position [26, 0]
drag, startPoint x: 872, startPoint y: 438, endPoint x: 1005, endPoint y: 453, distance: 133.4
click at [1005, 453] on div "Chloe Liu Class of 2025 - 2026 China - University of California, Los Angeles, H…" at bounding box center [727, 420] width 854 height 687
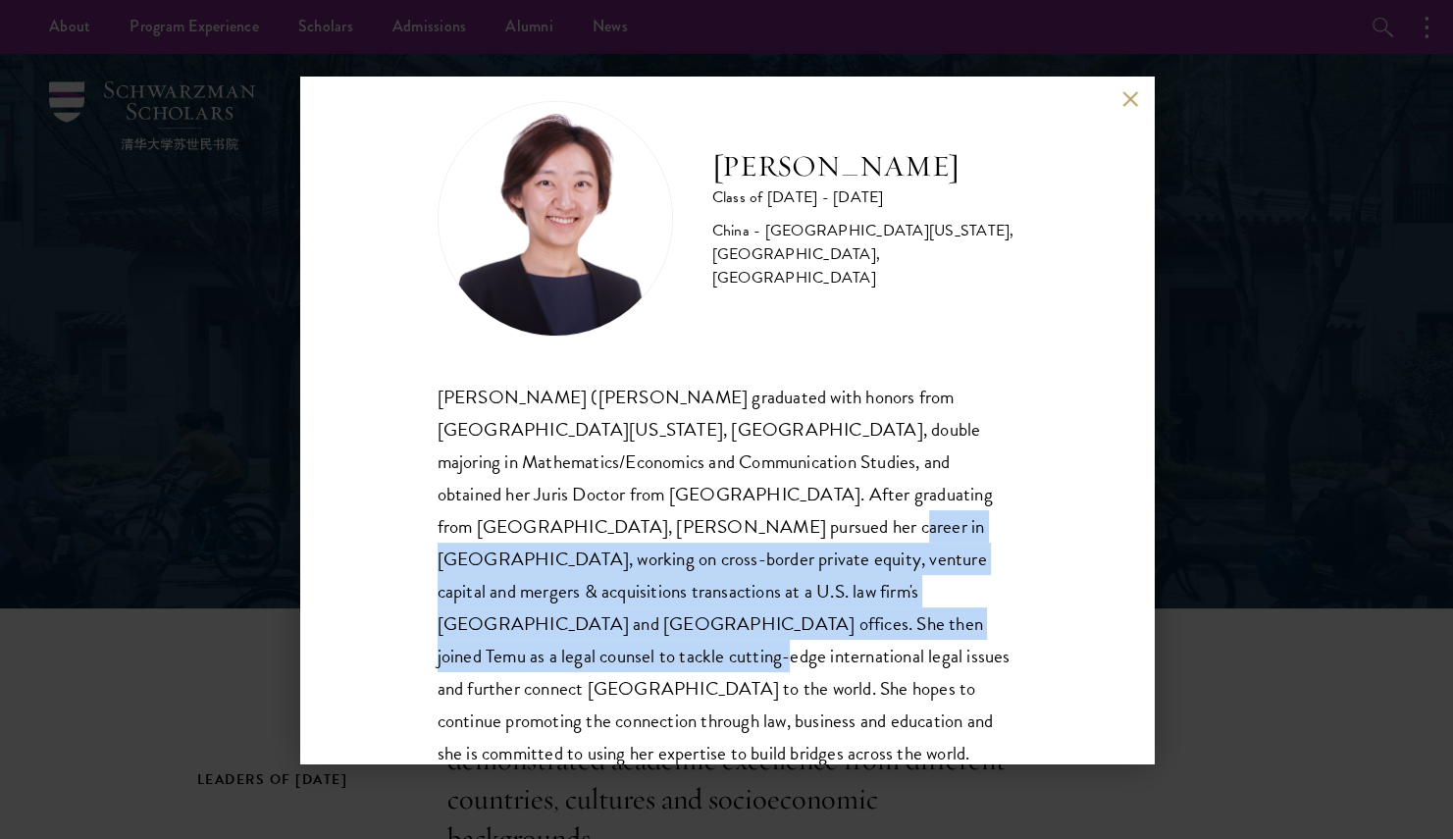
drag, startPoint x: 483, startPoint y: 528, endPoint x: 672, endPoint y: 610, distance: 206.5
click at [672, 610] on div "Xinran (Chloe) Liu graduated with honors from University of California, Los Ang…" at bounding box center [727, 592] width 579 height 422
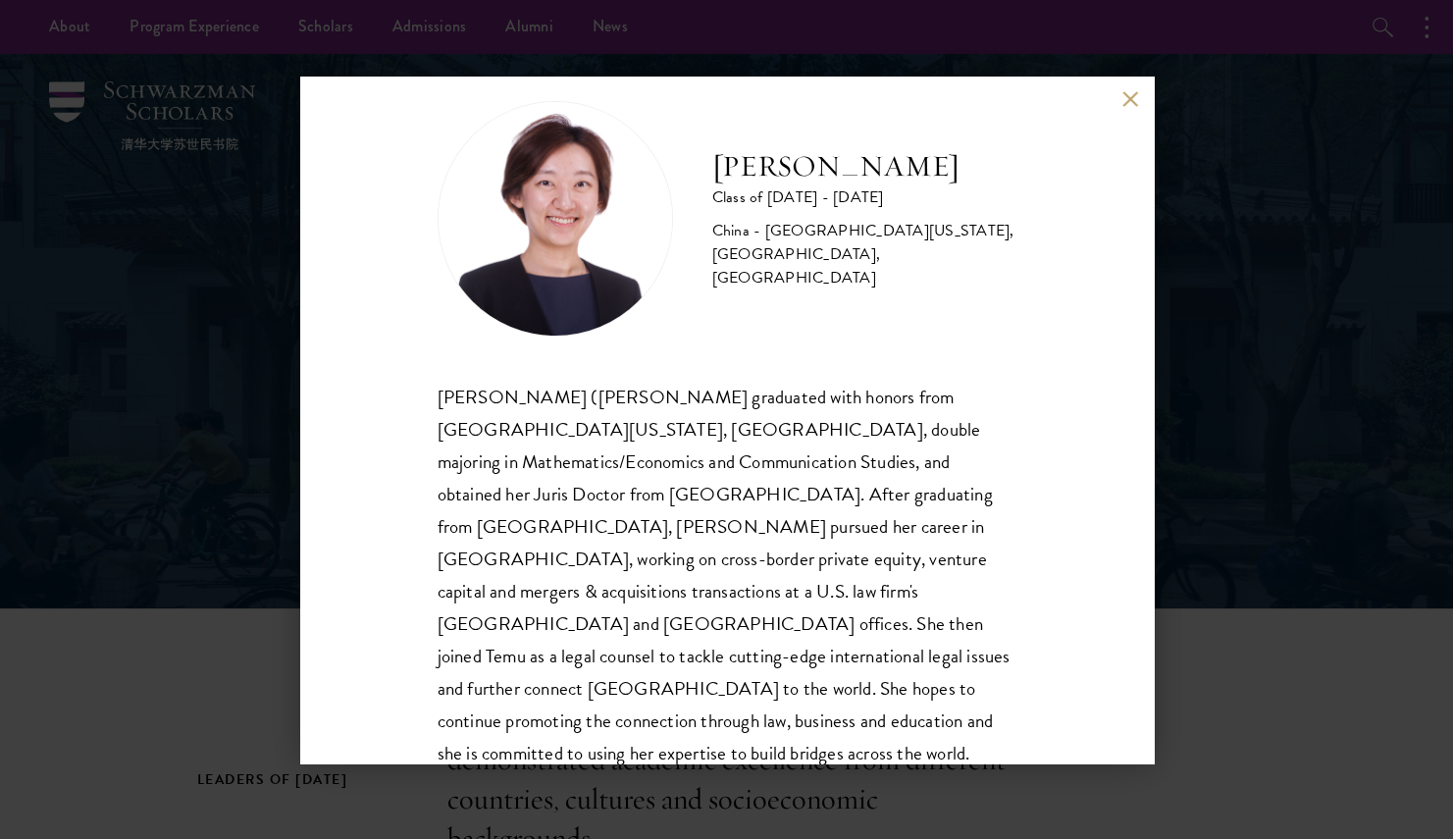
drag, startPoint x: 672, startPoint y: 610, endPoint x: 914, endPoint y: 670, distance: 248.7
click at [914, 670] on div "Xinran (Chloe) Liu graduated with honors from University of California, Los Ang…" at bounding box center [727, 592] width 579 height 422
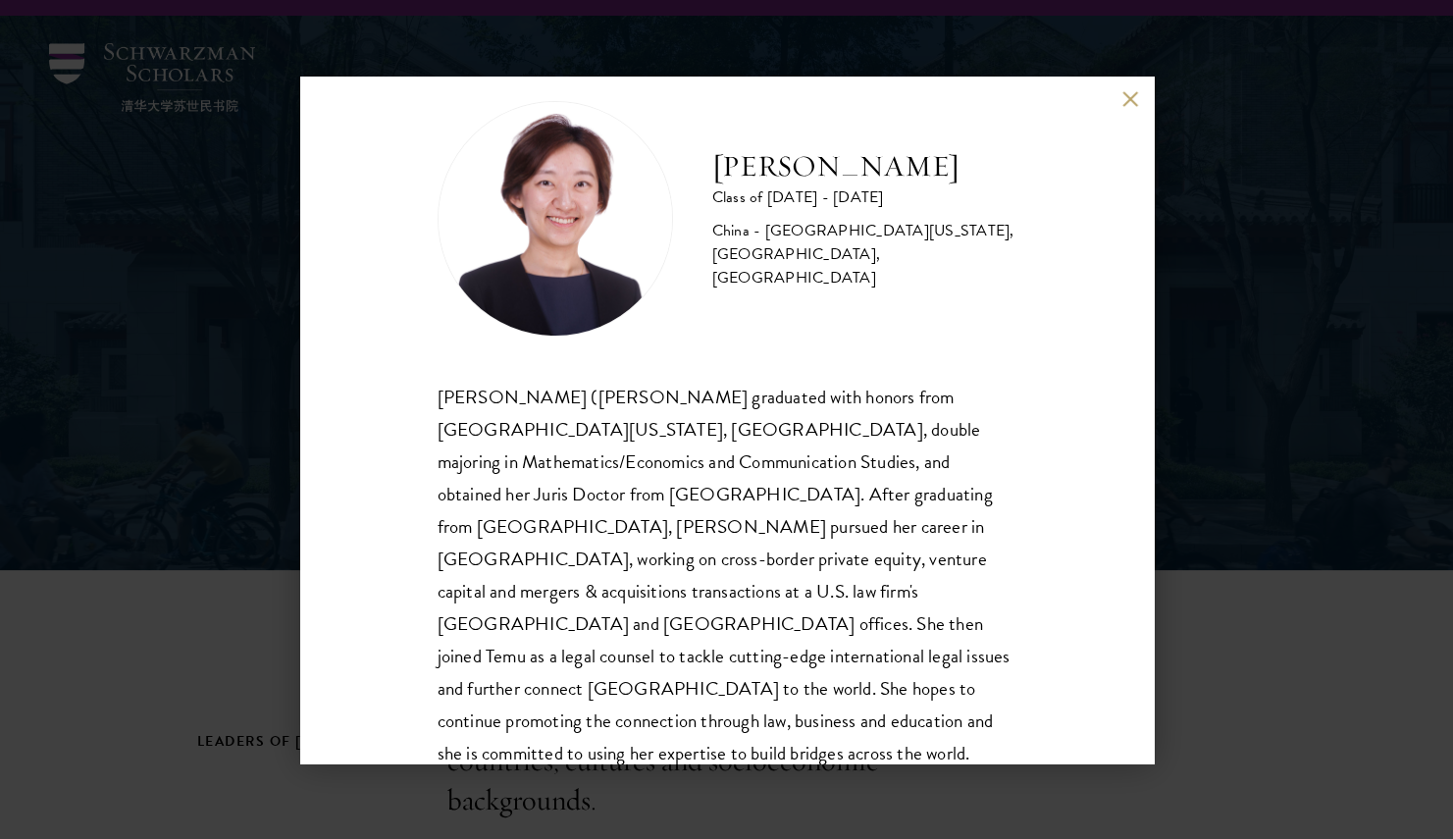
scroll to position [43, 0]
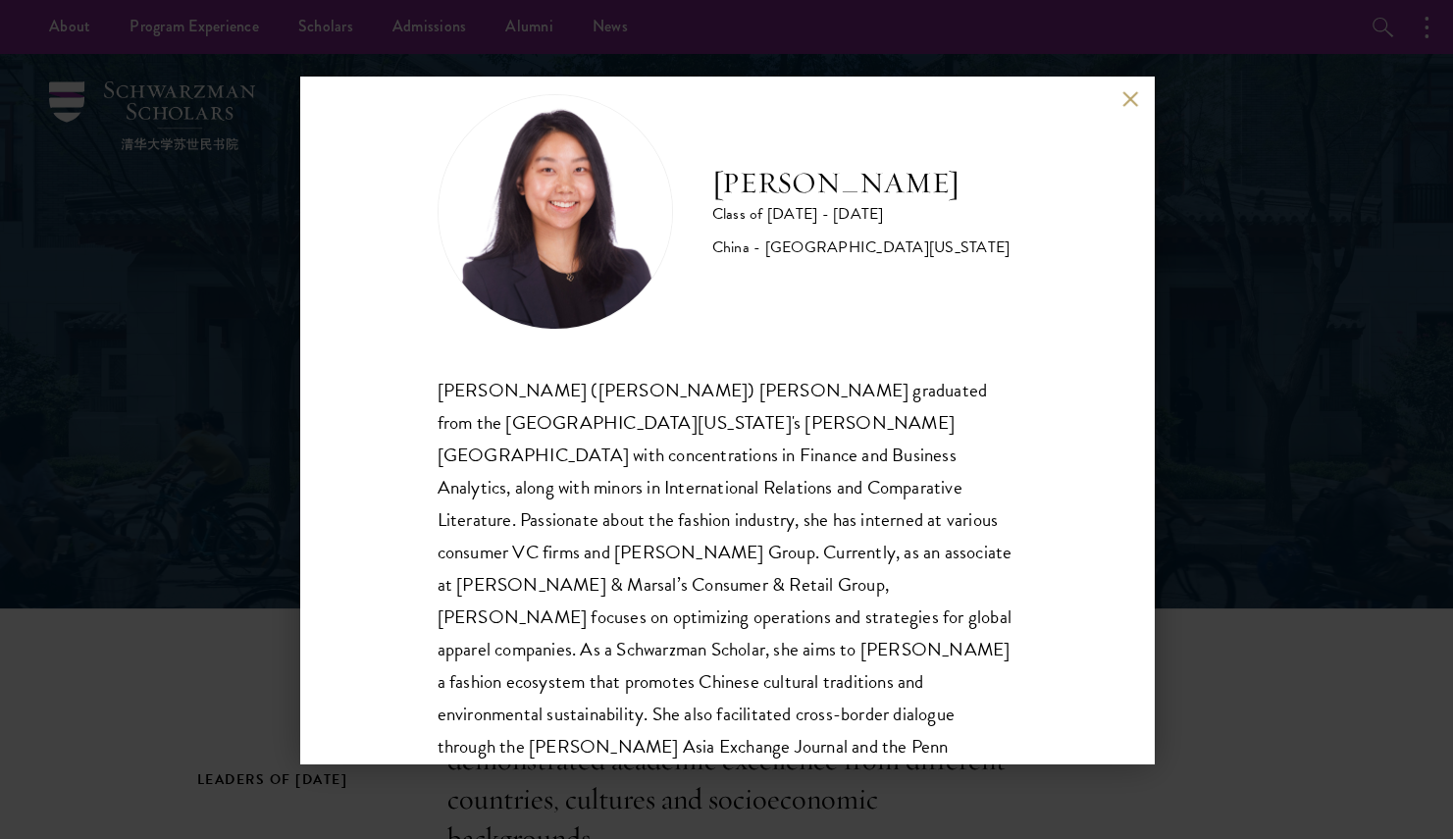
scroll to position [65, 0]
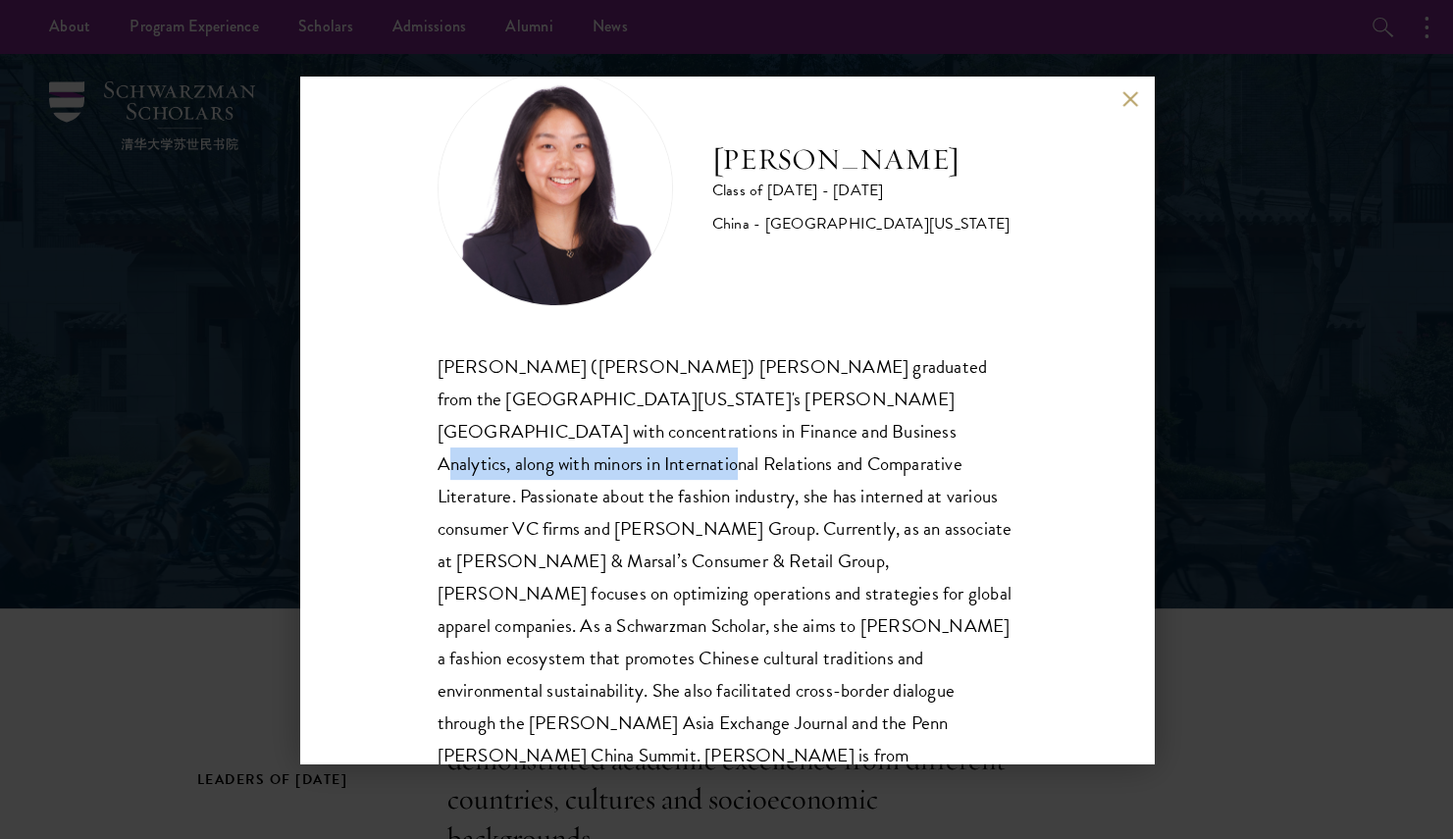
drag, startPoint x: 630, startPoint y: 416, endPoint x: 946, endPoint y: 436, distance: 316.6
click at [946, 436] on p "[PERSON_NAME] ([PERSON_NAME]) [PERSON_NAME] graduated from the [GEOGRAPHIC_DATA…" at bounding box center [727, 577] width 579 height 454
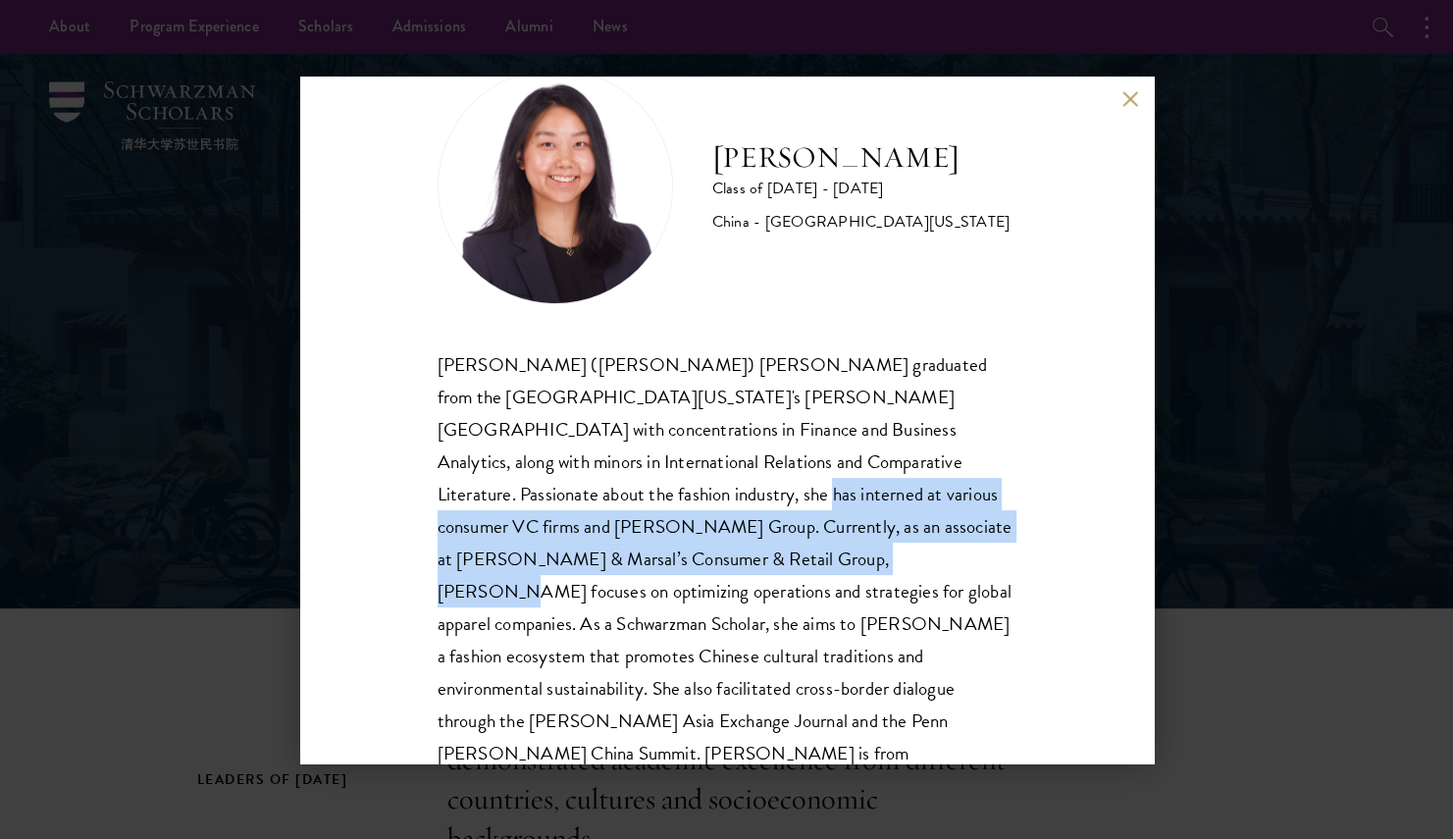
drag, startPoint x: 473, startPoint y: 495, endPoint x: 533, endPoint y: 551, distance: 82.6
click at [533, 551] on p "Chuanyuan (Suzanne) Liu graduated from the University of Pennsylvania's Wharton…" at bounding box center [727, 575] width 579 height 454
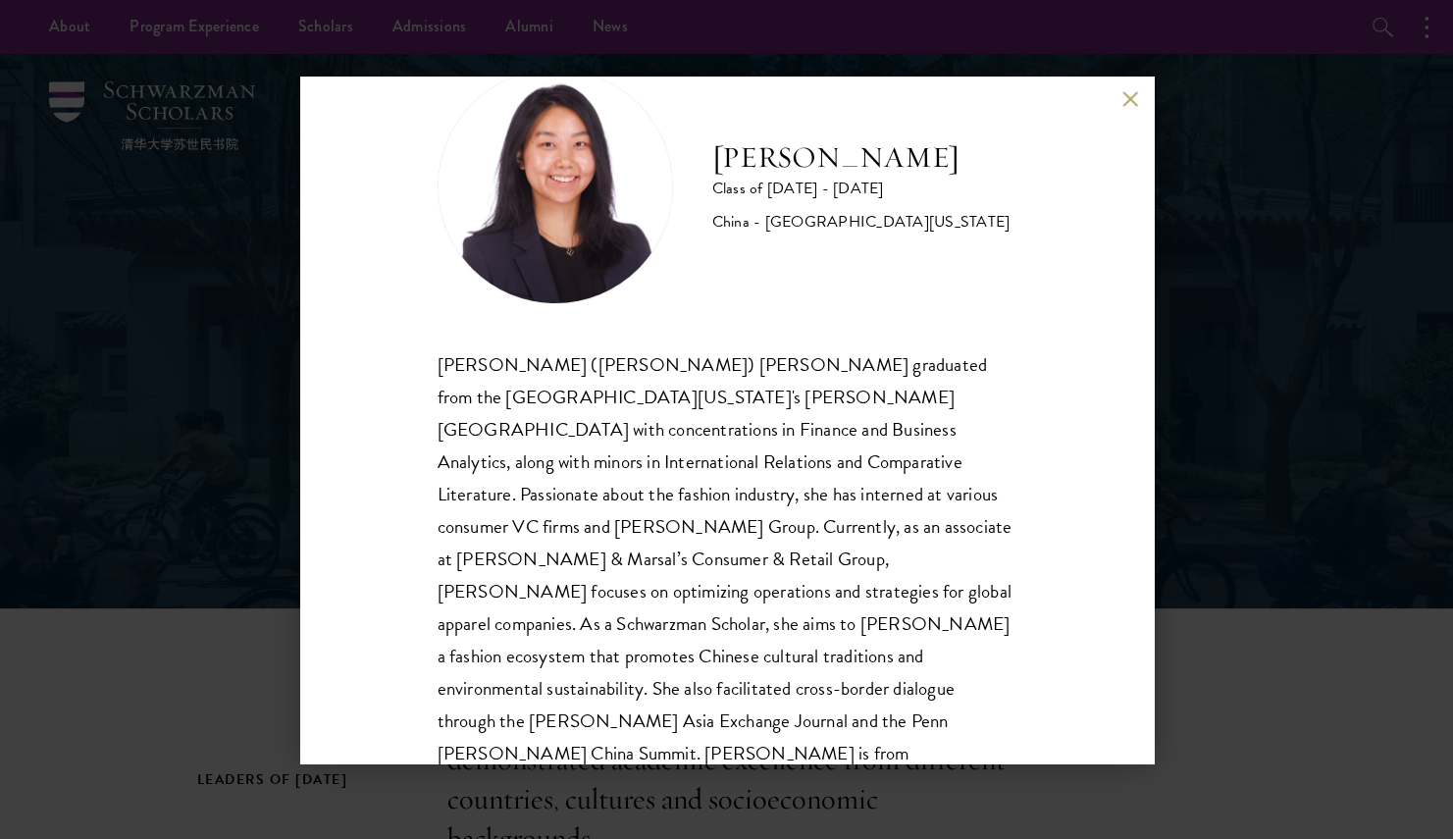
drag, startPoint x: 533, startPoint y: 551, endPoint x: 744, endPoint y: 566, distance: 211.5
click at [744, 566] on p "Chuanyuan (Suzanne) Liu graduated from the University of Pennsylvania's Wharton…" at bounding box center [727, 575] width 579 height 454
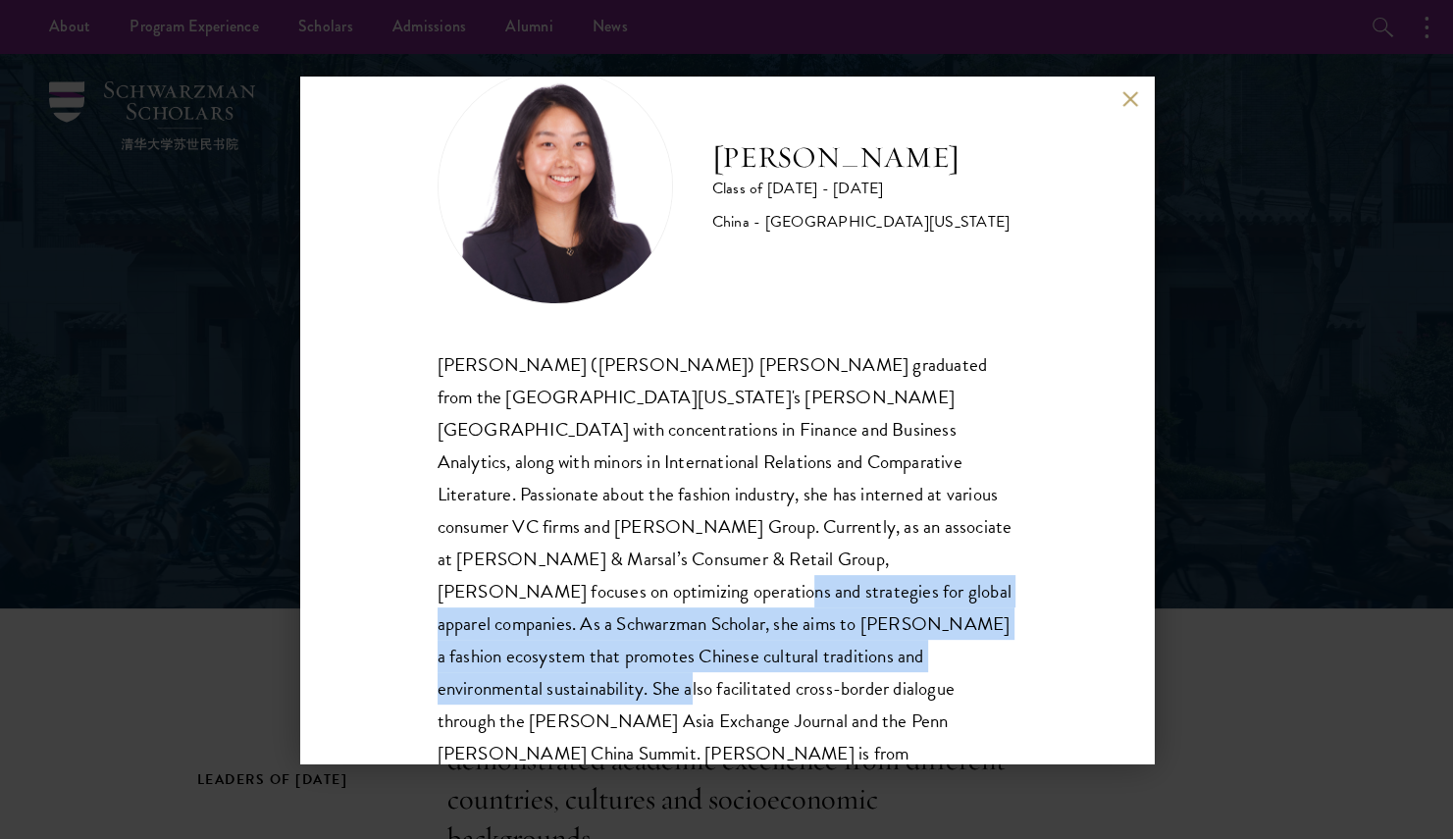
drag, startPoint x: 793, startPoint y: 565, endPoint x: 635, endPoint y: 653, distance: 180.5
click at [635, 653] on p "Chuanyuan (Suzanne) Liu graduated from the University of Pennsylvania's Wharton…" at bounding box center [727, 575] width 579 height 454
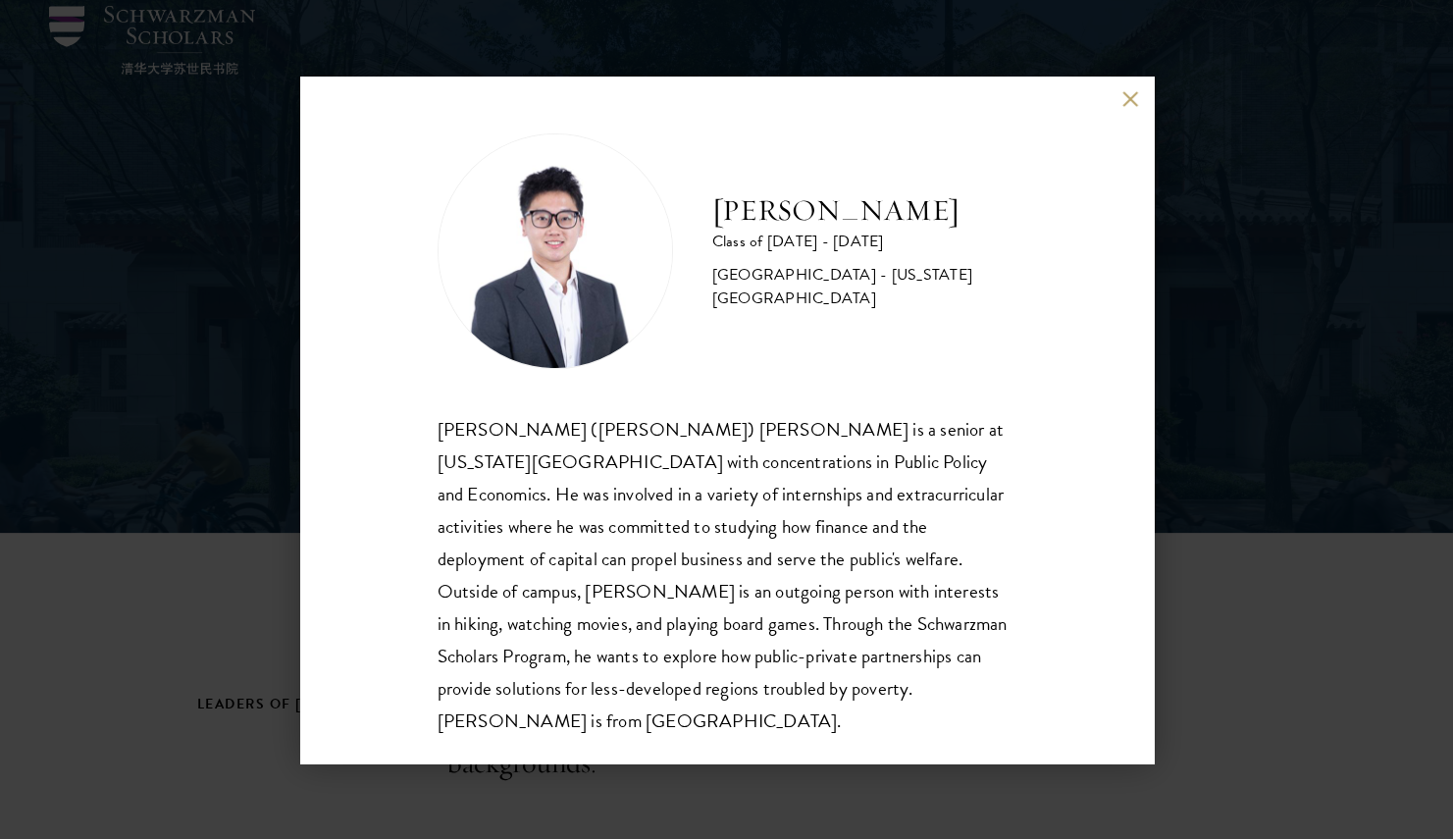
scroll to position [78, 0]
click at [551, 459] on div "Zhiyan (Derrick) Liu is a senior at New York University with concentrations in …" at bounding box center [727, 575] width 579 height 324
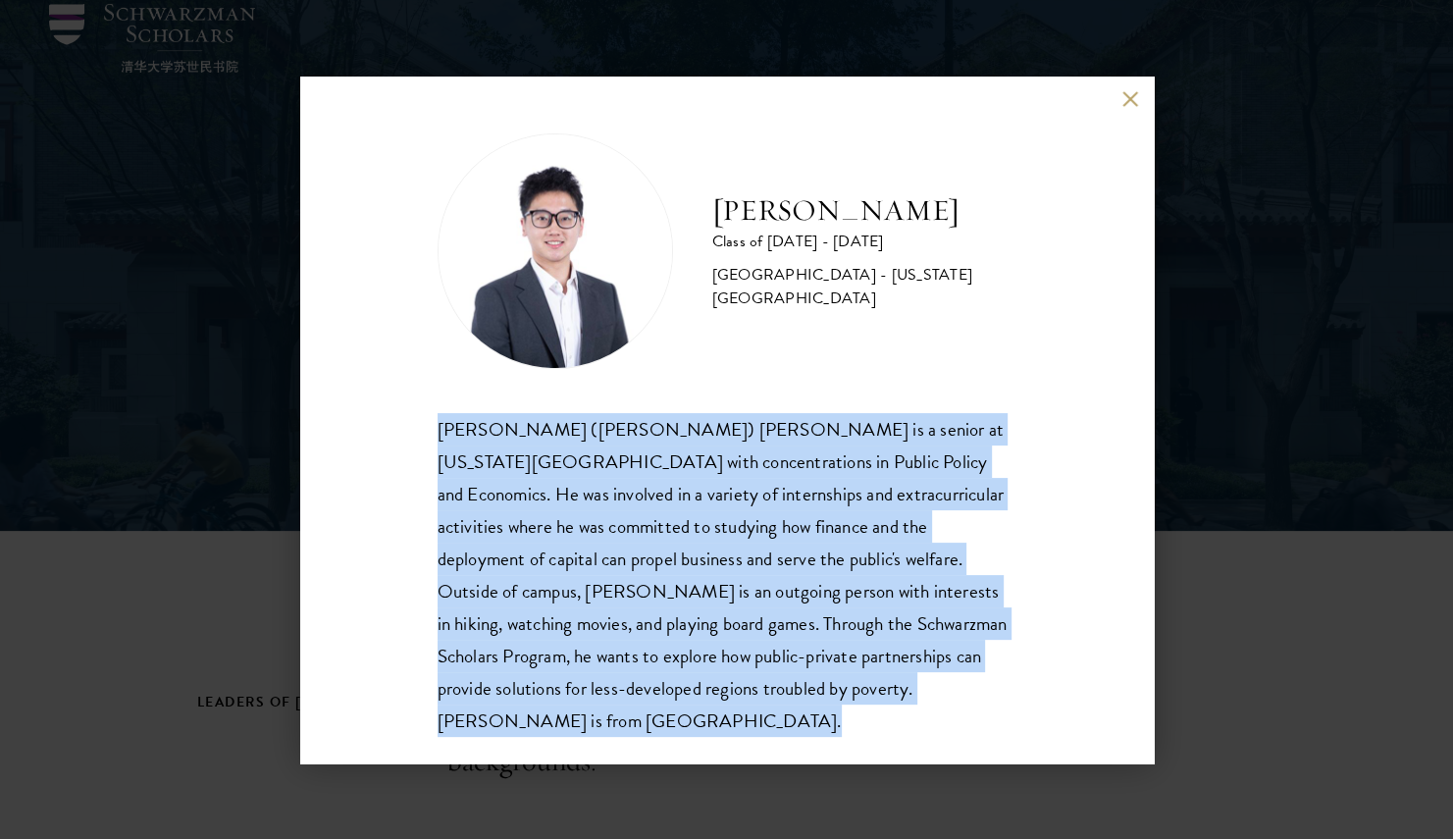
click at [551, 459] on div "Zhiyan (Derrick) Liu is a senior at New York University with concentrations in …" at bounding box center [727, 575] width 579 height 324
click at [487, 498] on div "Zhiyan (Derrick) Liu is a senior at New York University with concentrations in …" at bounding box center [727, 575] width 579 height 324
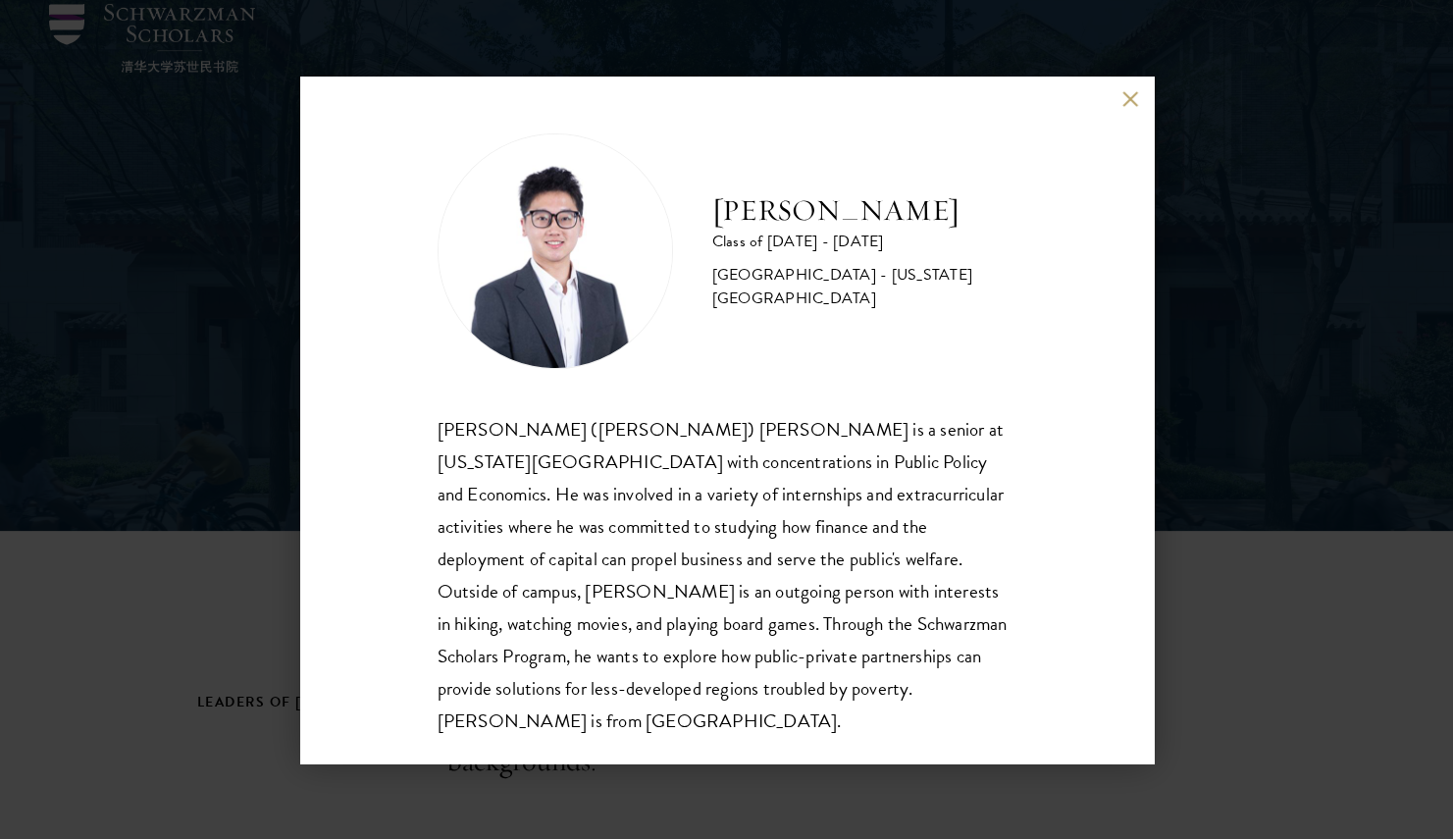
click at [576, 510] on div "Zhiyan (Derrick) Liu is a senior at New York University with concentrations in …" at bounding box center [727, 575] width 579 height 324
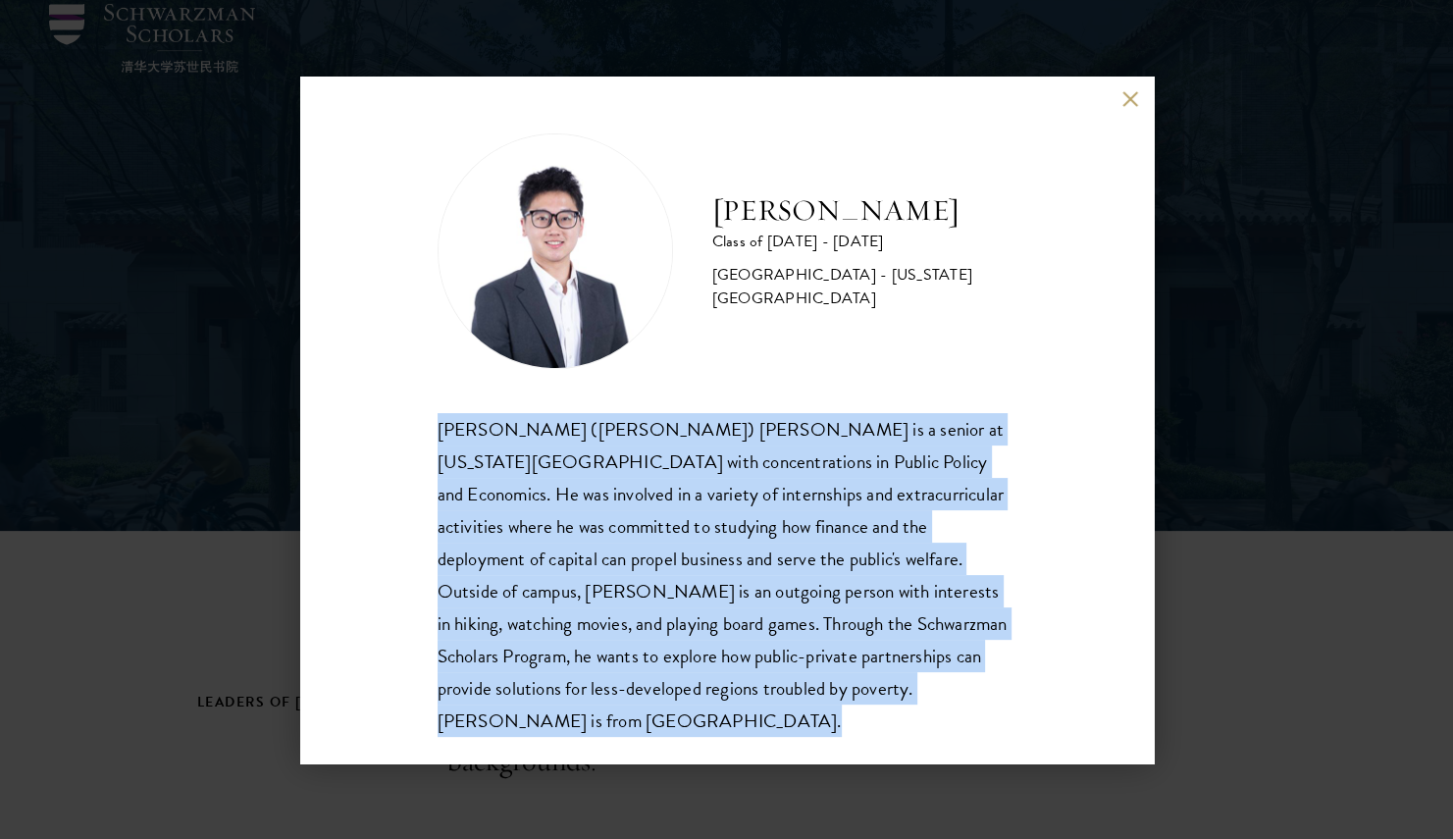
click at [576, 510] on div "Zhiyan (Derrick) Liu is a senior at New York University with concentrations in …" at bounding box center [727, 575] width 579 height 324
drag, startPoint x: 576, startPoint y: 510, endPoint x: 490, endPoint y: 516, distance: 86.5
click at [490, 516] on div "Zhiyan (Derrick) Liu is a senior at New York University with concentrations in …" at bounding box center [727, 575] width 579 height 324
click at [491, 598] on div "Zhiyan (Derrick) Liu is a senior at New York University with concentrations in …" at bounding box center [727, 575] width 579 height 324
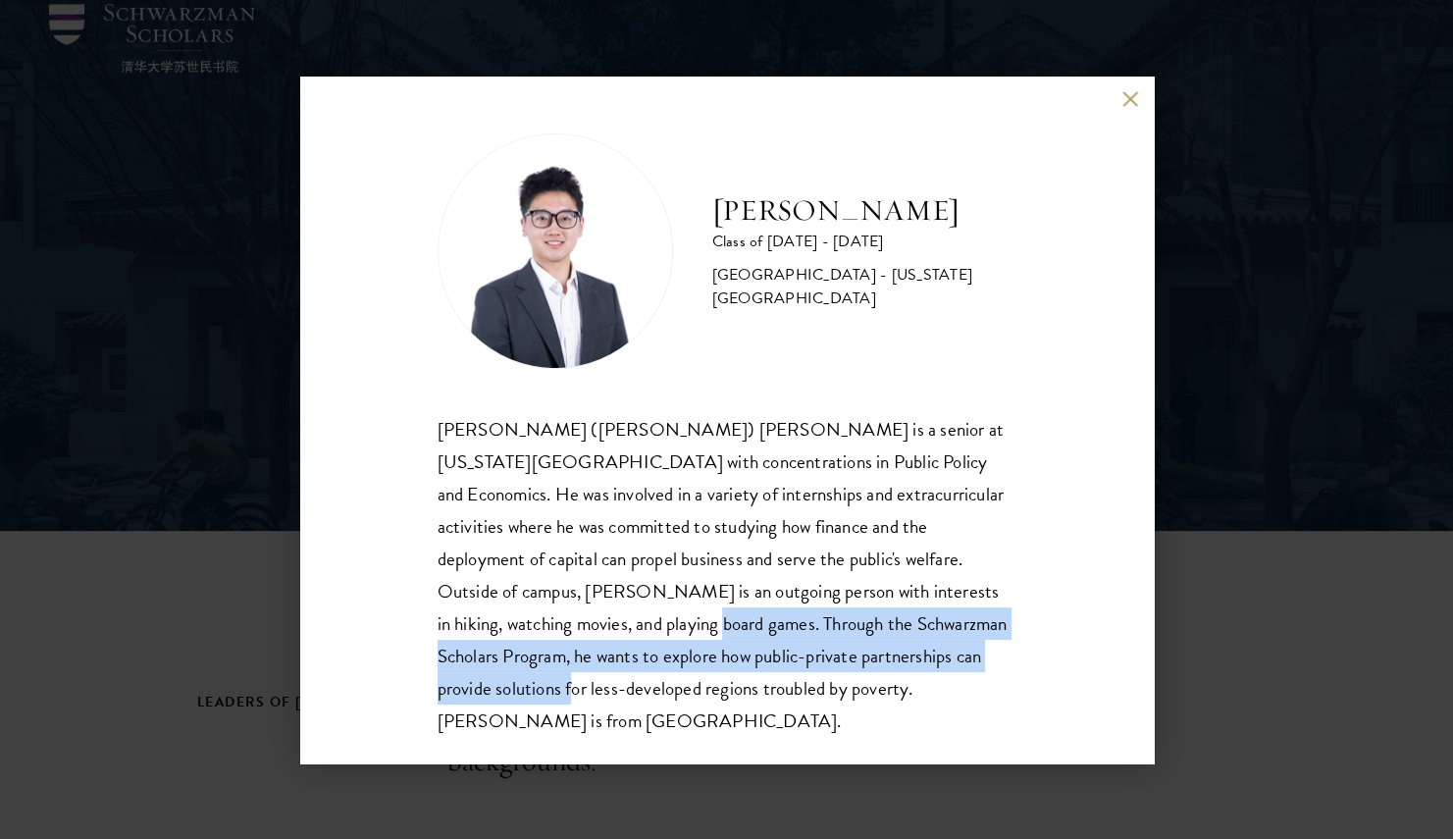
drag, startPoint x: 548, startPoint y: 618, endPoint x: 974, endPoint y: 652, distance: 428.1
click at [974, 652] on div "Zhiyan (Derrick) Liu is a senior at New York University with concentrations in …" at bounding box center [727, 575] width 579 height 324
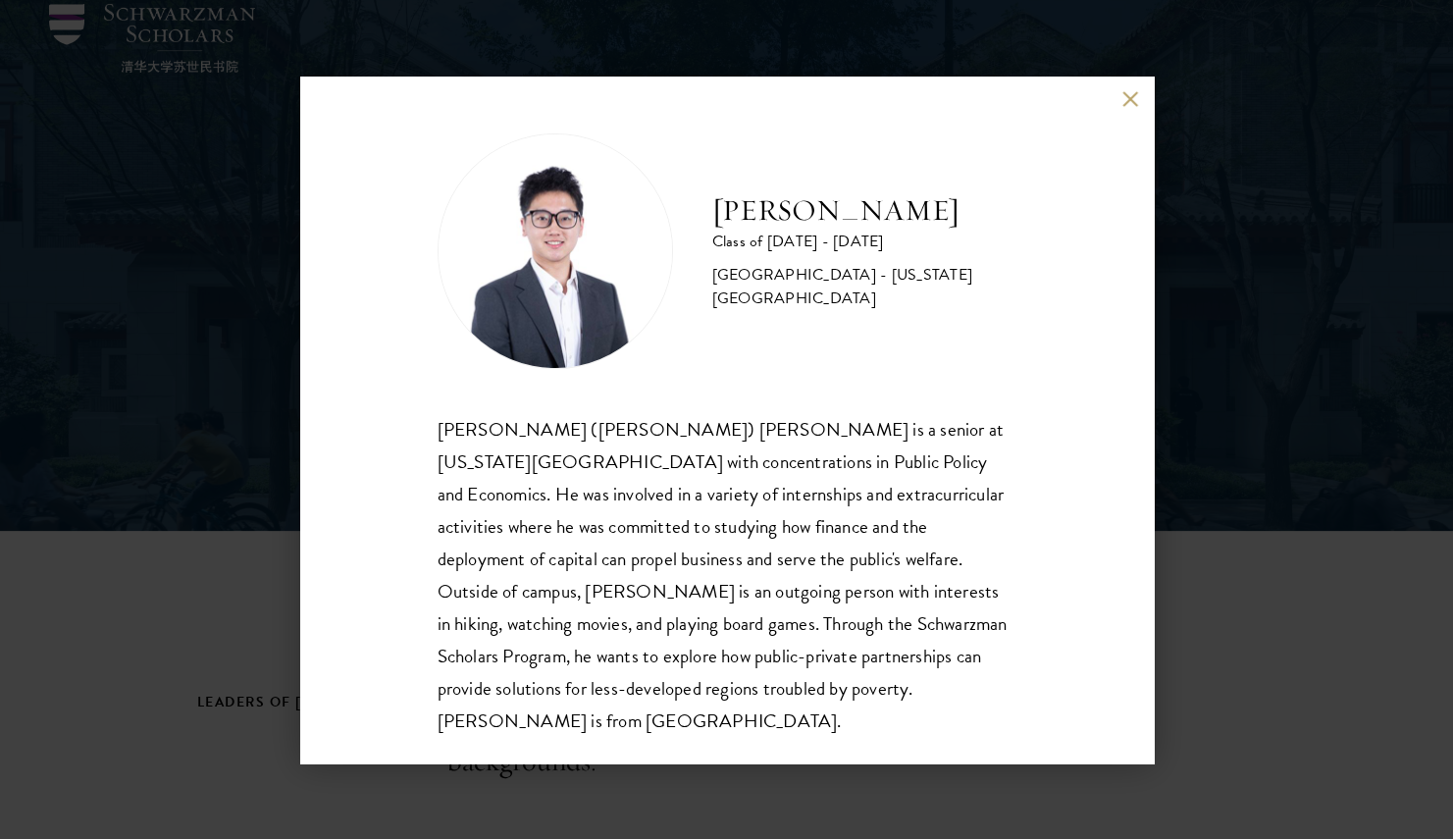
click at [791, 222] on h2 "[PERSON_NAME]" at bounding box center [864, 210] width 304 height 39
copy div "[PERSON_NAME]"
click at [1132, 96] on button at bounding box center [1130, 99] width 17 height 17
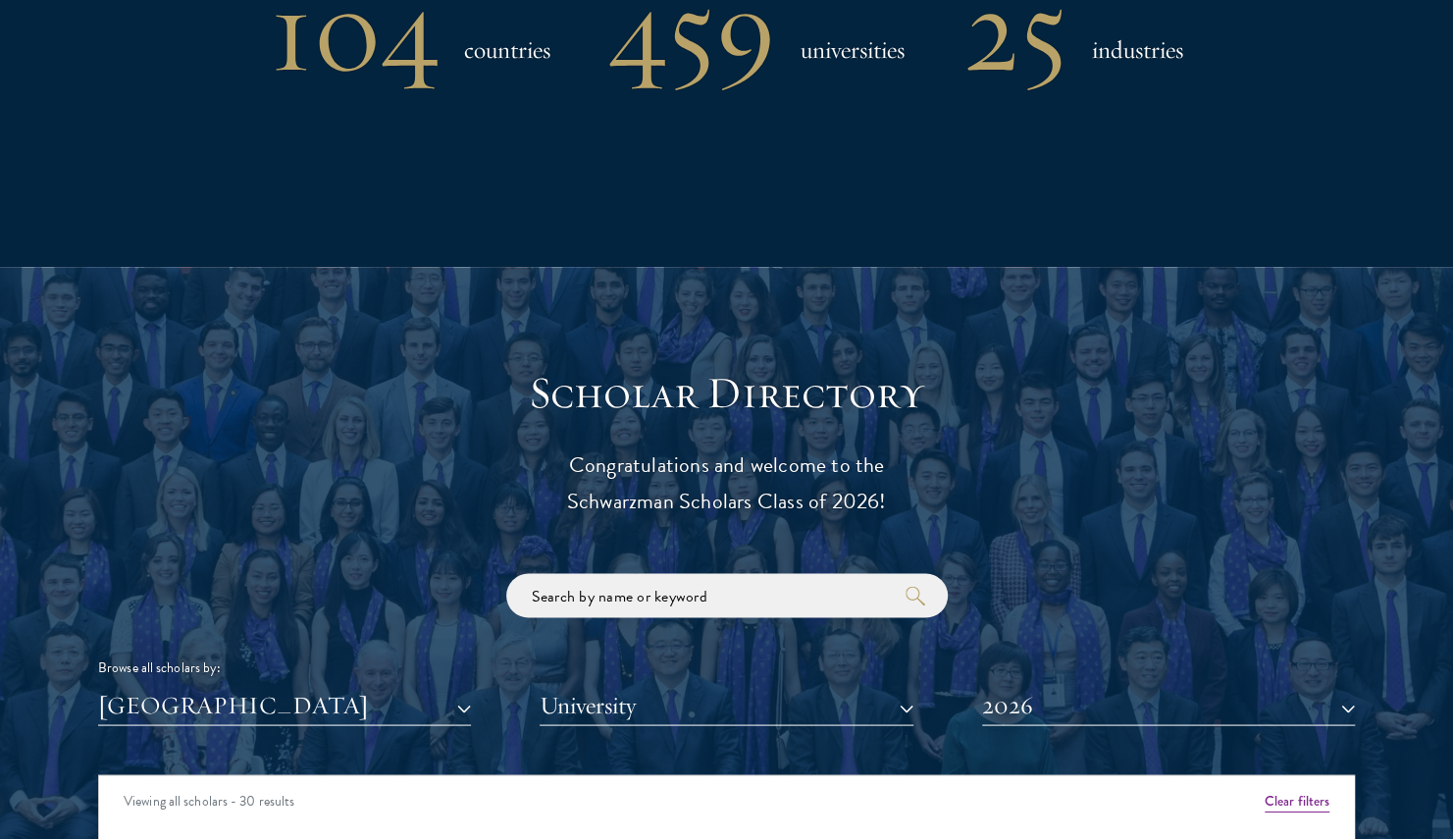
scroll to position [1836, 0]
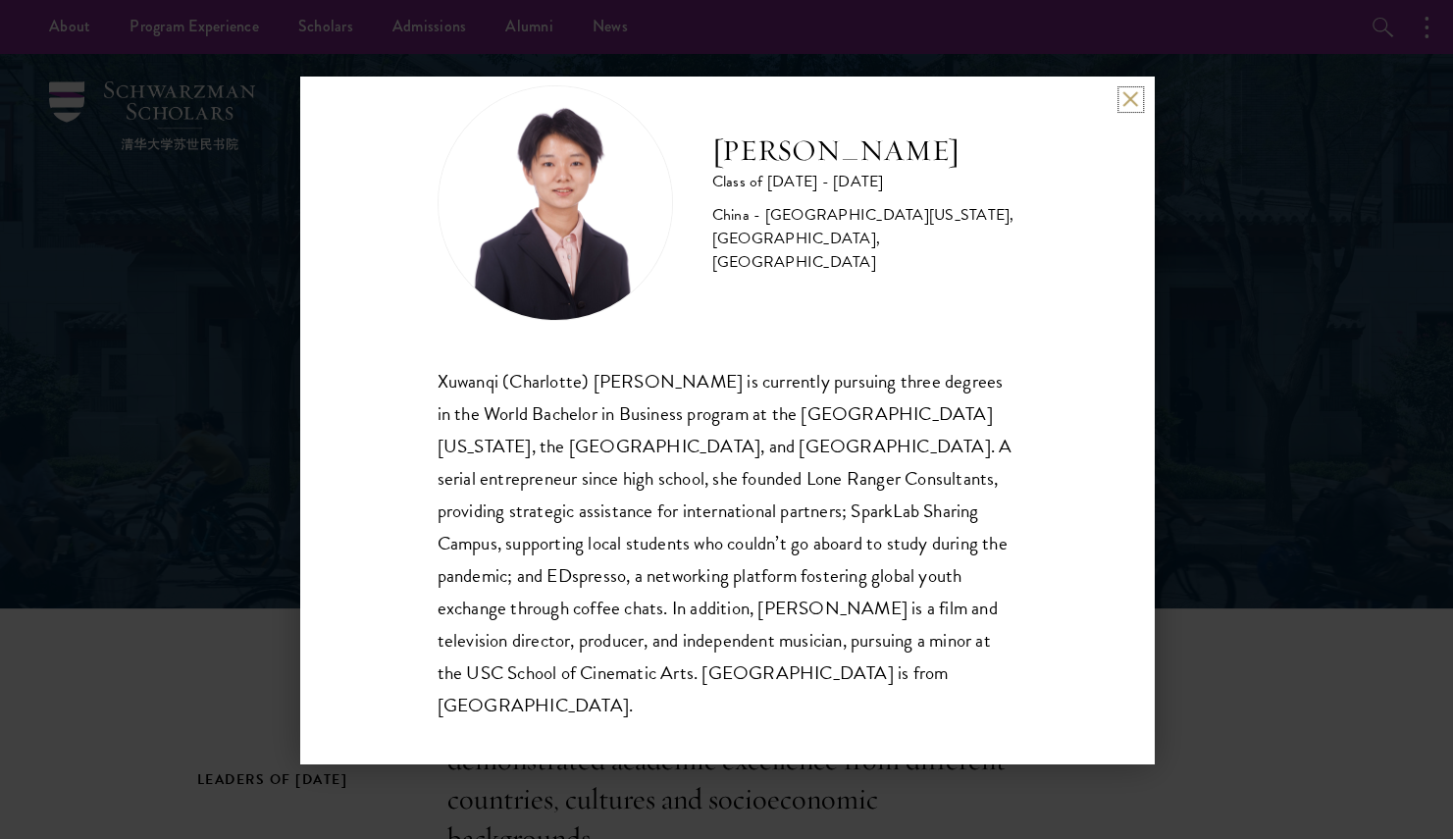
scroll to position [49, 0]
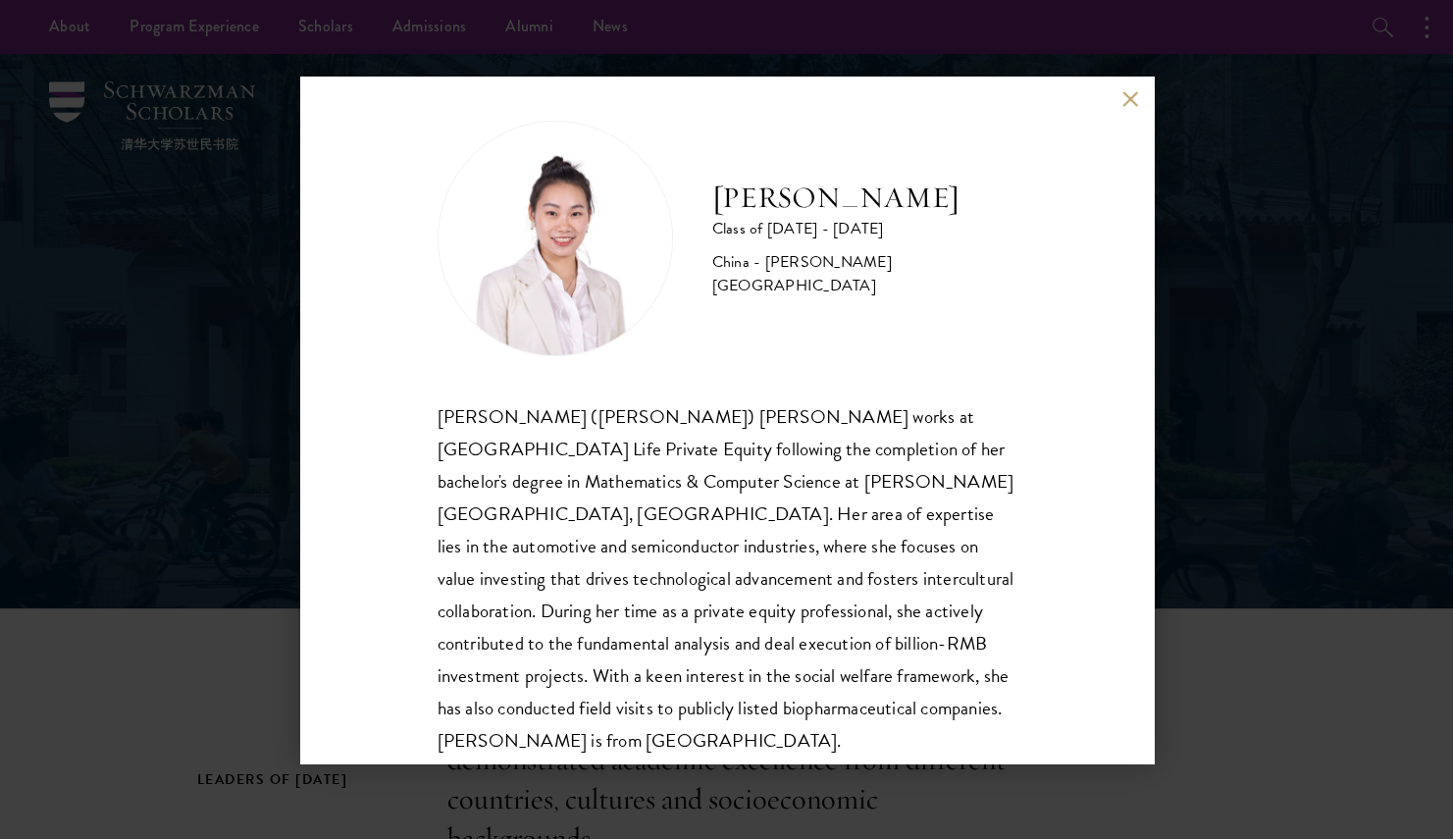
scroll to position [34, 0]
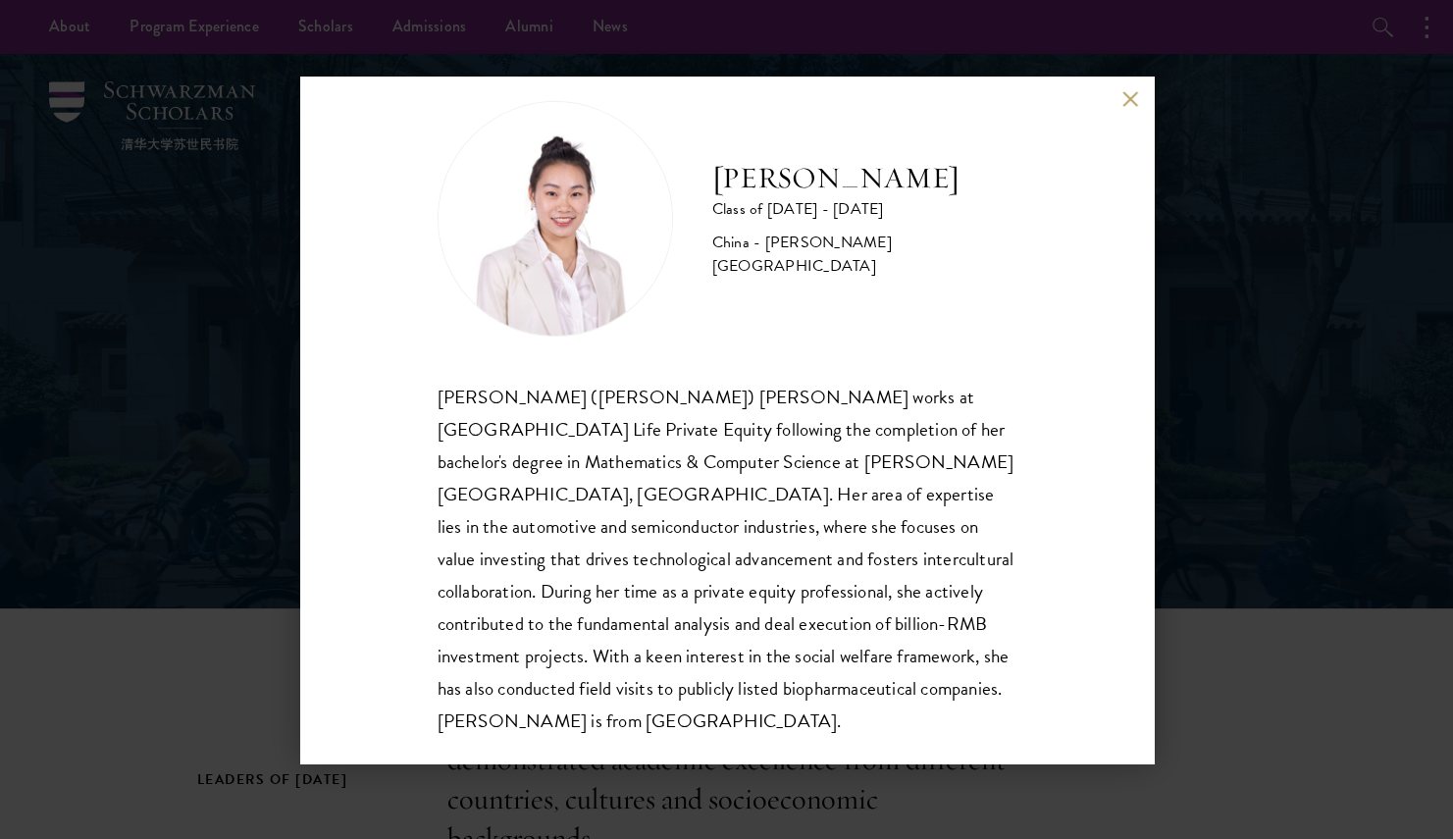
click at [699, 593] on div "Ziqi (Jacqueline) Wang works at China Life Private Equity following the complet…" at bounding box center [727, 559] width 579 height 357
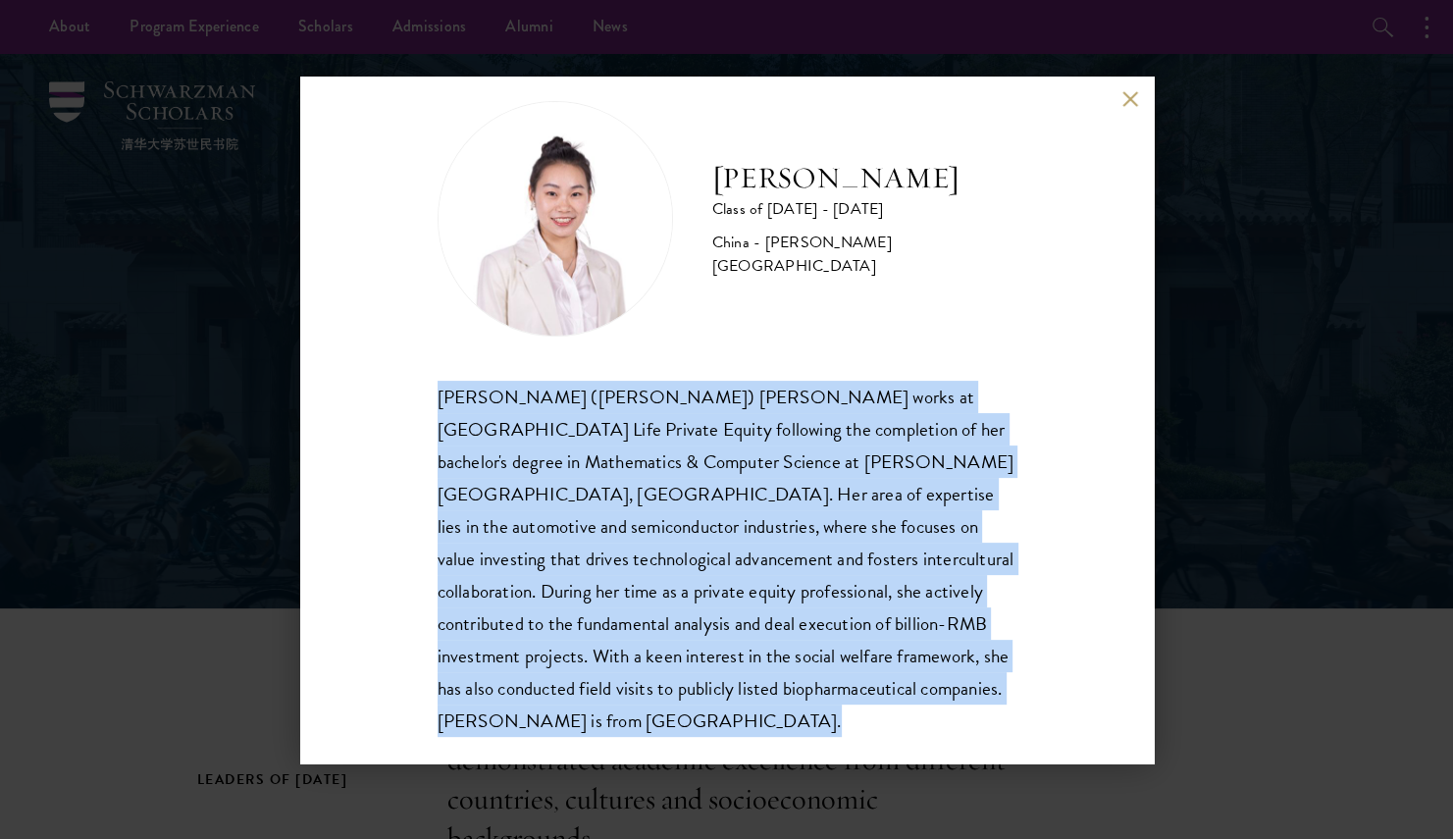
click at [699, 593] on div "Ziqi (Jacqueline) Wang works at China Life Private Equity following the complet…" at bounding box center [727, 559] width 579 height 357
drag, startPoint x: 699, startPoint y: 593, endPoint x: 553, endPoint y: 636, distance: 151.5
click at [553, 636] on div "Ziqi (Jacqueline) Wang works at China Life Private Equity following the complet…" at bounding box center [727, 559] width 579 height 357
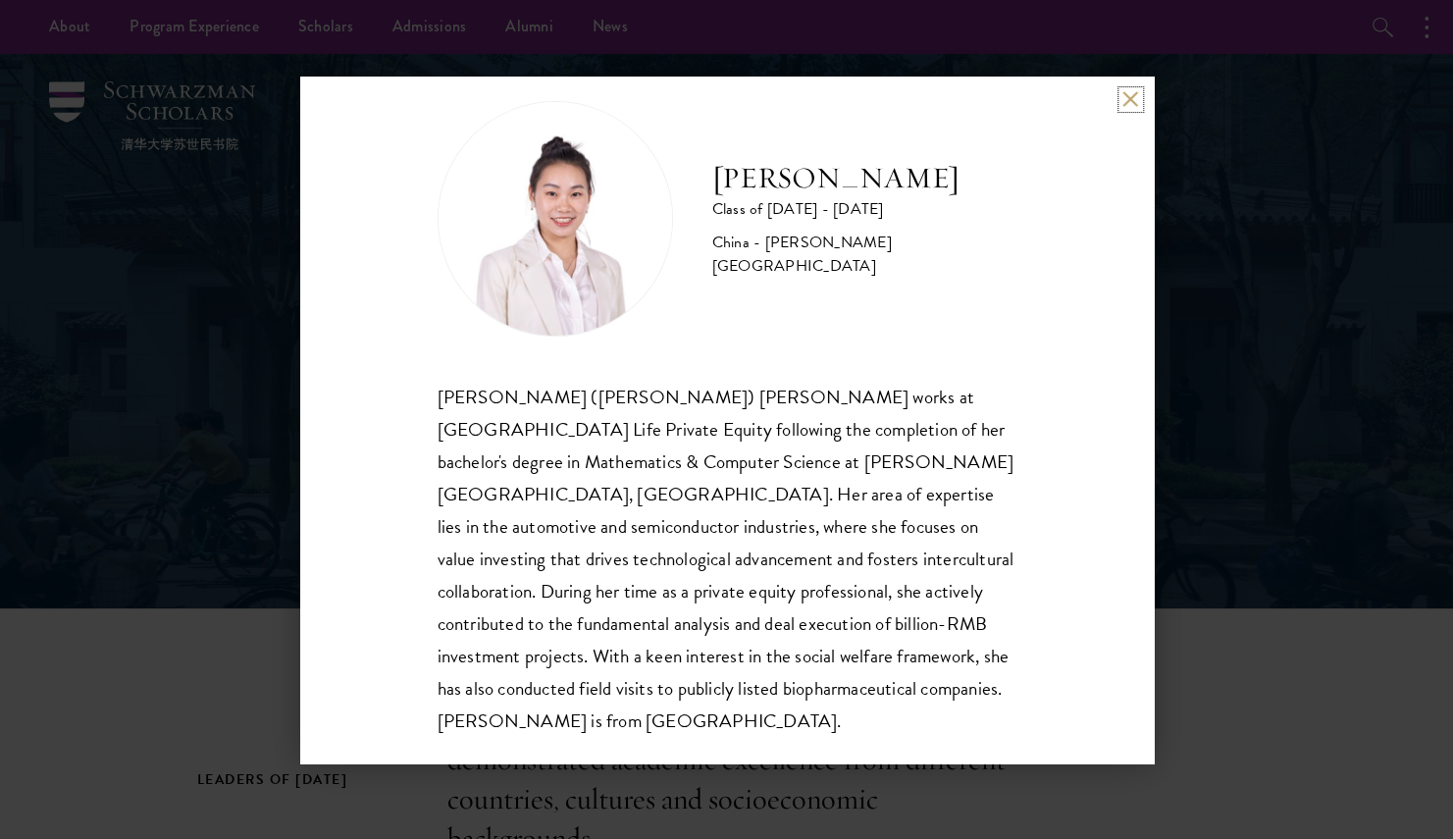
click at [1129, 98] on button at bounding box center [1130, 99] width 17 height 17
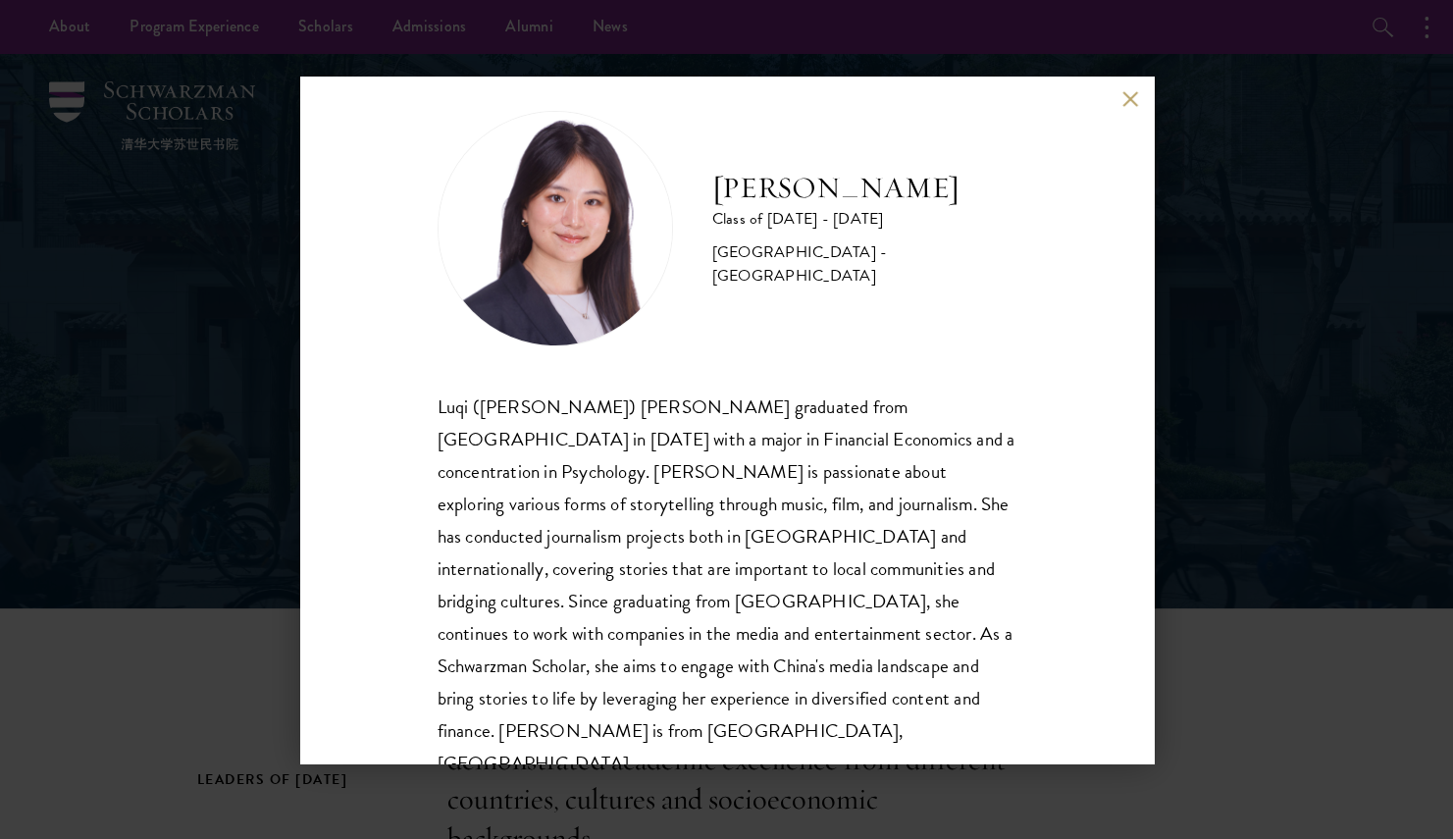
scroll to position [34, 0]
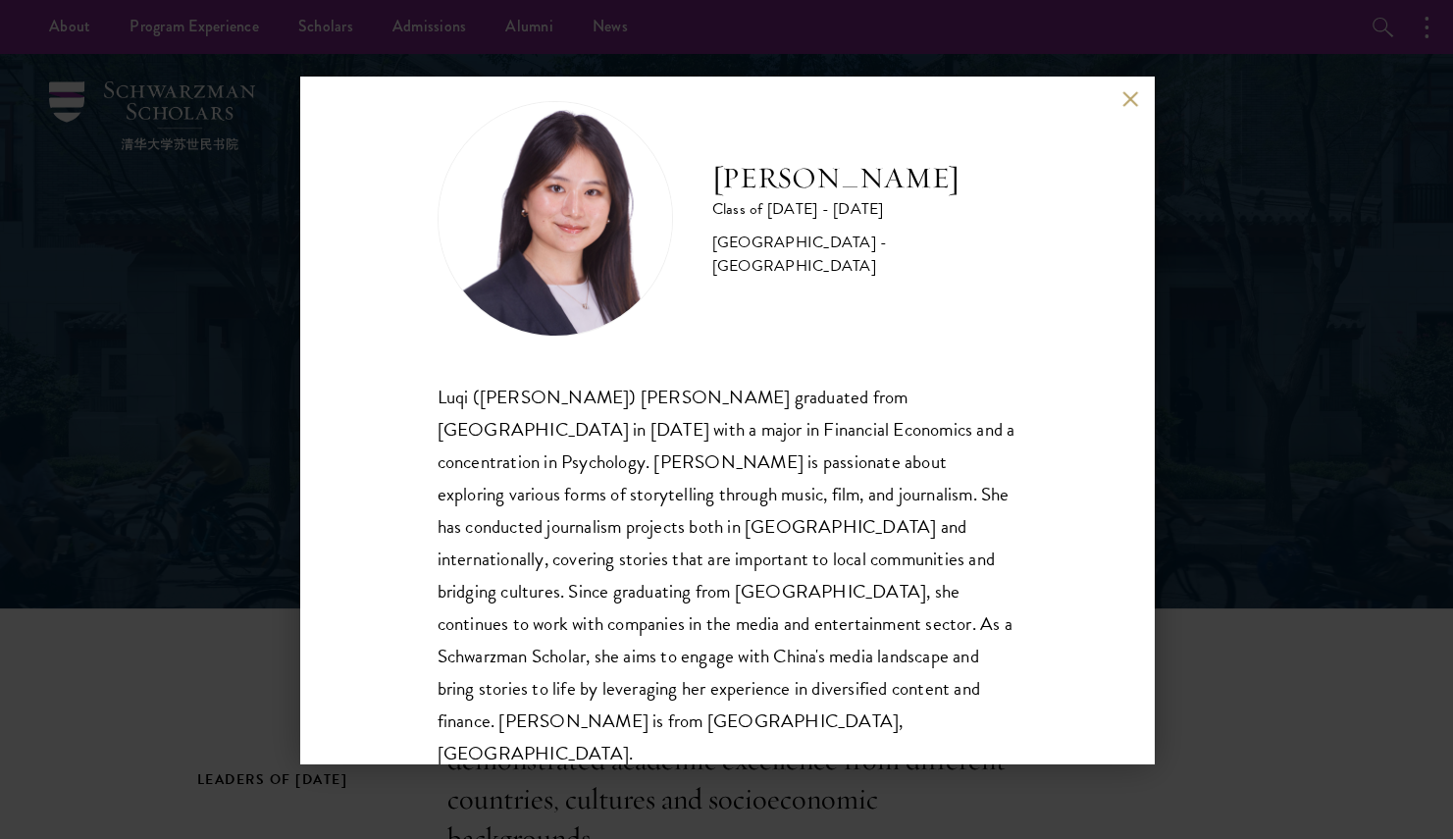
click at [811, 583] on div "Luqi ([PERSON_NAME]) [PERSON_NAME] graduated from [GEOGRAPHIC_DATA] in [DATE] w…" at bounding box center [727, 576] width 579 height 390
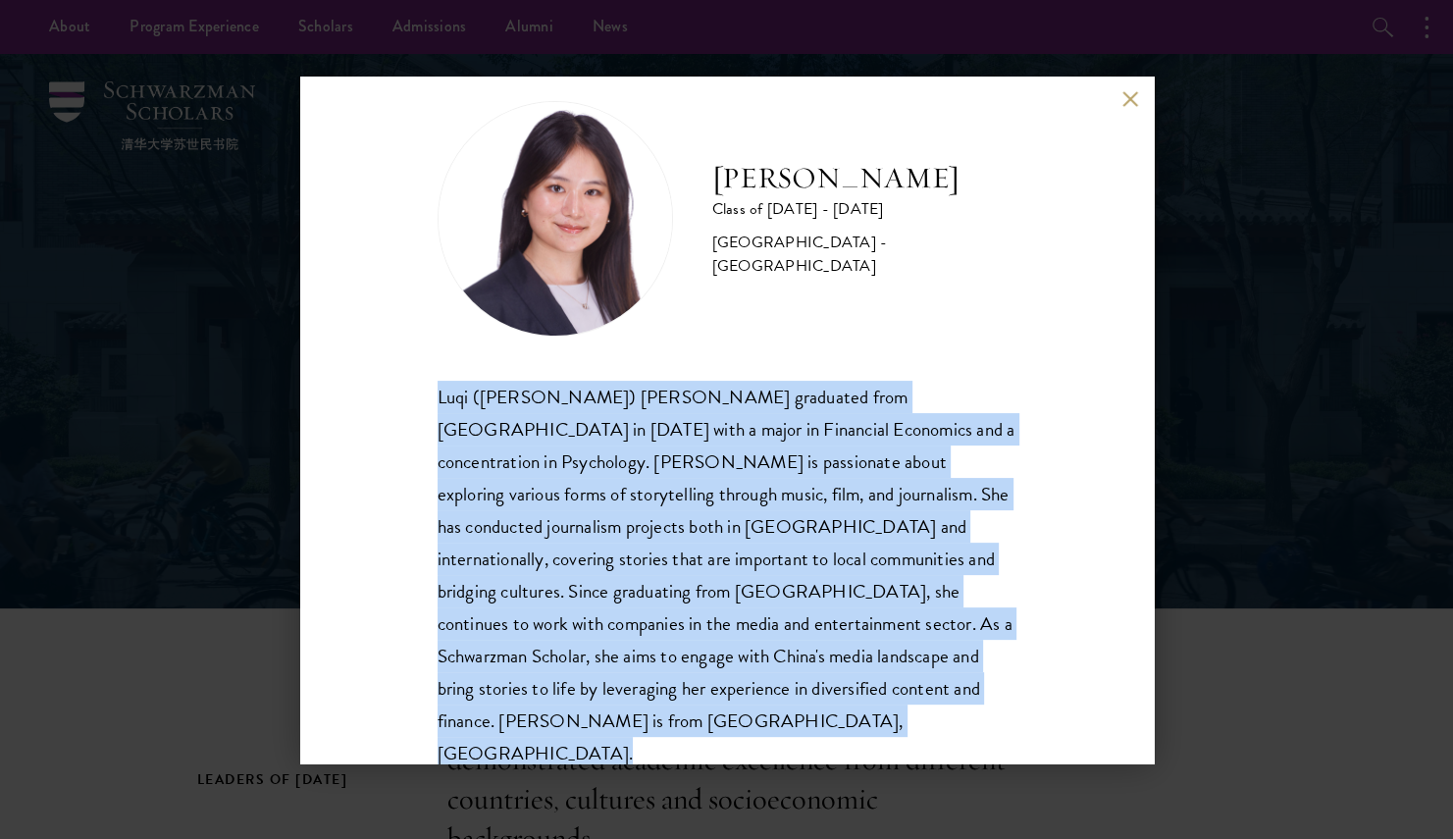
click at [811, 583] on div "Luqi ([PERSON_NAME]) [PERSON_NAME] graduated from [GEOGRAPHIC_DATA] in [DATE] w…" at bounding box center [727, 576] width 579 height 390
drag, startPoint x: 811, startPoint y: 583, endPoint x: 667, endPoint y: 630, distance: 151.7
click at [667, 630] on div "Luqi ([PERSON_NAME]) [PERSON_NAME] graduated from [GEOGRAPHIC_DATA] in [DATE] w…" at bounding box center [727, 576] width 579 height 390
click at [738, 673] on div "Luqi ([PERSON_NAME]) [PERSON_NAME] graduated from [GEOGRAPHIC_DATA] in [DATE] w…" at bounding box center [727, 576] width 579 height 390
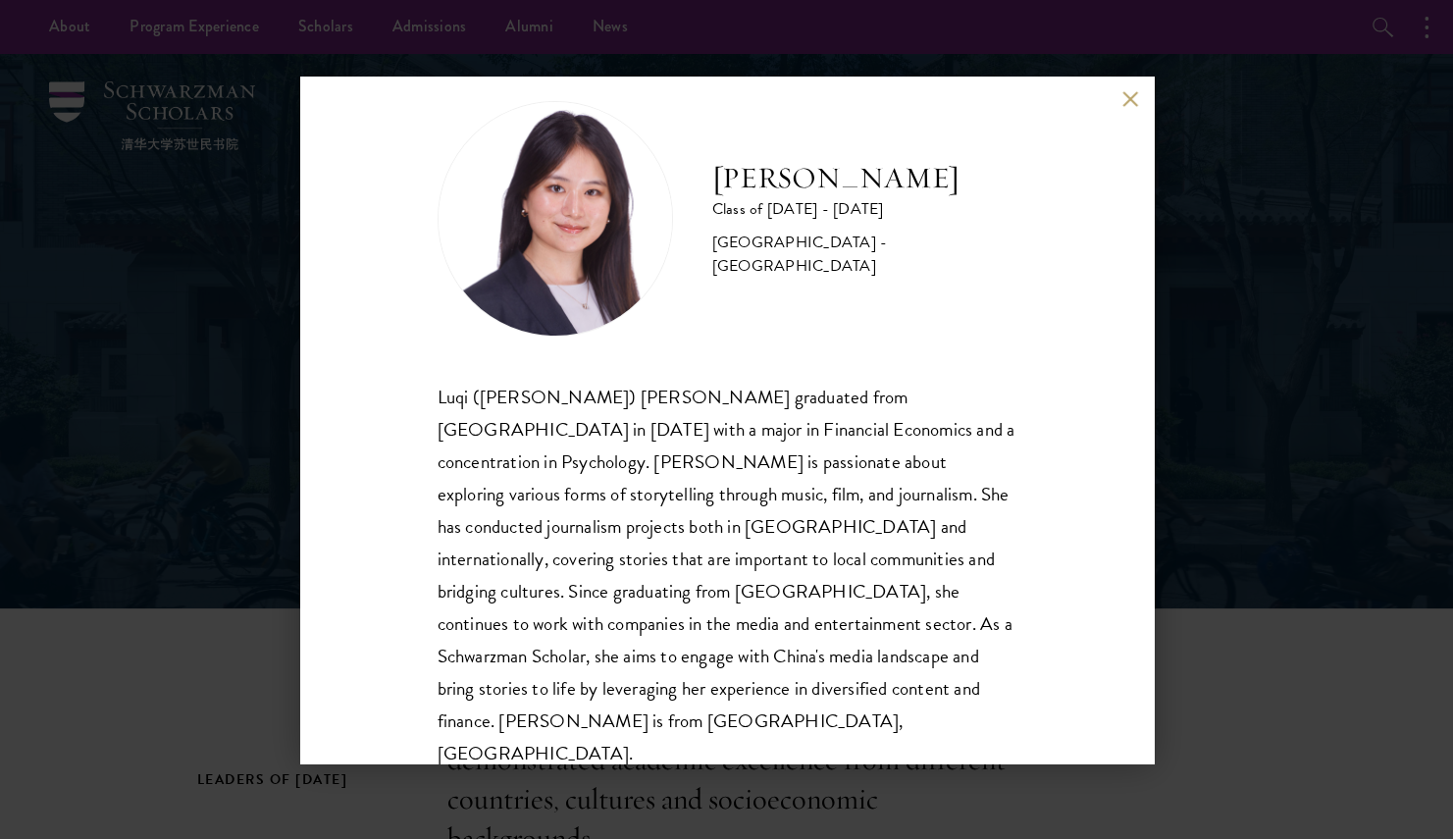
click at [802, 541] on div "Luqi (Eva) Wu graduated from Columbia University in May 2024 with a major in Fi…" at bounding box center [727, 576] width 579 height 390
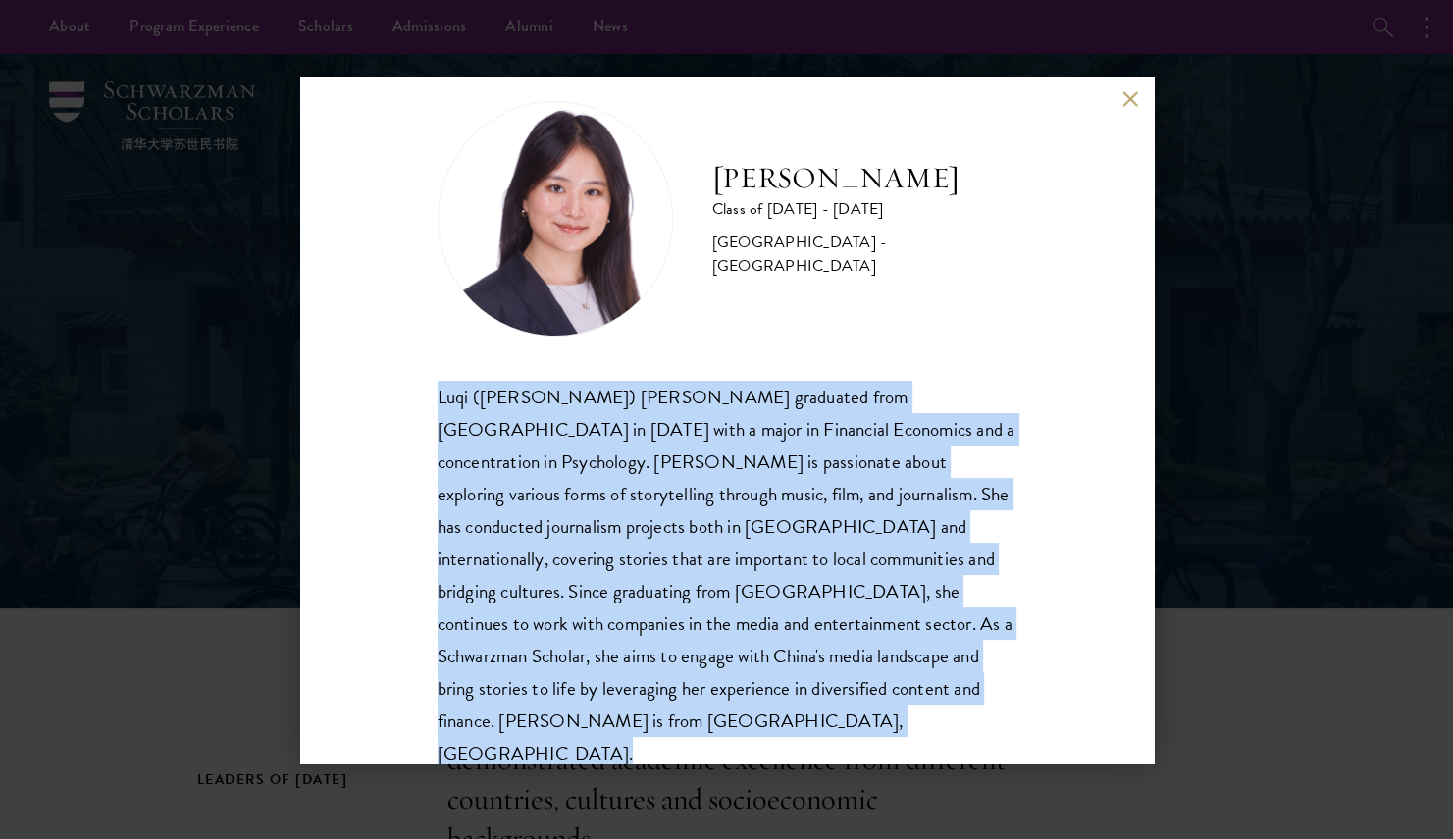
click at [802, 541] on div "Luqi (Eva) Wu graduated from Columbia University in May 2024 with a major in Fi…" at bounding box center [727, 576] width 579 height 390
click at [614, 566] on div "Luqi (Eva) Wu graduated from Columbia University in May 2024 with a major in Fi…" at bounding box center [727, 576] width 579 height 390
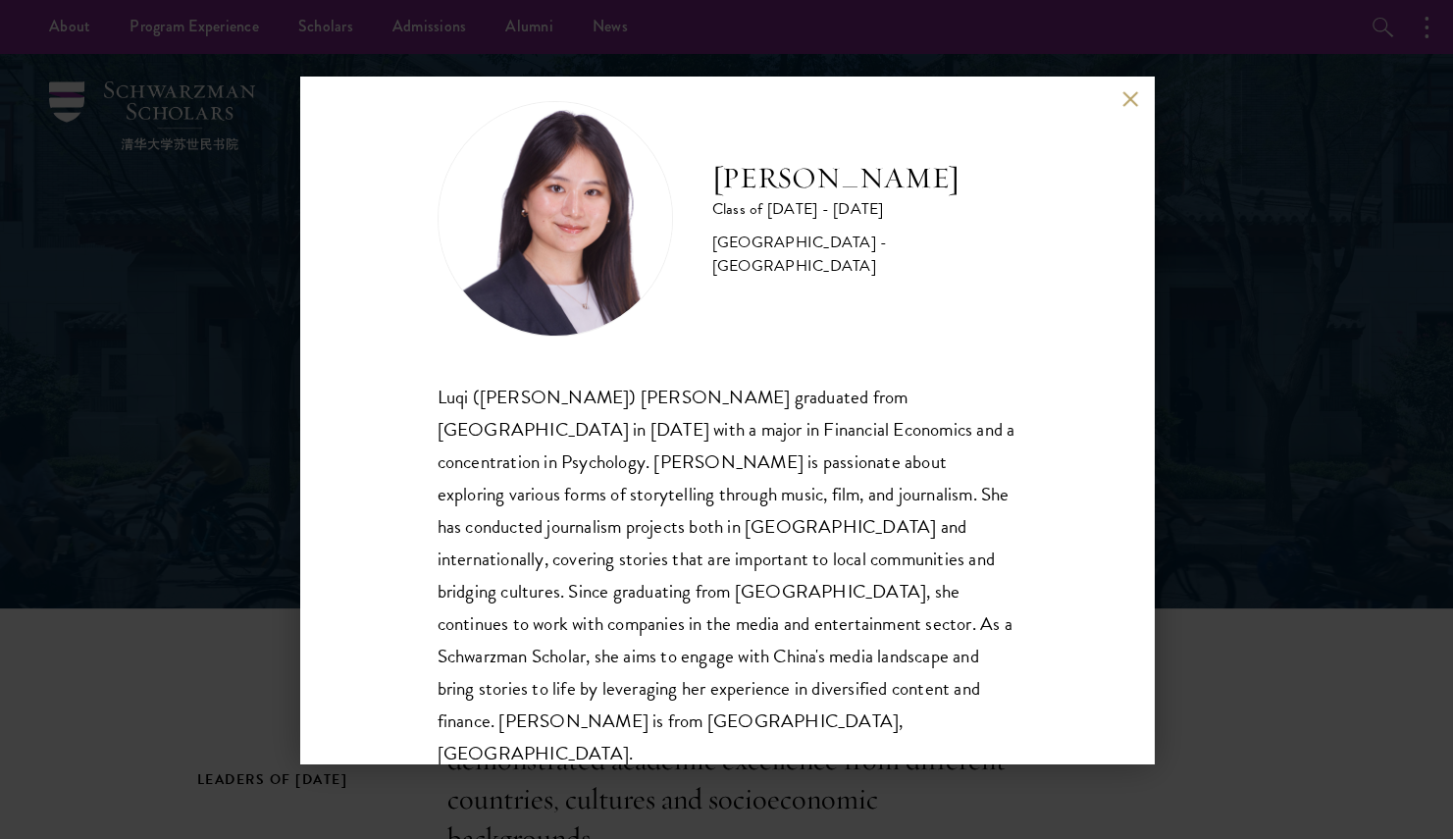
click at [771, 194] on h2 "[PERSON_NAME]" at bounding box center [864, 178] width 304 height 39
copy div "[PERSON_NAME]"
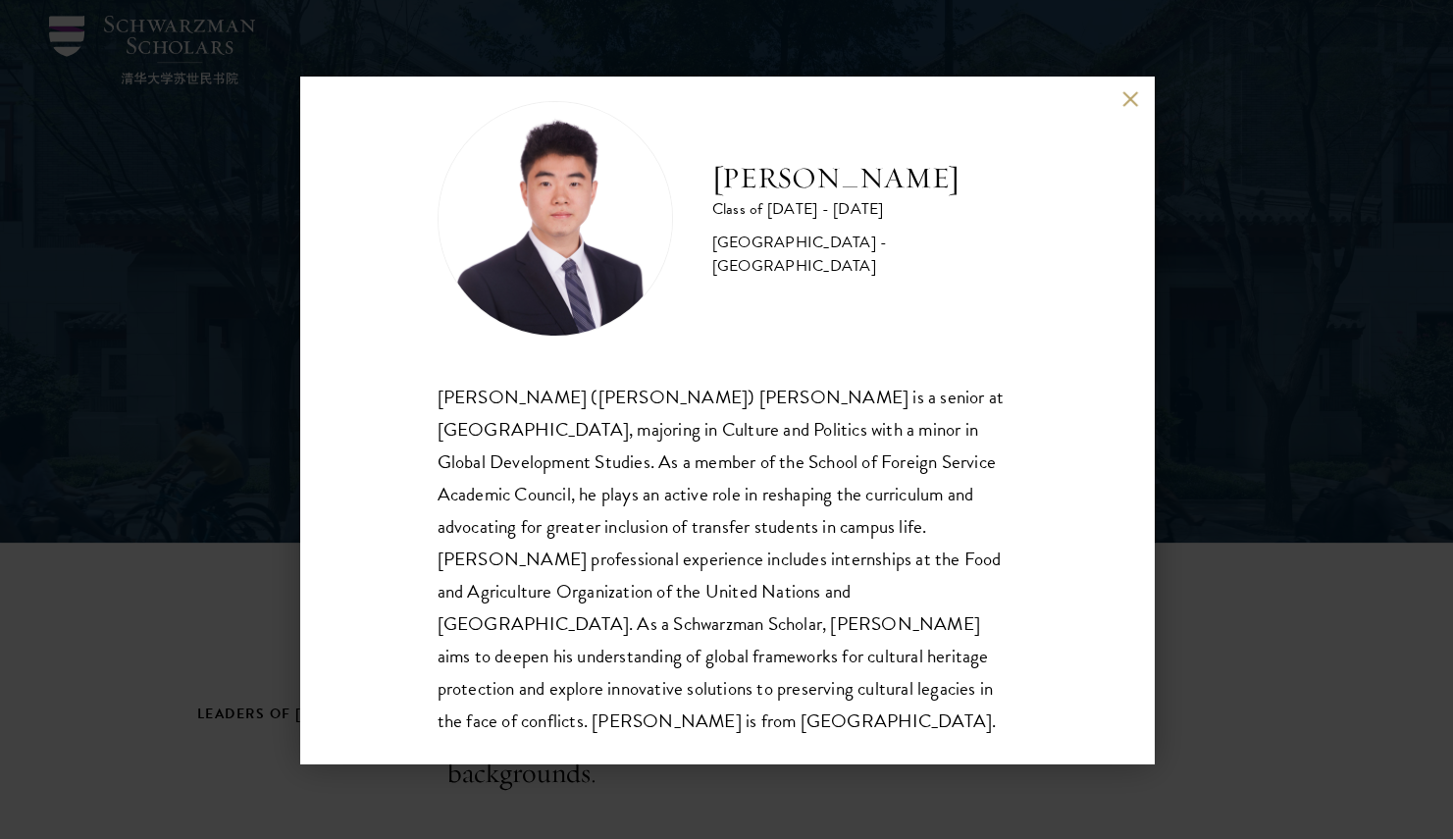
scroll to position [68, 0]
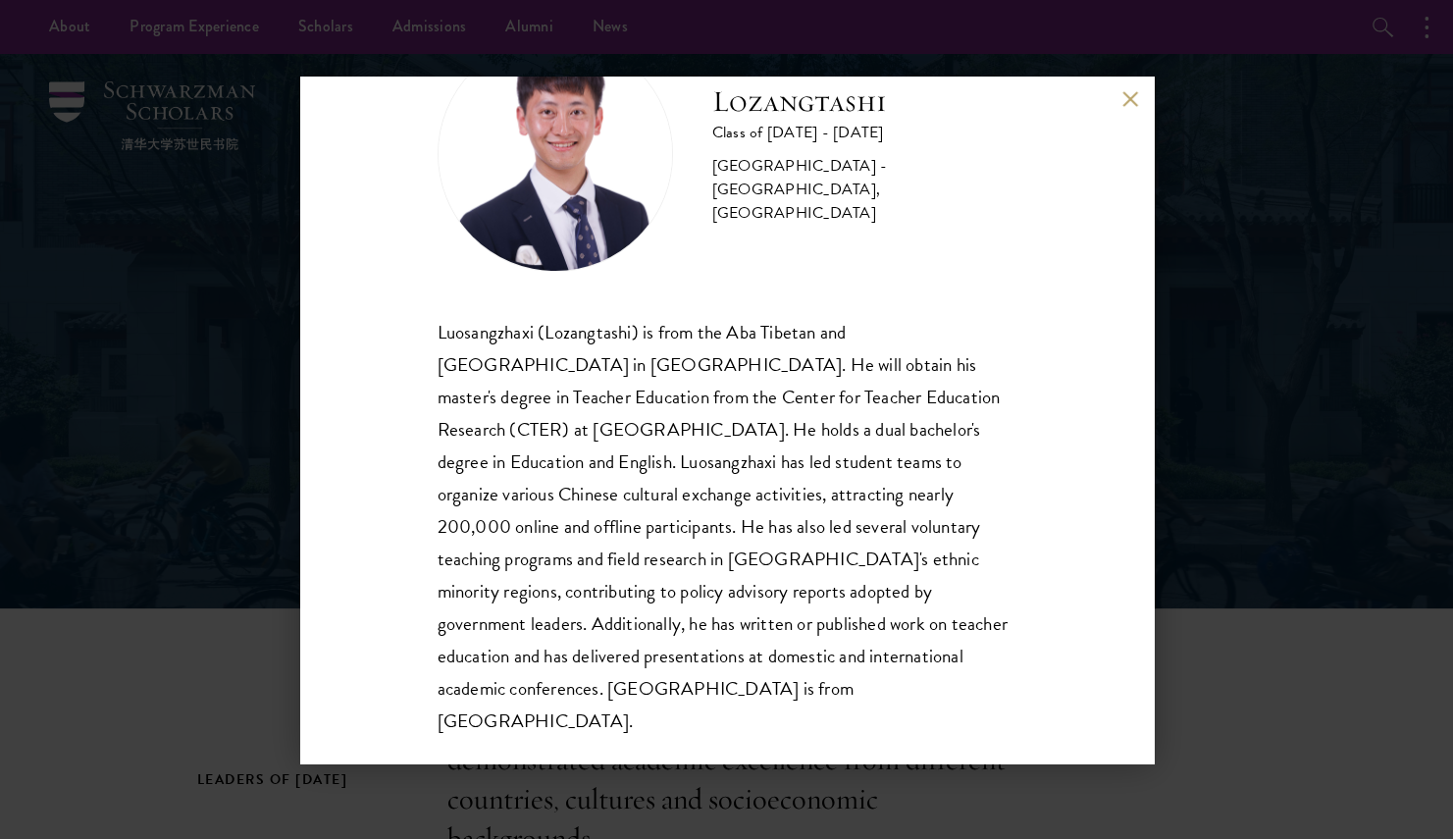
scroll to position [98, 0]
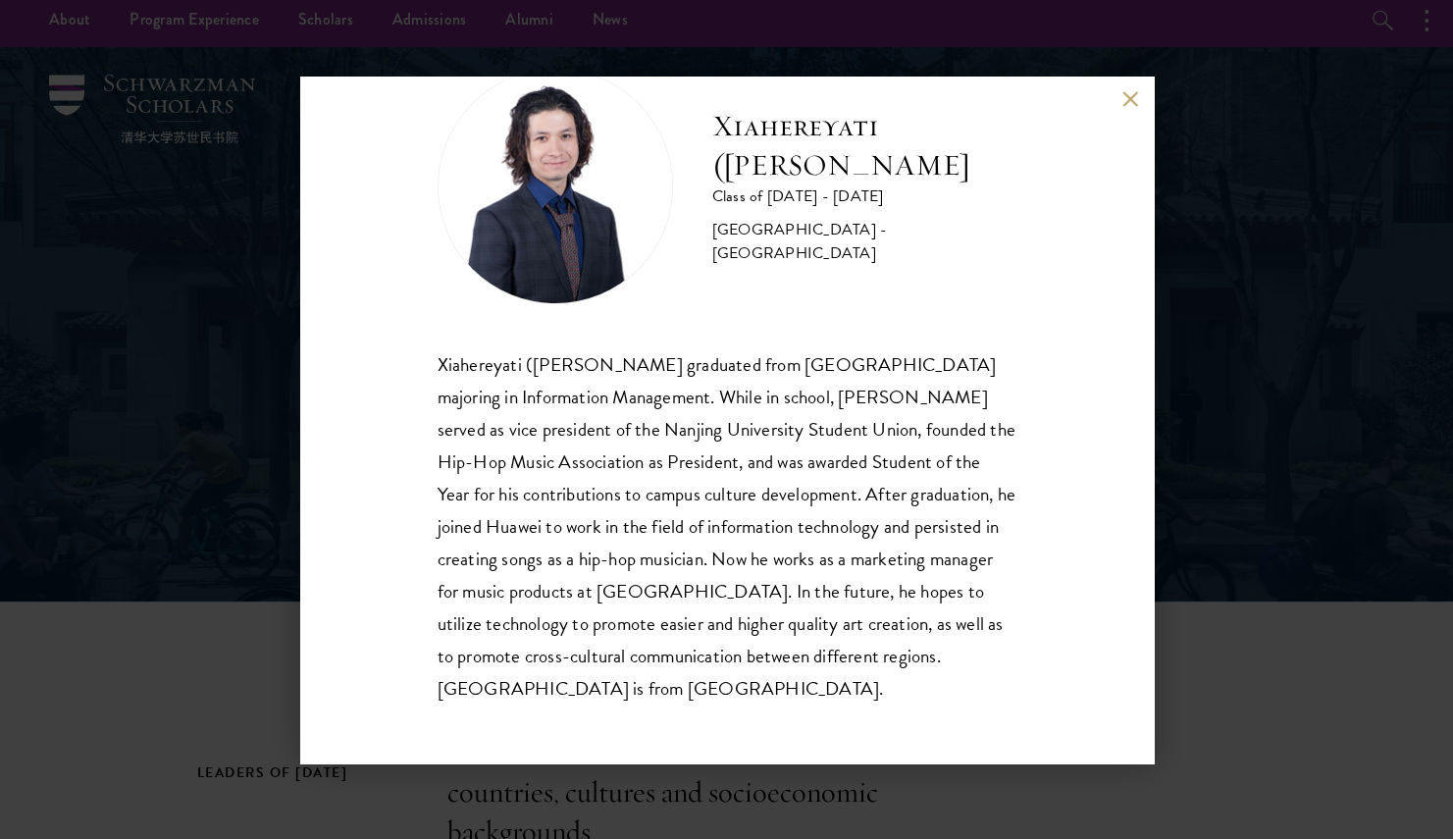
scroll to position [8, 0]
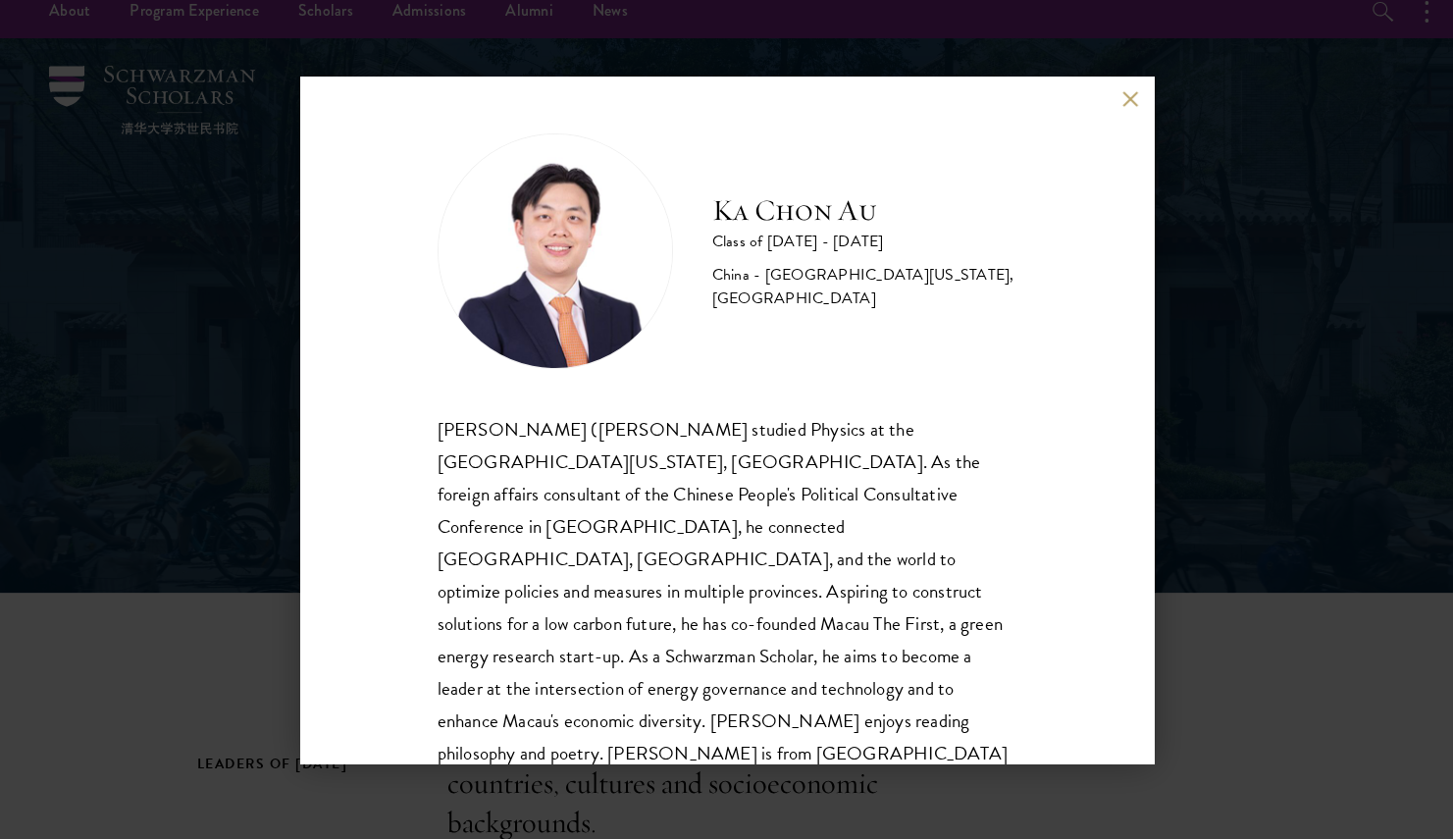
scroll to position [17, 0]
click at [816, 219] on h2 "Ka Chon Au" at bounding box center [864, 210] width 304 height 39
copy div "Ka Chon Au"
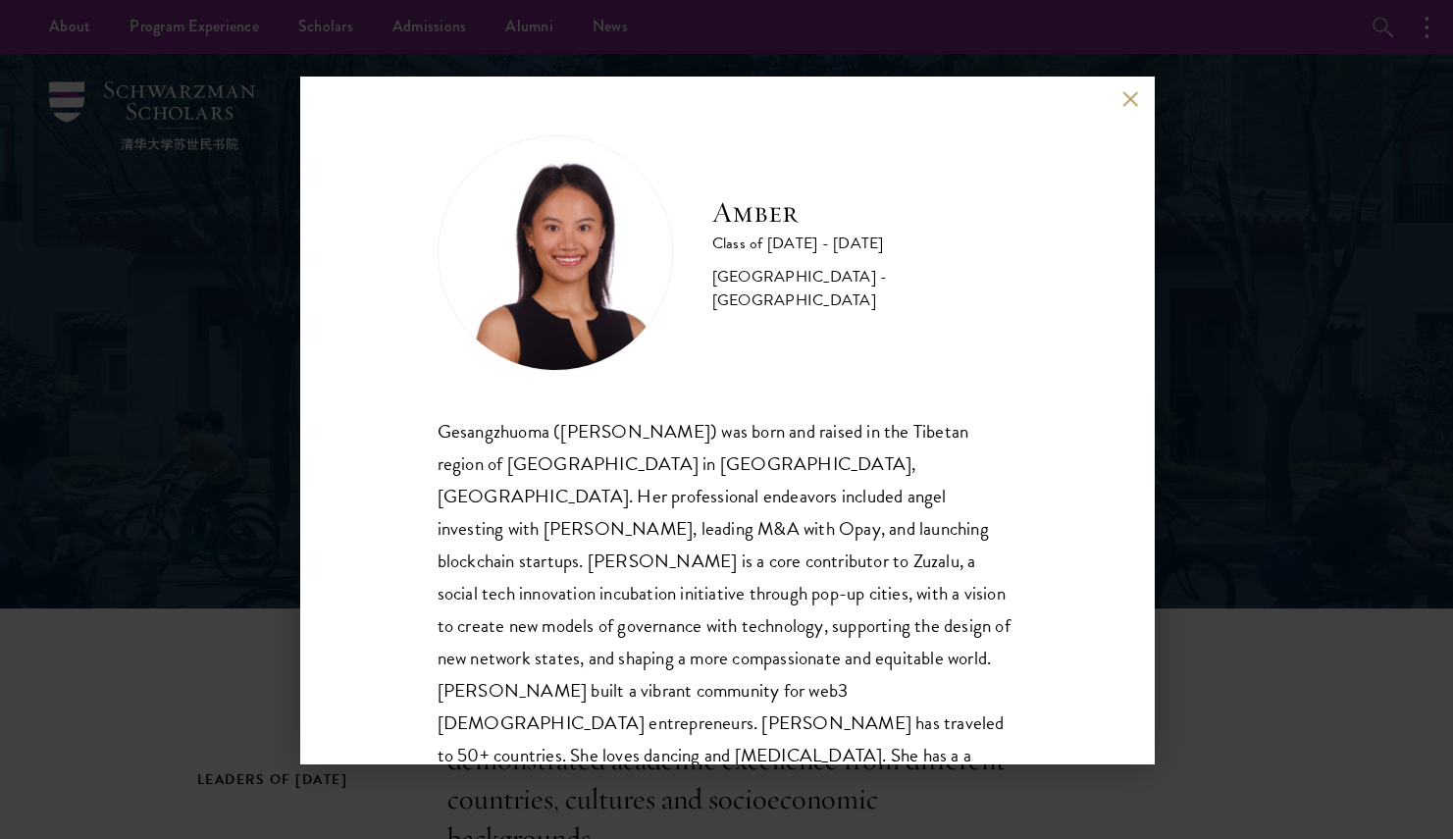
scroll to position [67, 0]
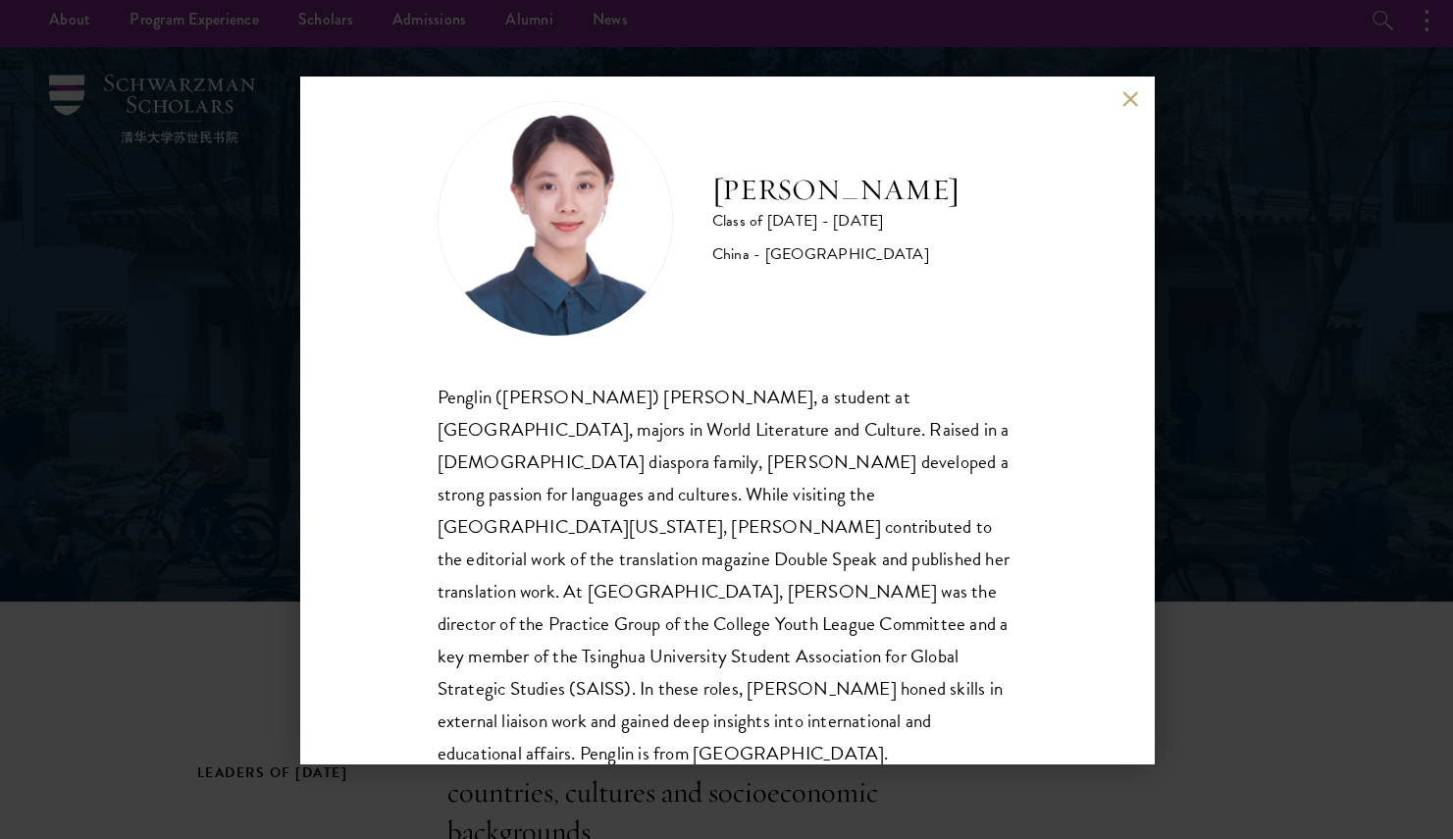
scroll to position [8, 0]
click at [796, 193] on h2 "[PERSON_NAME]" at bounding box center [835, 190] width 247 height 39
copy div "[PERSON_NAME]"
